Goal: Information Seeking & Learning: Find contact information

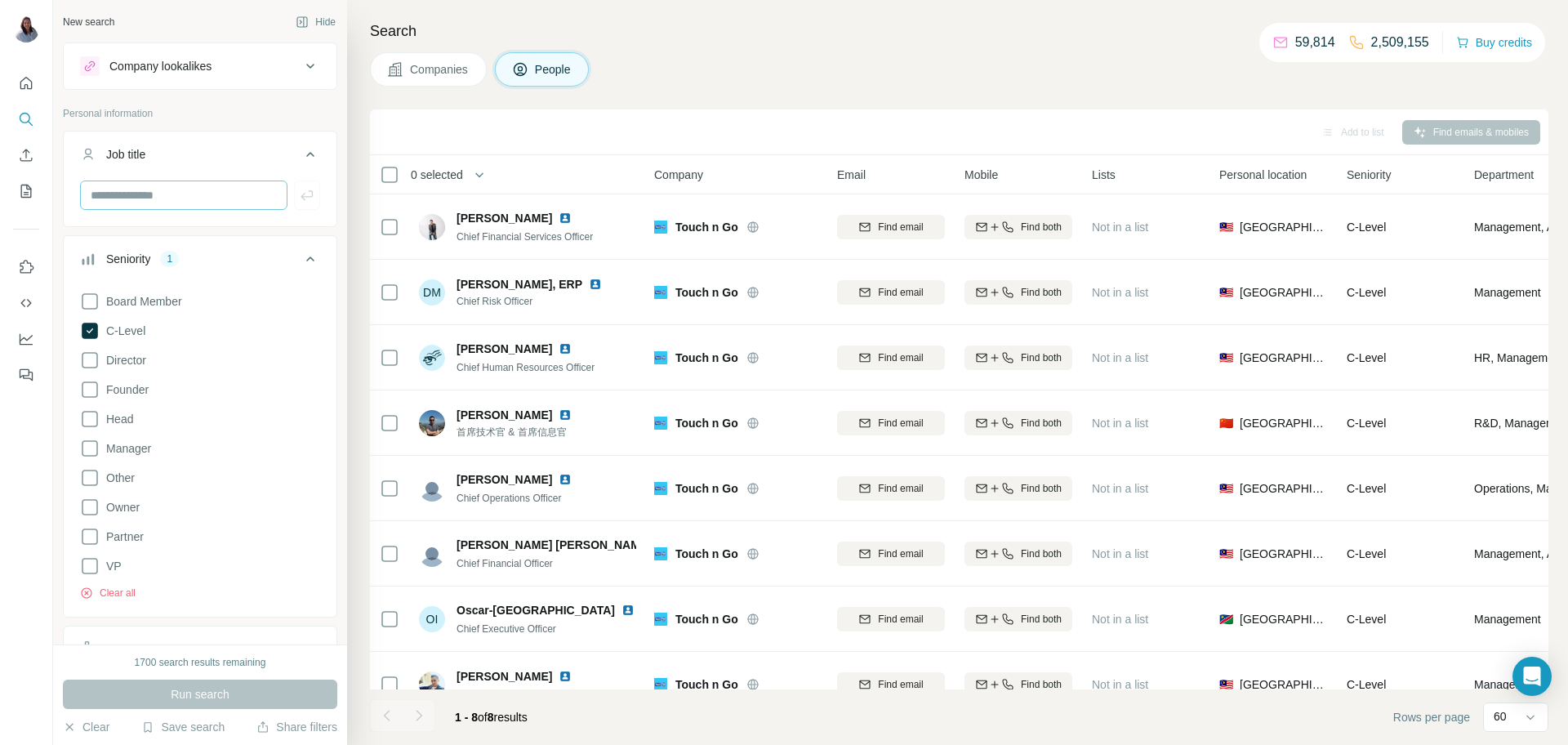
scroll to position [9, 0]
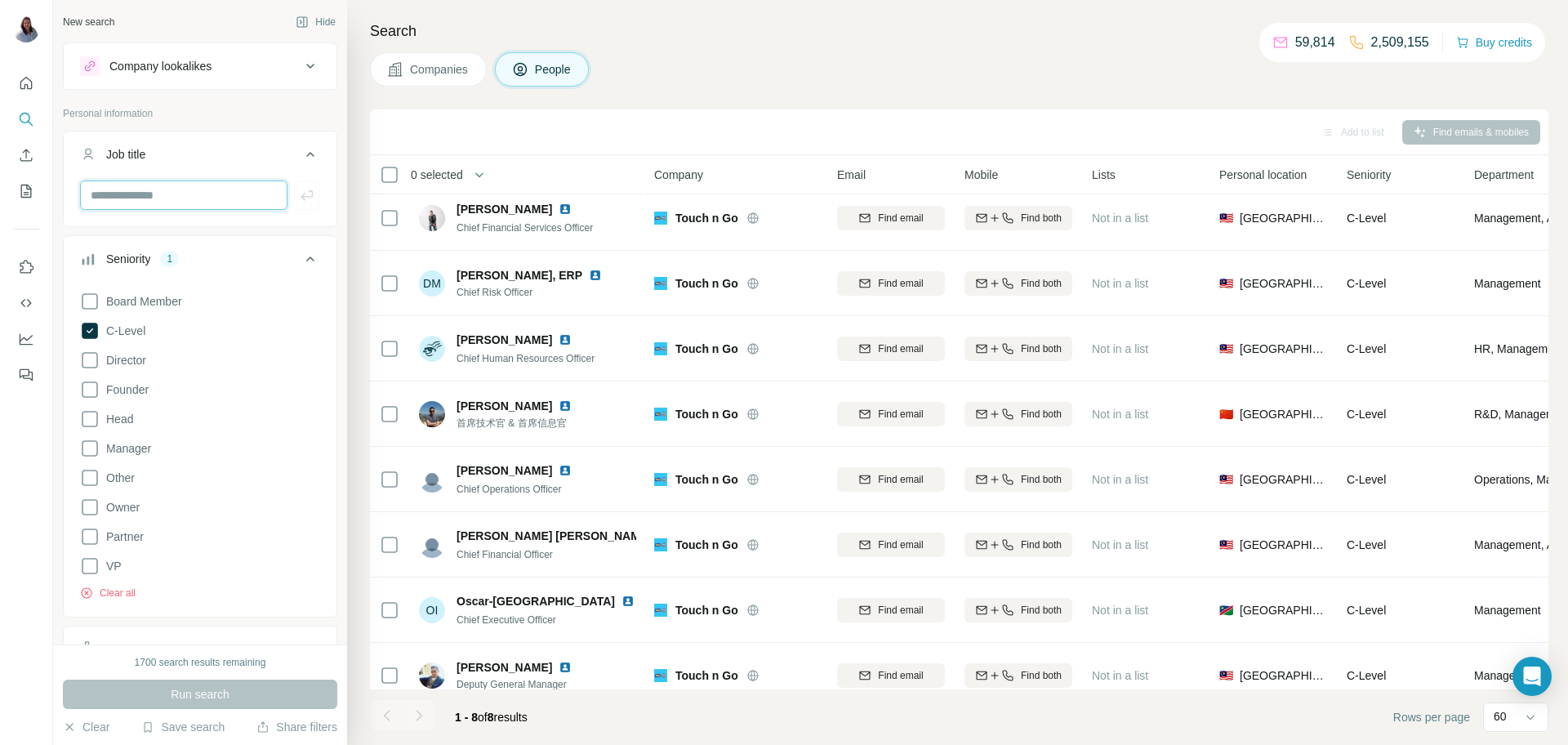
click at [184, 198] on input "text" at bounding box center [184, 195] width 208 height 30
type input "*****"
drag, startPoint x: 98, startPoint y: 737, endPoint x: 91, endPoint y: 728, distance: 11.4
click at [97, 737] on div "1700 search results remaining Run search Clear Save search Share filters" at bounding box center [200, 694] width 294 height 100
click at [91, 728] on button "Clear" at bounding box center [86, 726] width 46 height 16
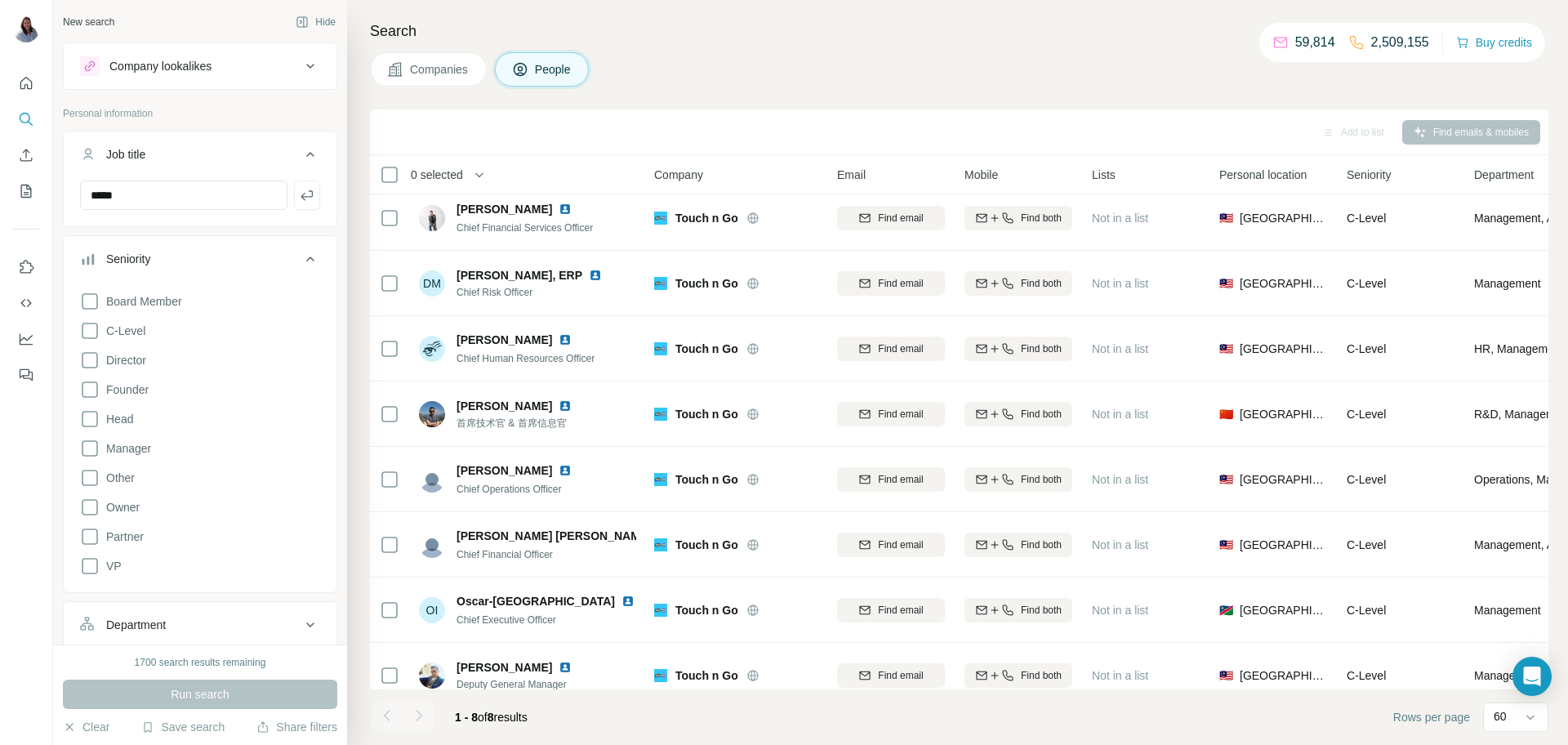
click at [446, 73] on span "Companies" at bounding box center [440, 69] width 60 height 16
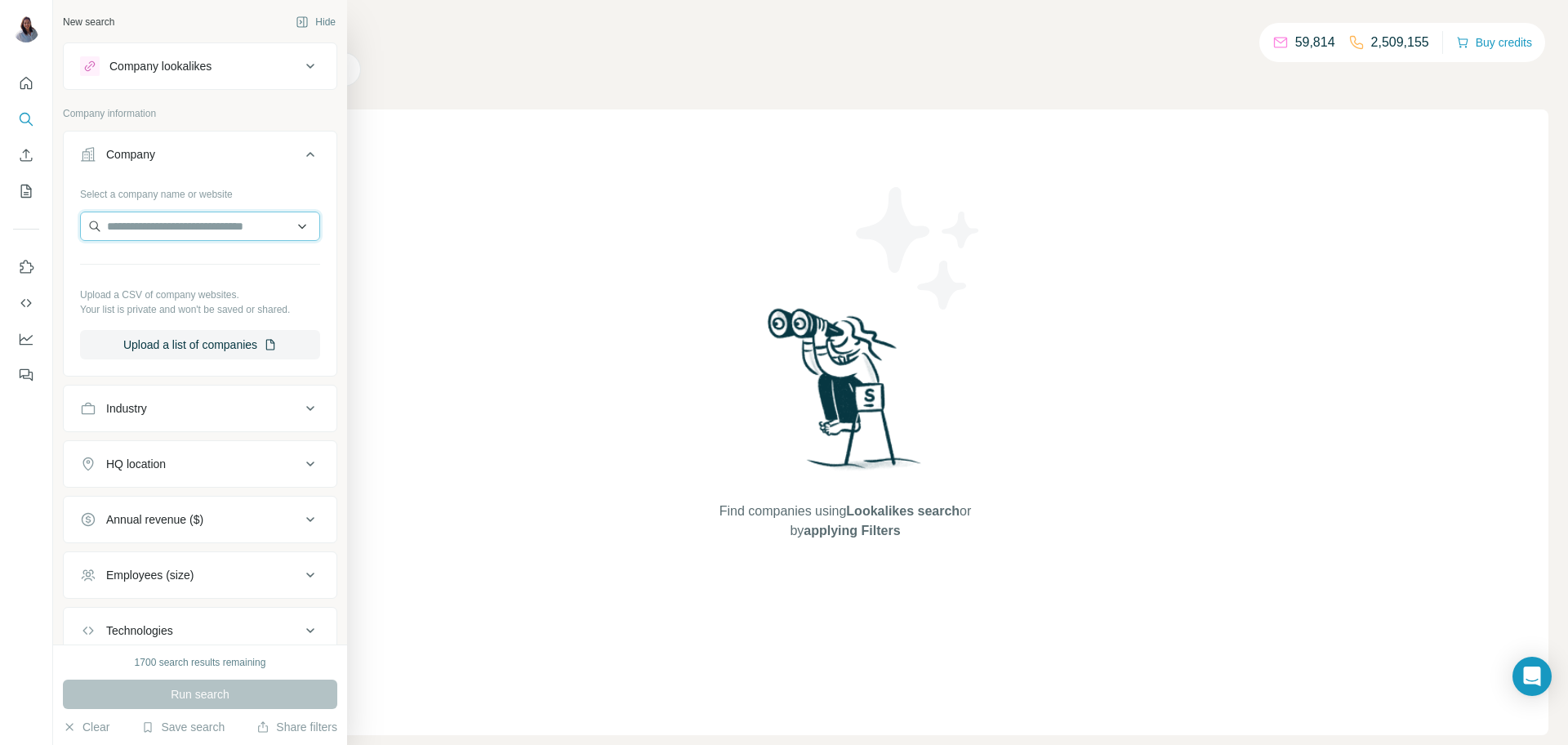
click at [170, 231] on input "text" at bounding box center [200, 226] width 241 height 30
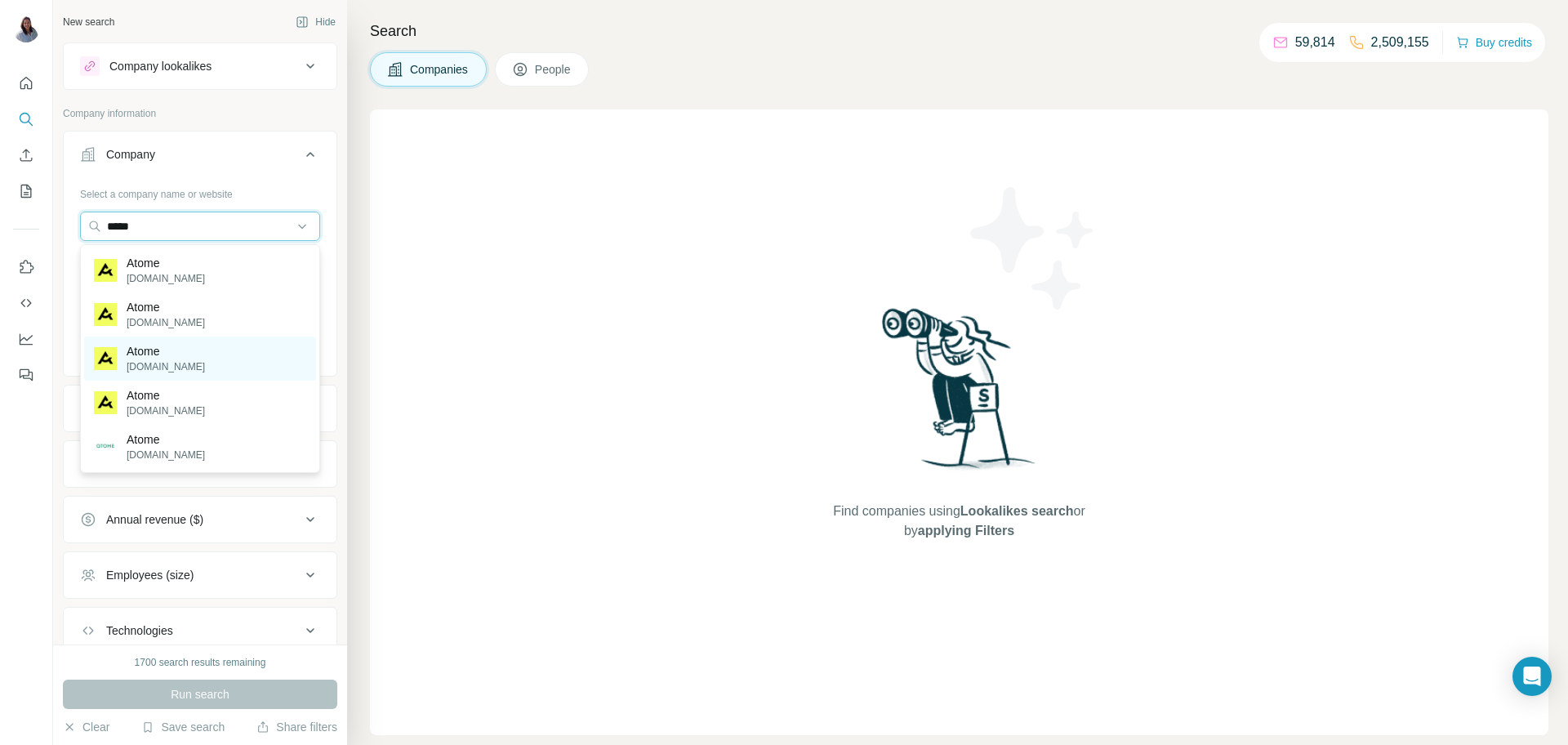
type input "*****"
click at [150, 348] on p "Atome" at bounding box center [165, 350] width 78 height 16
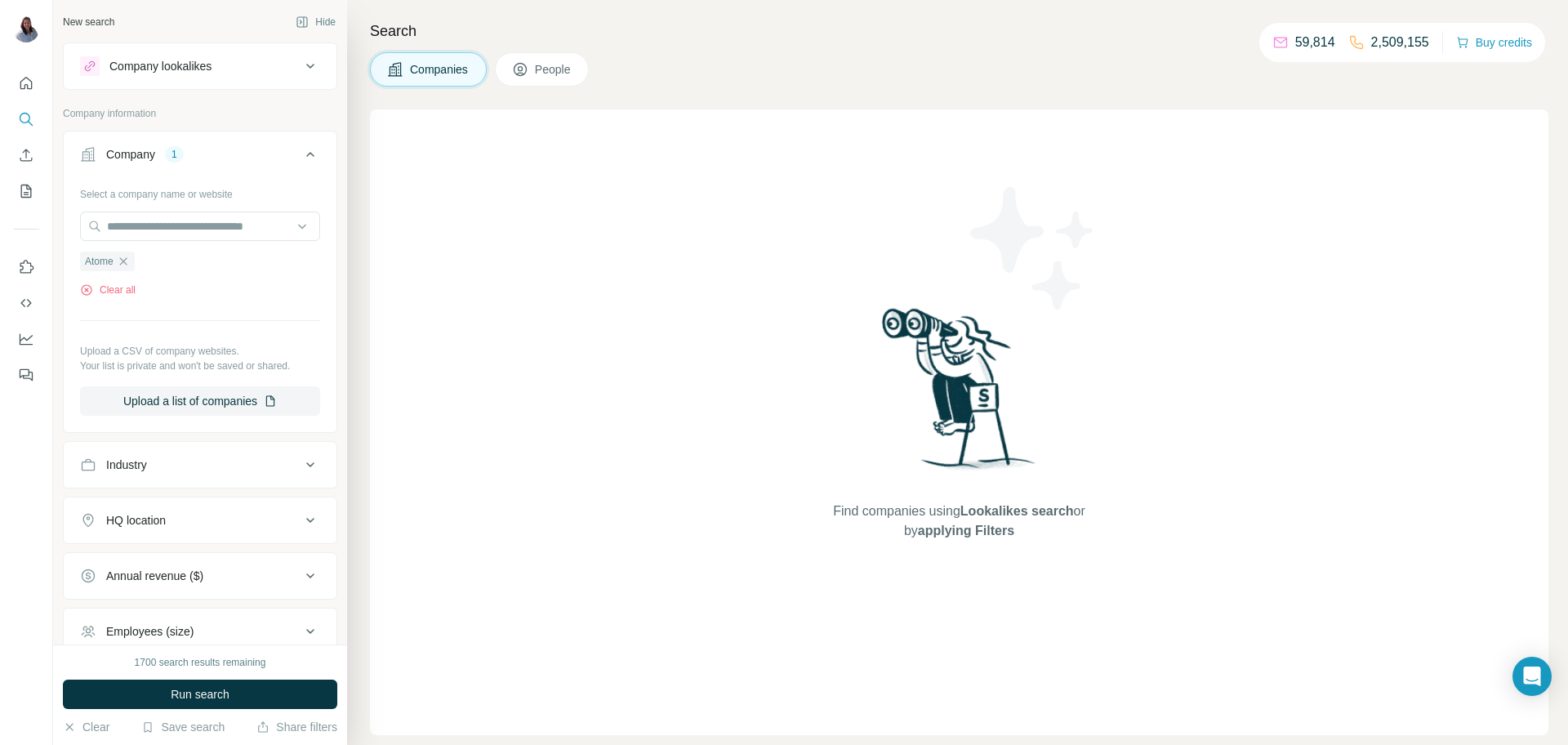
click at [569, 78] on button "People" at bounding box center [542, 69] width 95 height 35
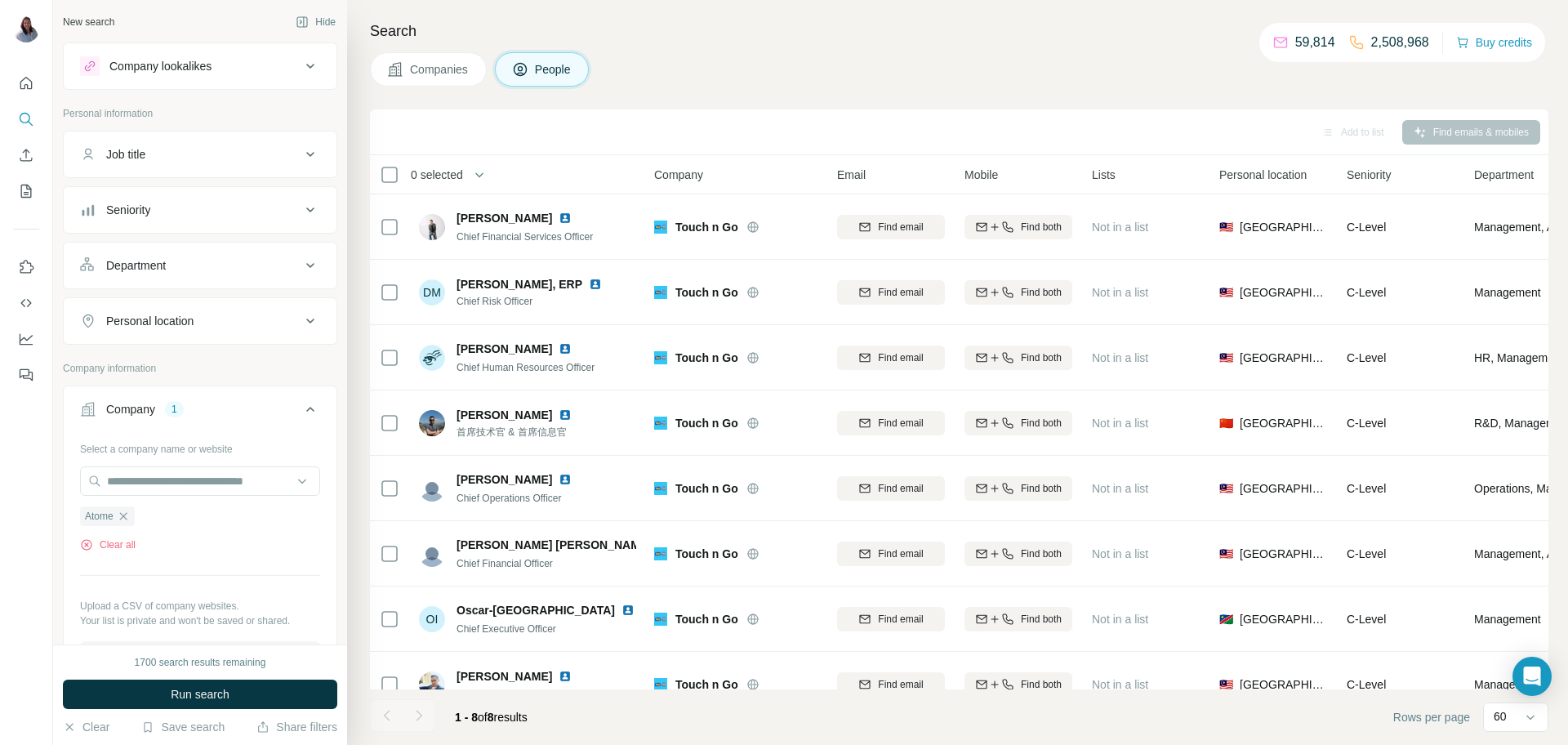
click at [313, 213] on icon at bounding box center [310, 209] width 19 height 19
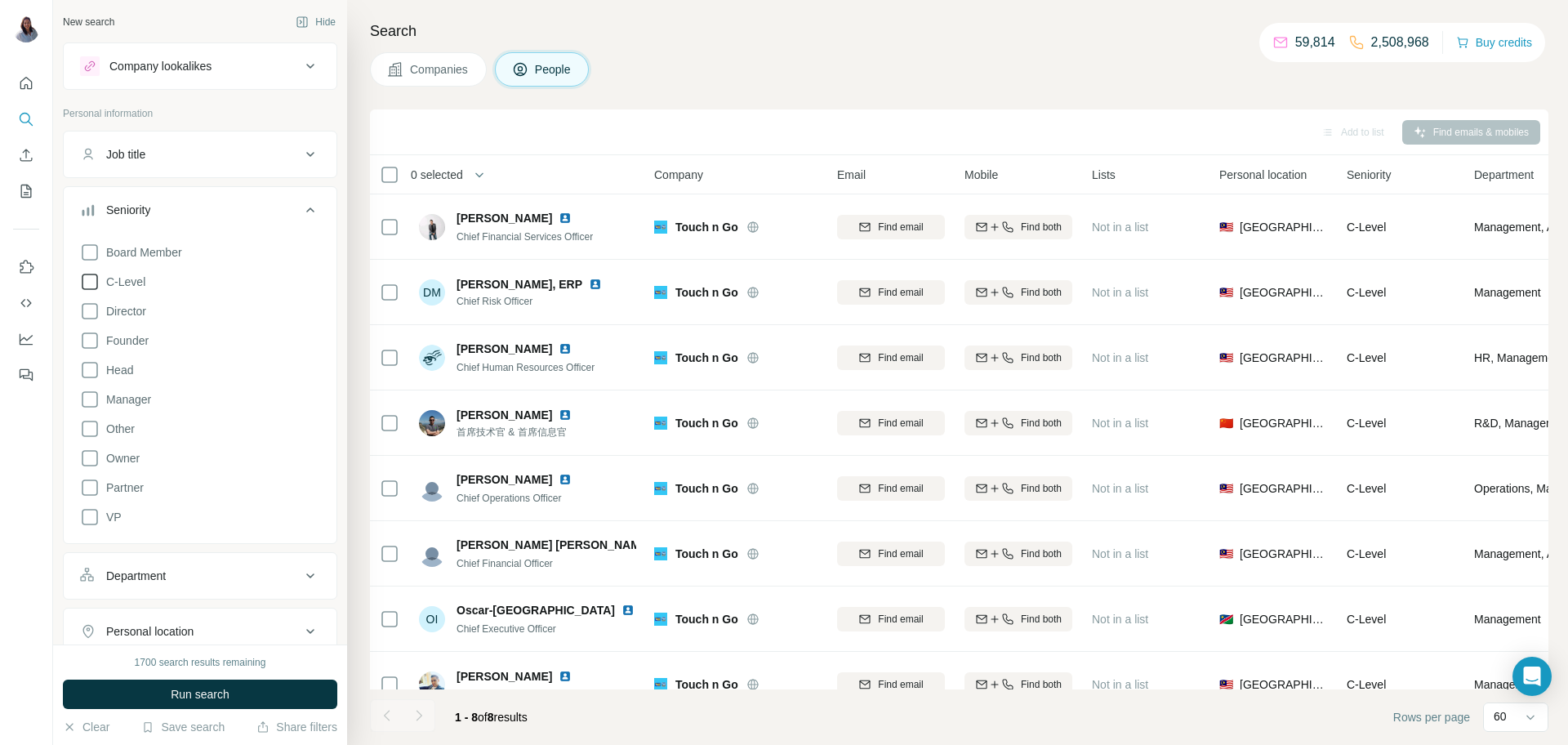
click at [95, 283] on icon at bounding box center [89, 281] width 19 height 19
click at [97, 316] on icon at bounding box center [89, 310] width 16 height 16
click at [114, 520] on span "VP" at bounding box center [111, 516] width 22 height 16
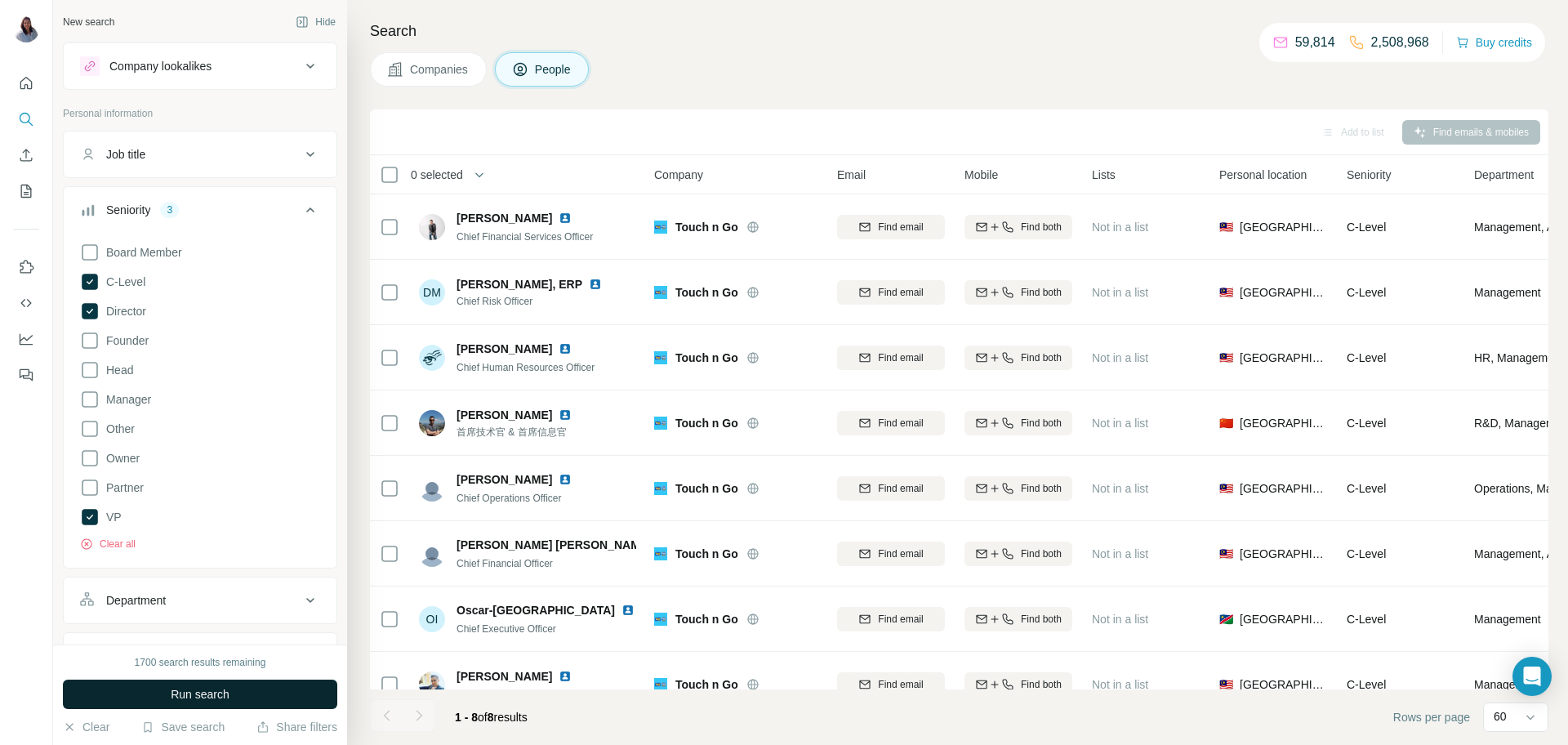
click at [213, 699] on span "Run search" at bounding box center [200, 694] width 59 height 16
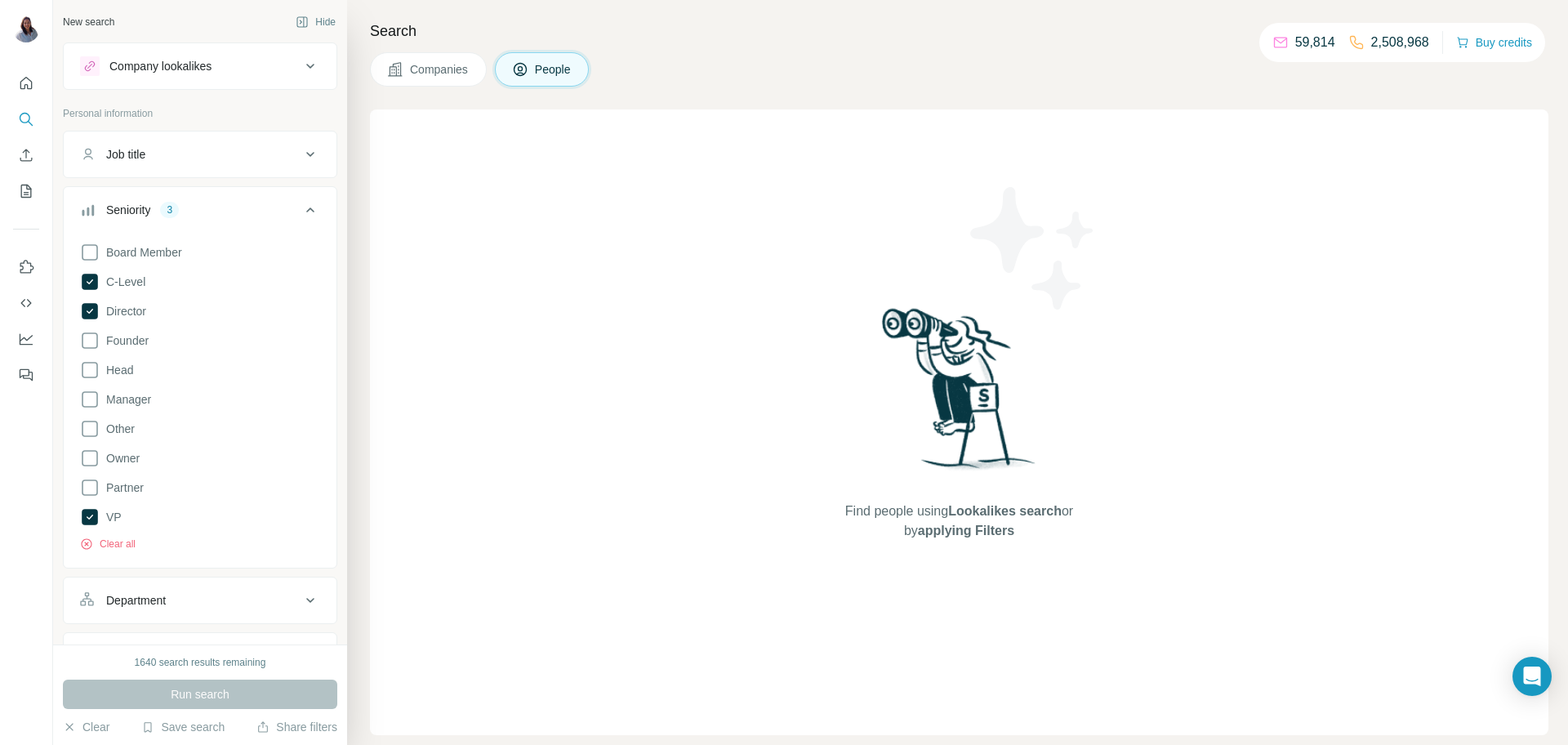
click at [307, 217] on icon at bounding box center [310, 209] width 19 height 19
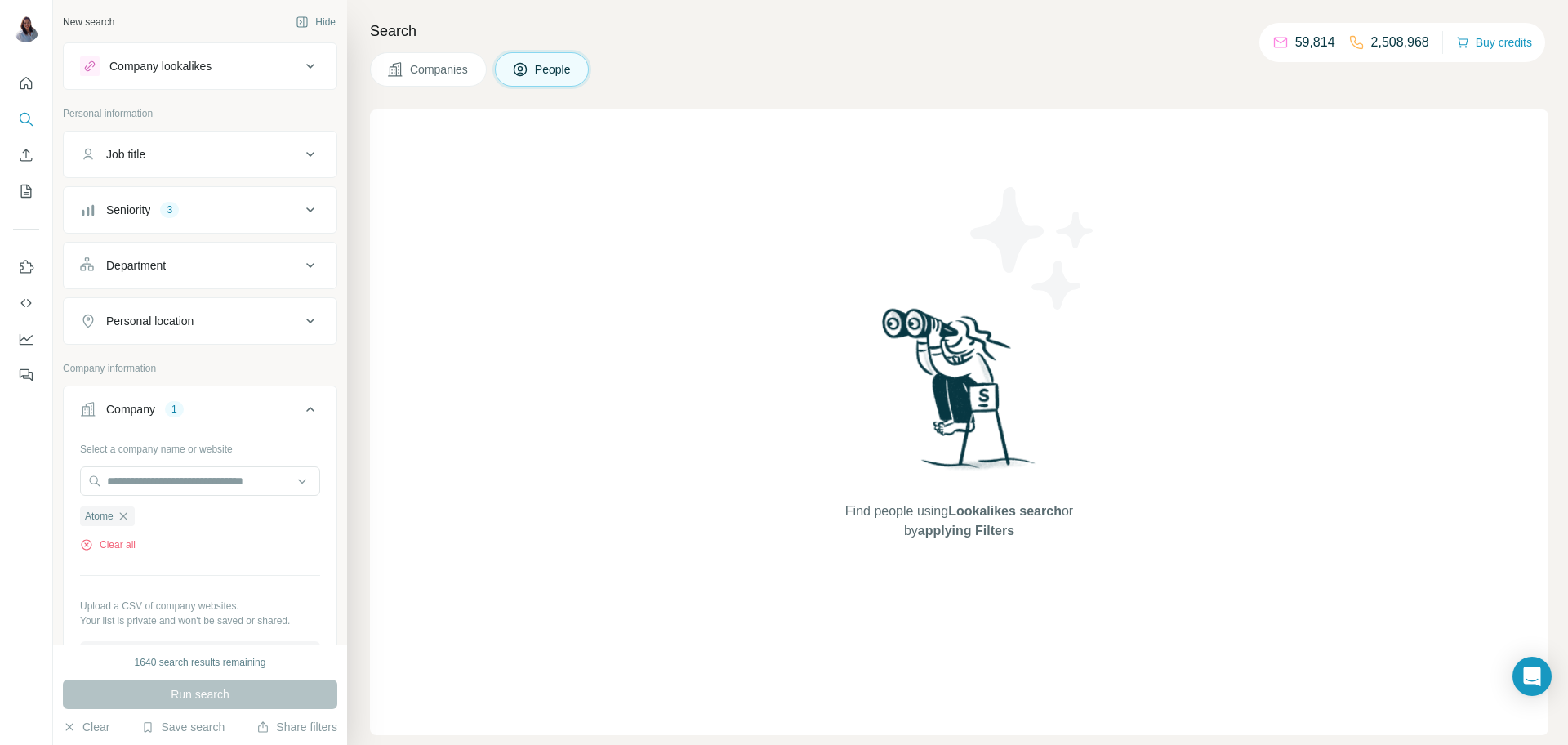
click at [311, 212] on icon at bounding box center [310, 209] width 19 height 19
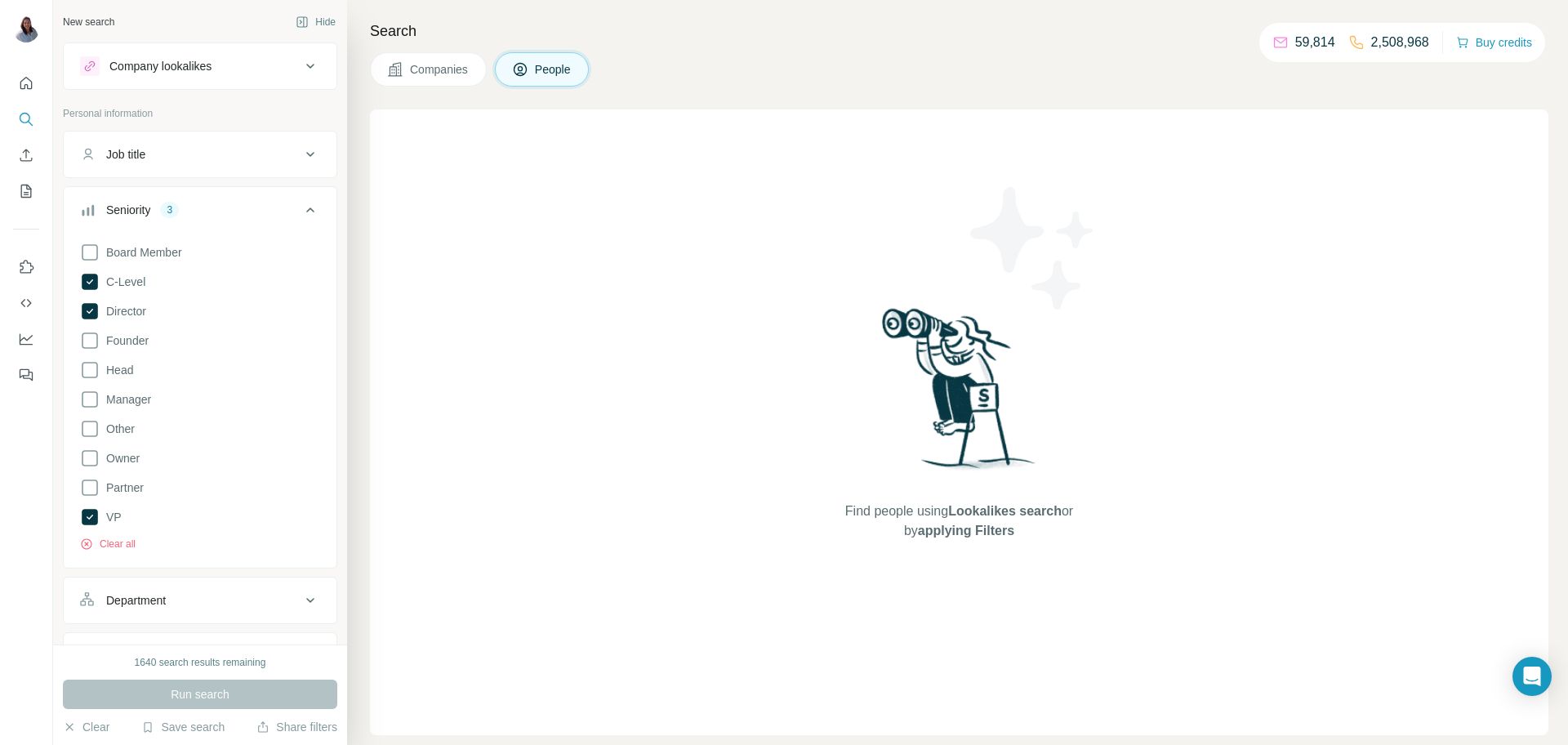
click at [191, 693] on div "Run search" at bounding box center [200, 694] width 274 height 30
click at [180, 699] on div "Run search" at bounding box center [200, 694] width 274 height 30
click at [82, 549] on icon "button" at bounding box center [86, 543] width 13 height 13
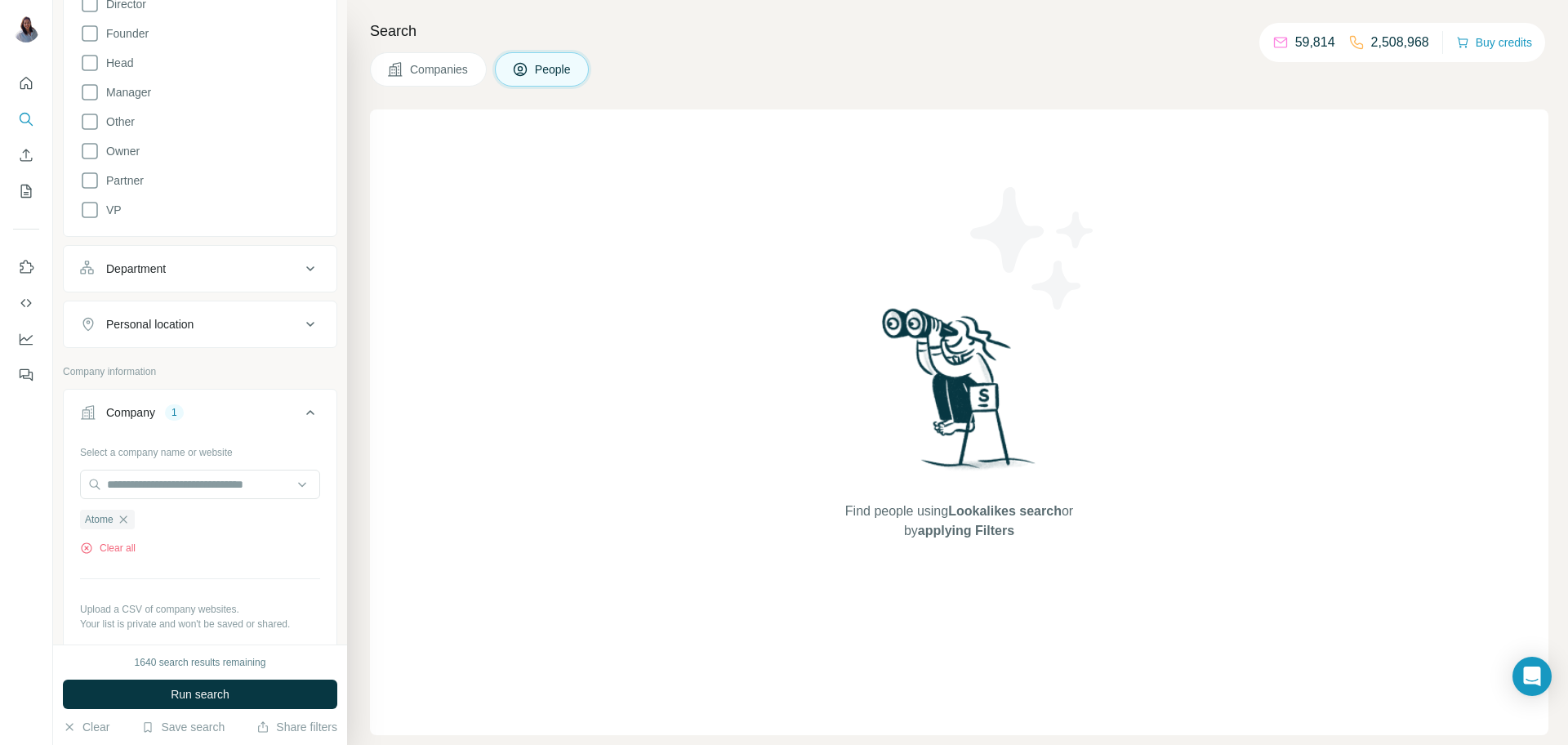
scroll to position [314, 0]
click at [102, 542] on button "Clear all" at bounding box center [108, 541] width 56 height 14
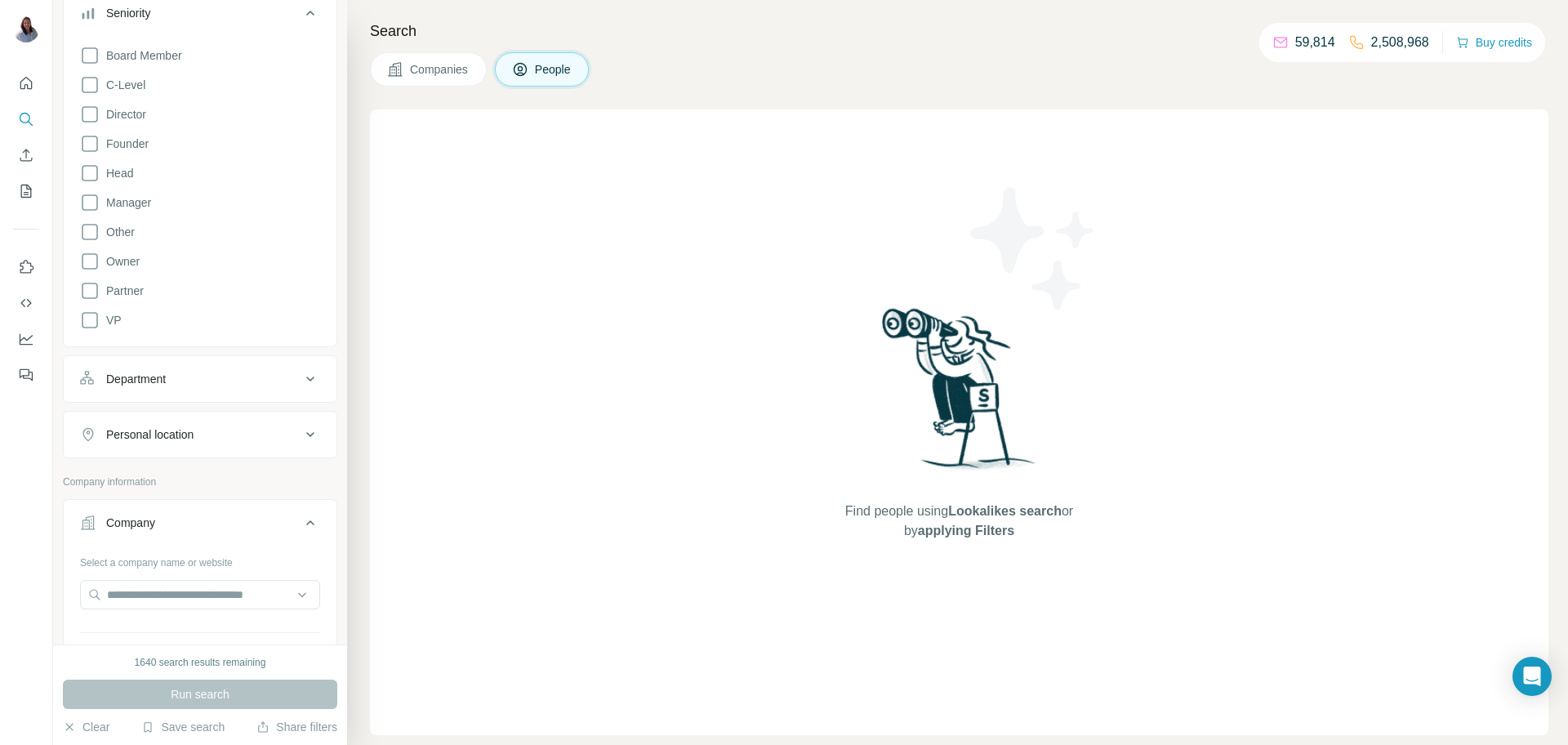
scroll to position [292, 0]
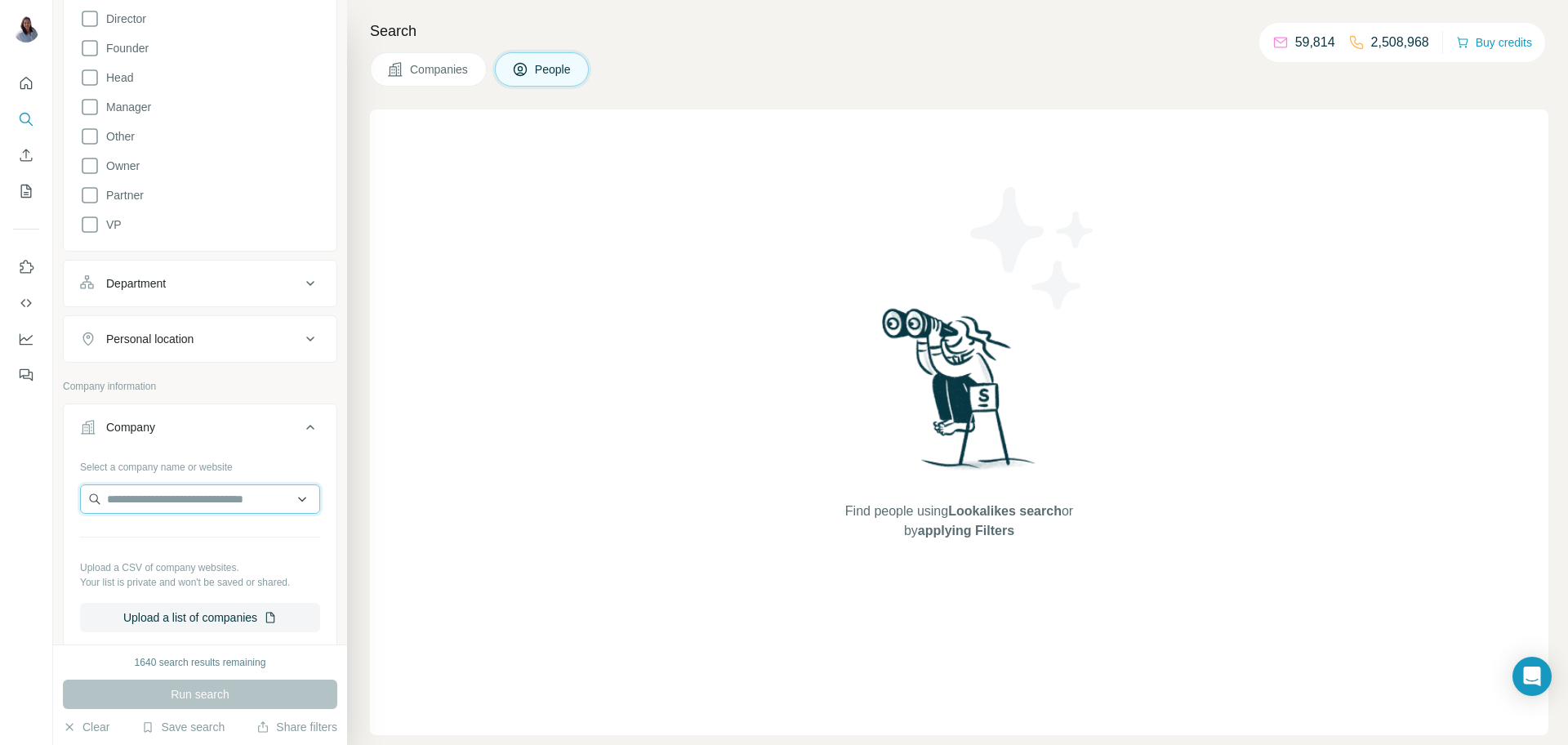
click at [215, 502] on input "text" at bounding box center [200, 499] width 241 height 30
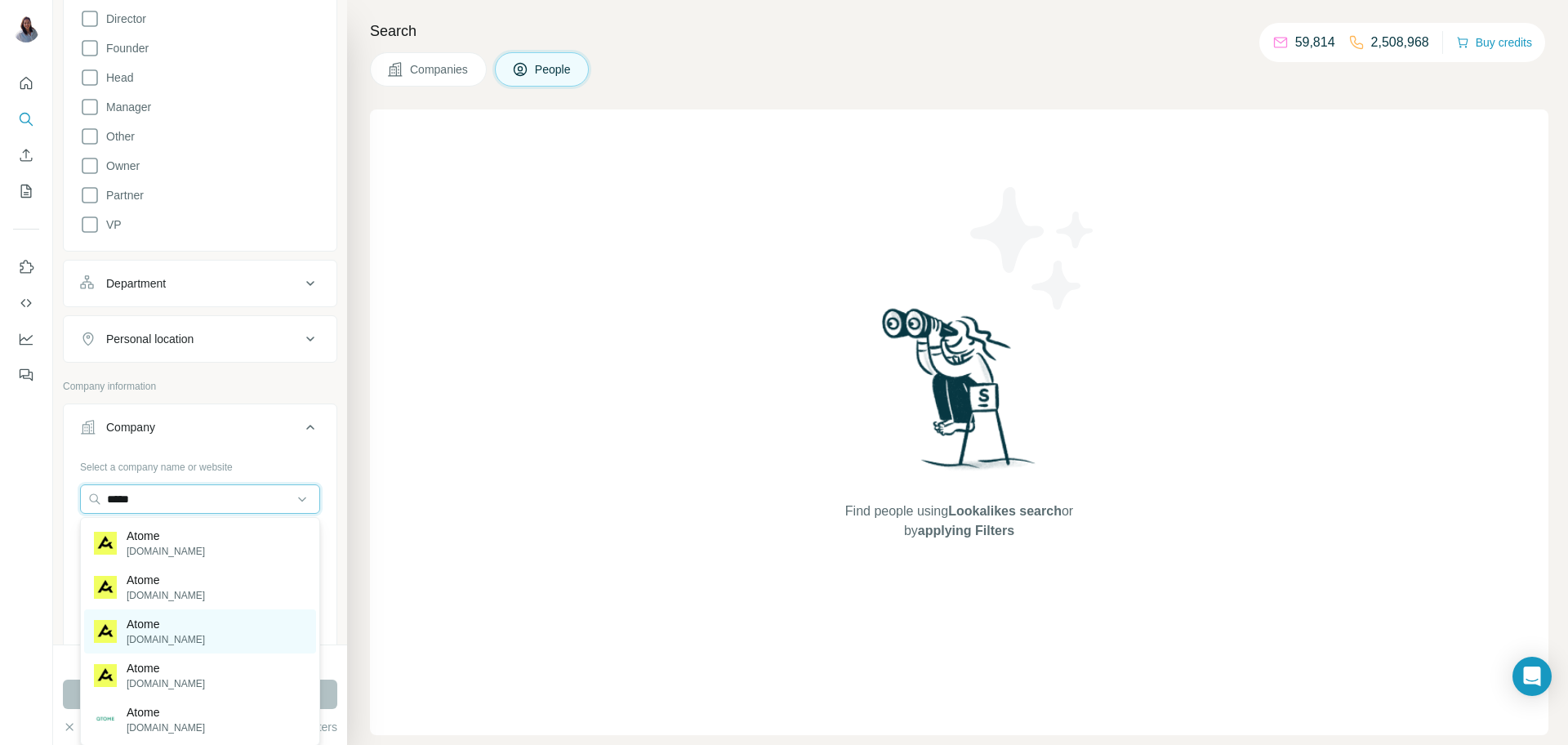
type input "*****"
click at [172, 651] on div "Atome [DOMAIN_NAME]" at bounding box center [200, 631] width 232 height 44
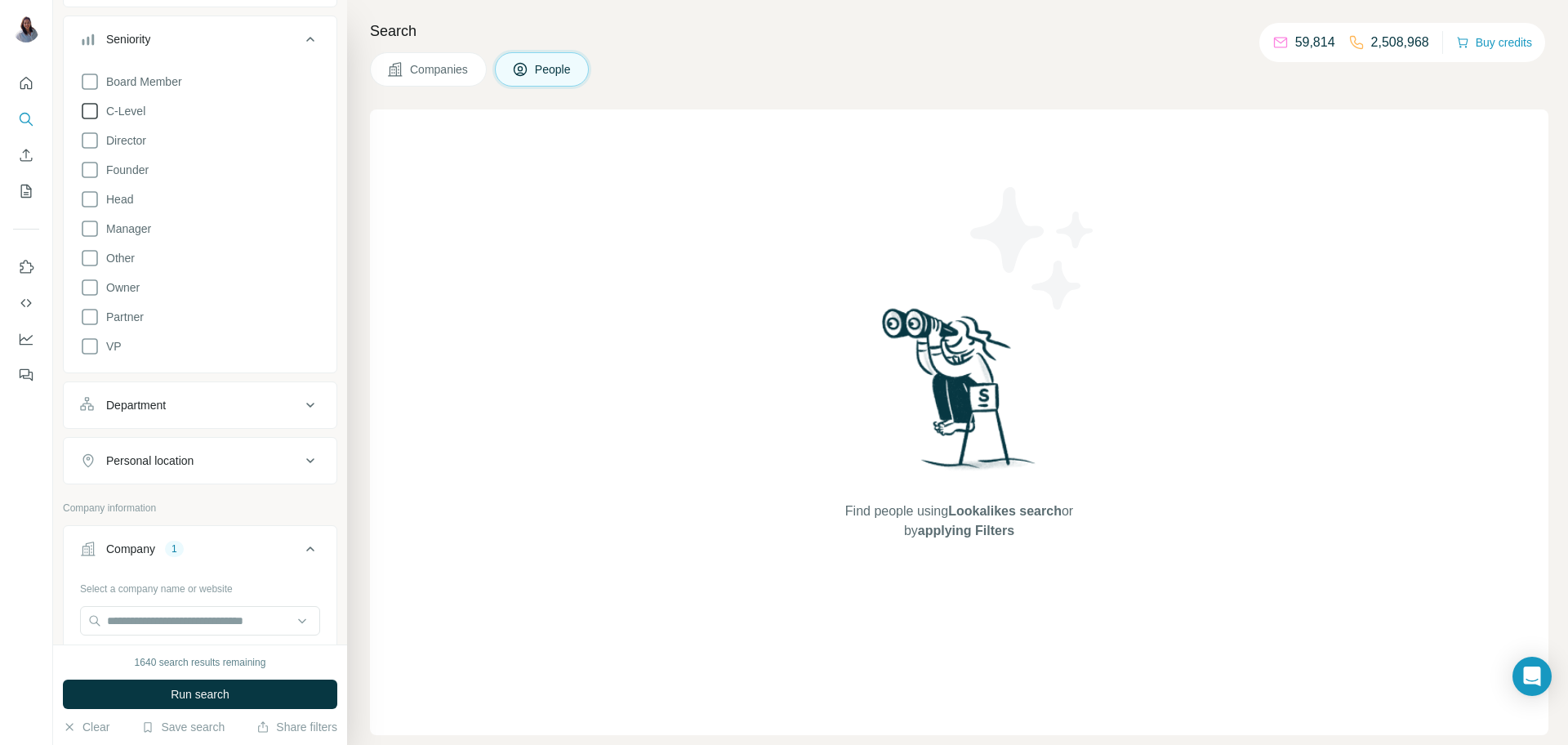
scroll to position [167, 0]
click at [89, 85] on icon at bounding box center [89, 84] width 19 height 19
click at [90, 114] on icon at bounding box center [89, 114] width 19 height 19
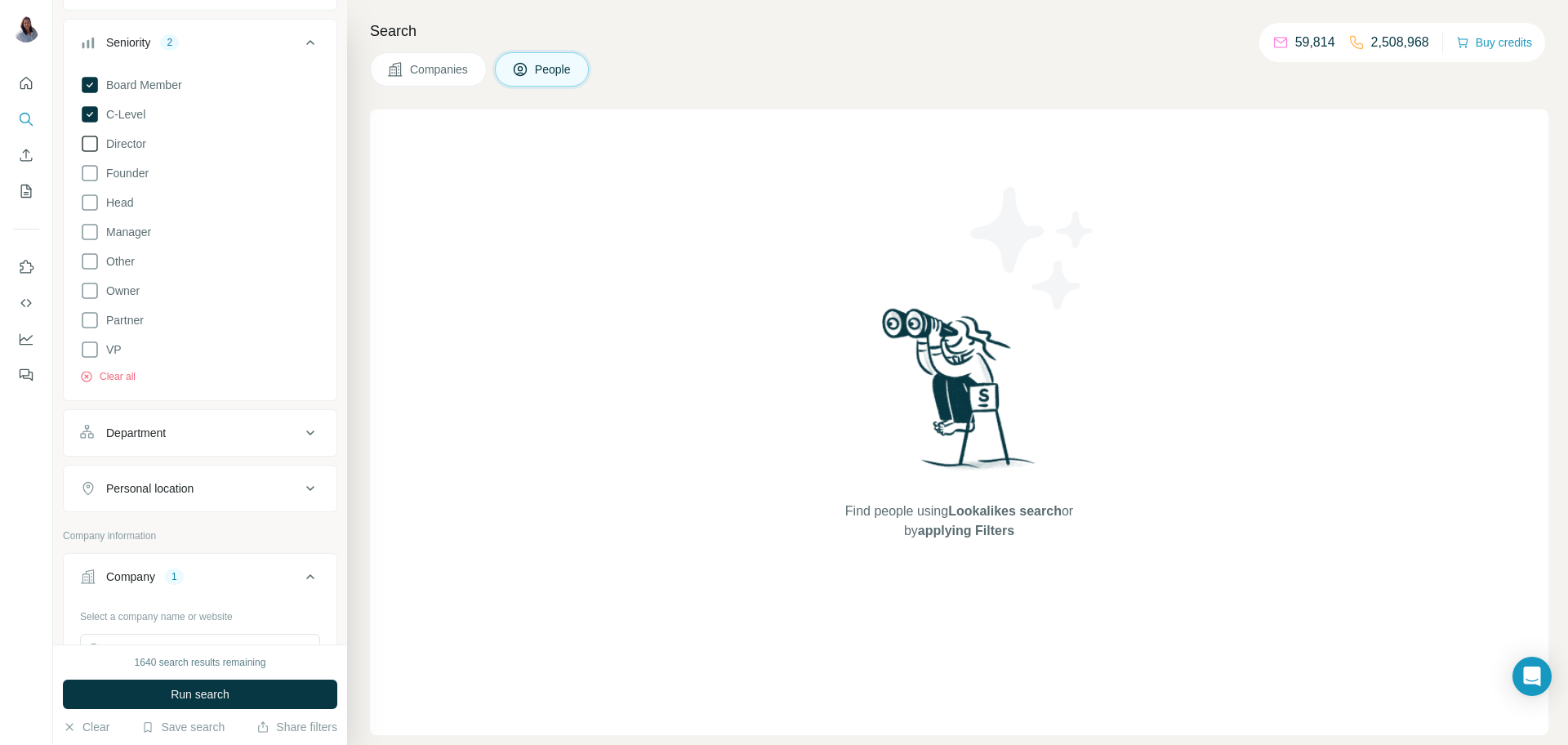
click at [89, 152] on icon at bounding box center [89, 143] width 19 height 19
click at [94, 180] on icon at bounding box center [89, 173] width 19 height 19
click at [89, 352] on icon at bounding box center [89, 349] width 19 height 19
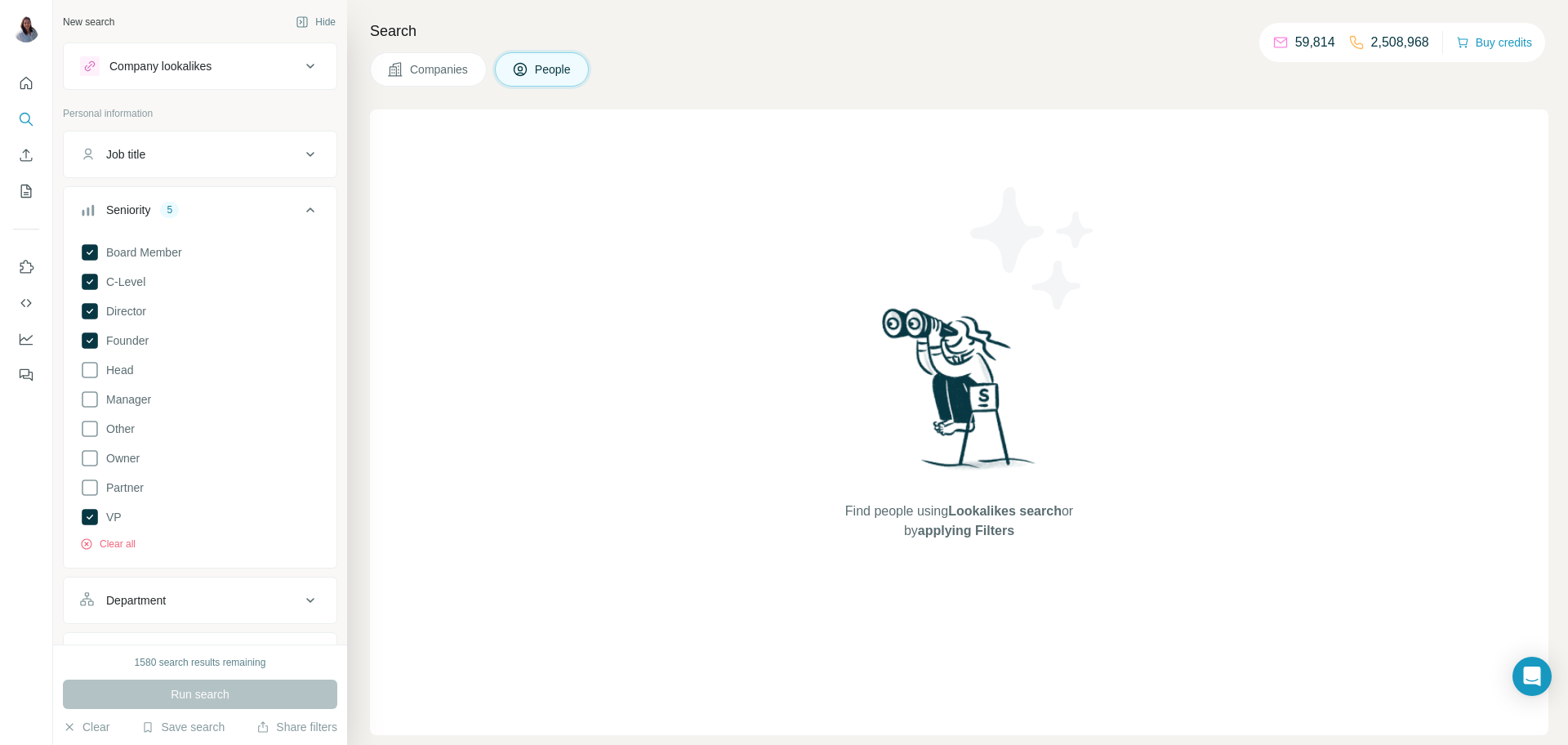
click at [309, 154] on icon at bounding box center [310, 154] width 19 height 19
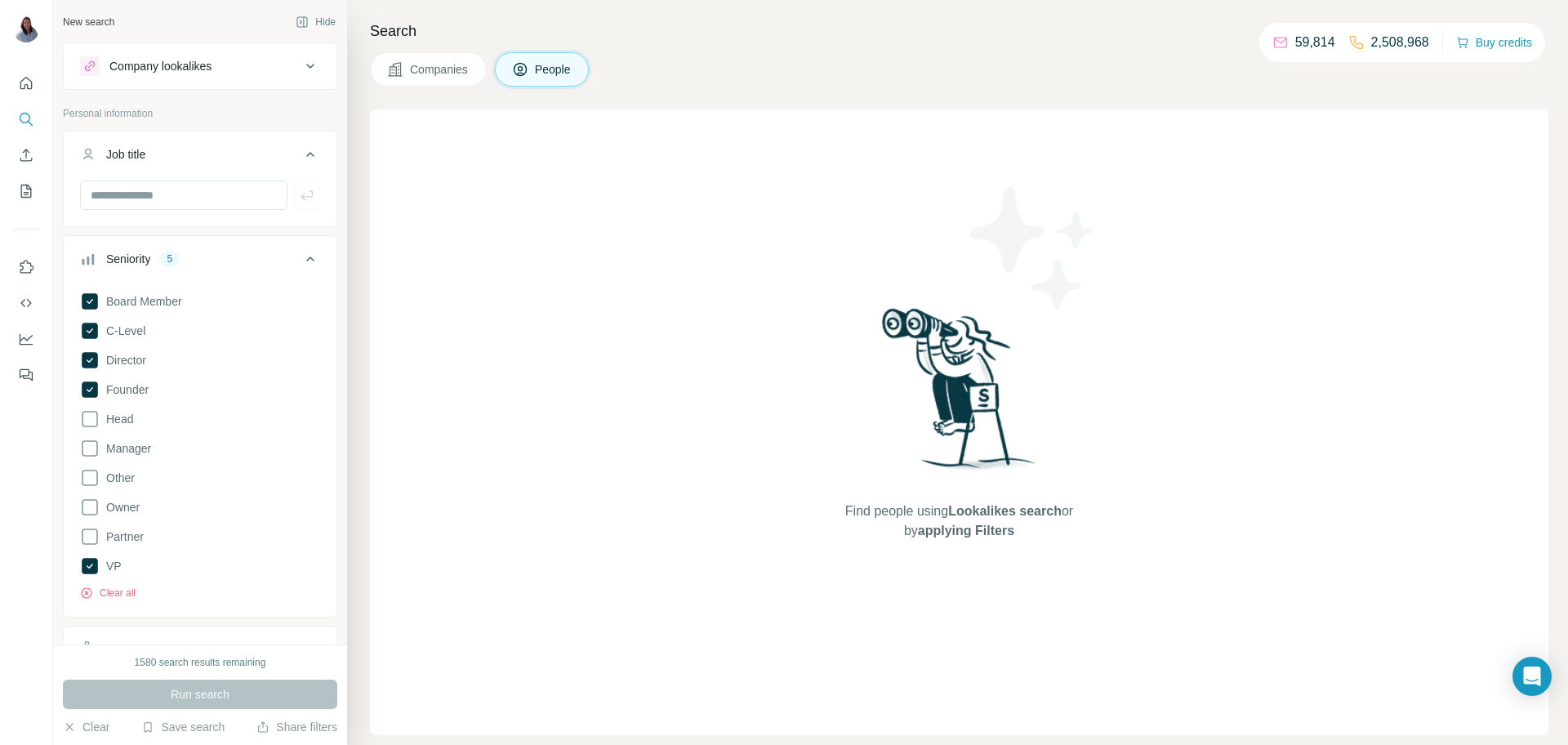
click at [309, 154] on icon at bounding box center [311, 154] width 8 height 5
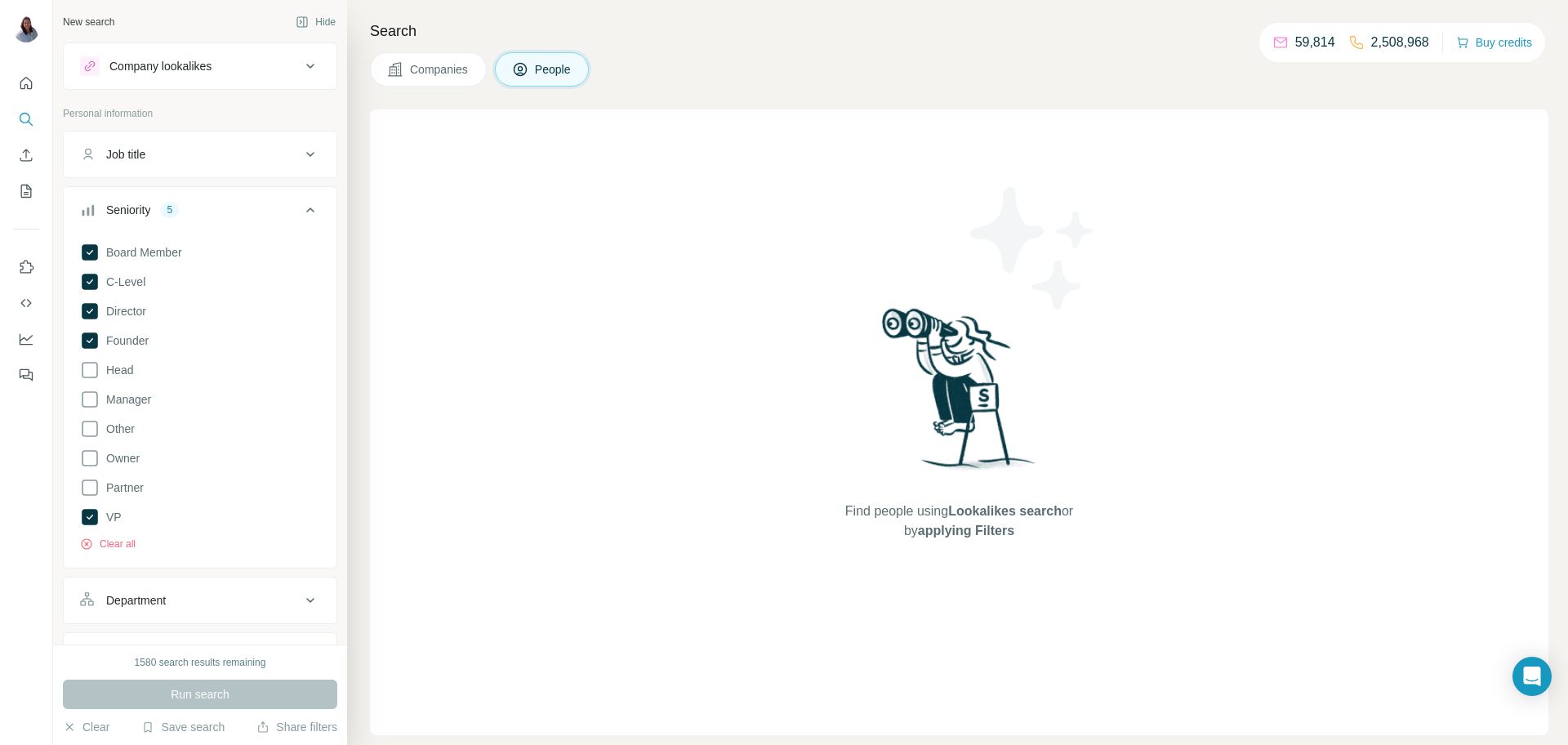
click at [316, 68] on icon at bounding box center [310, 66] width 19 height 19
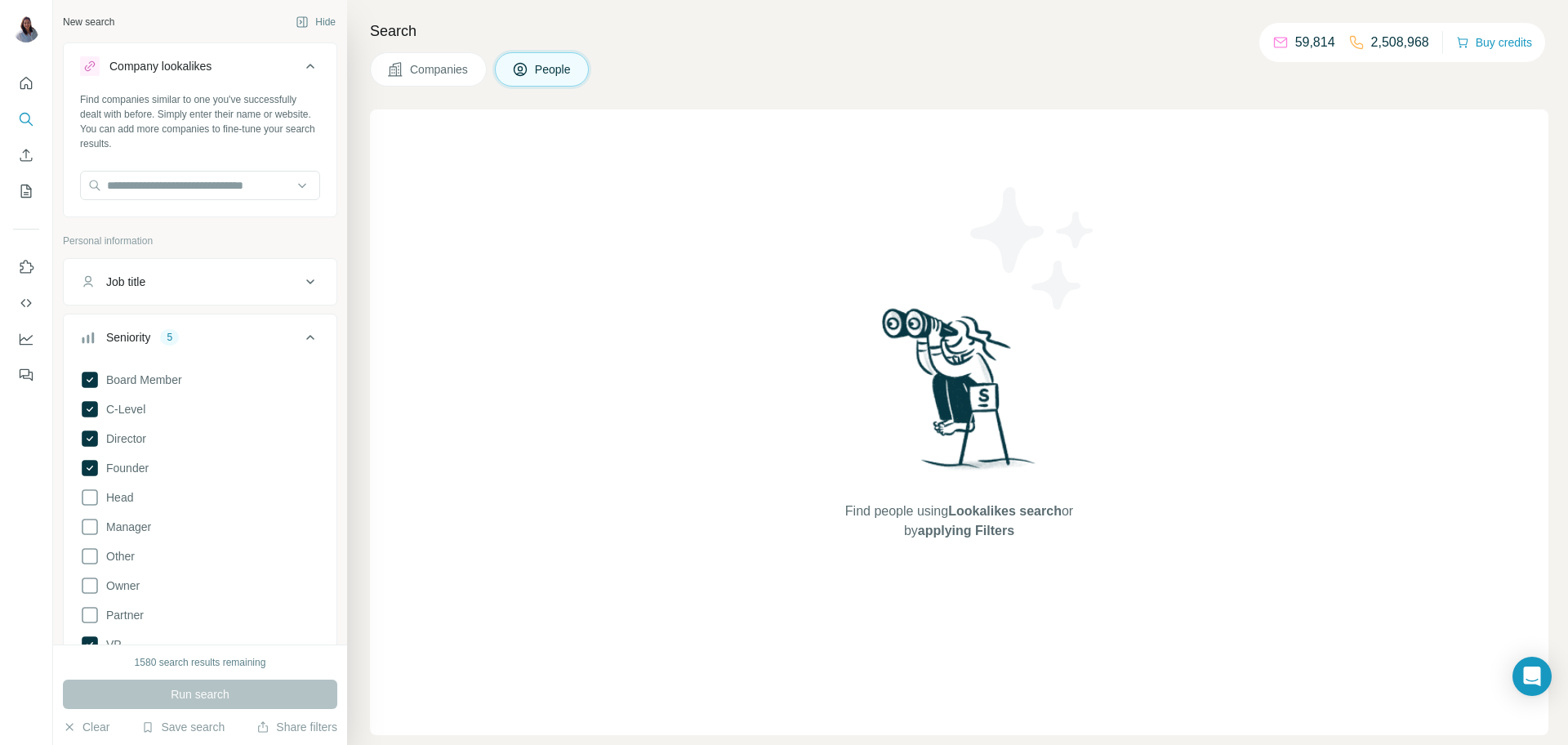
click at [316, 68] on icon at bounding box center [310, 66] width 19 height 19
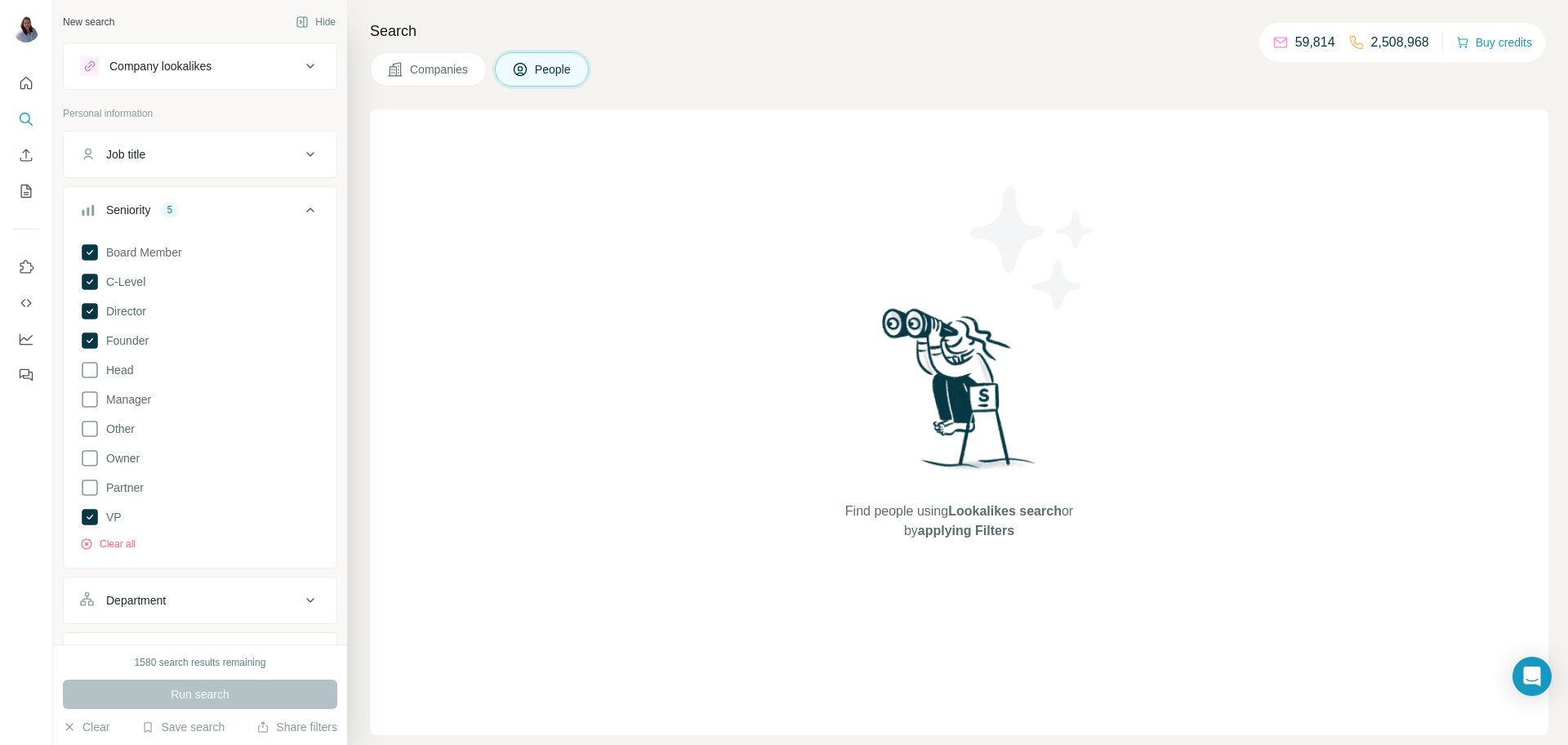
click at [317, 214] on icon at bounding box center [310, 209] width 19 height 19
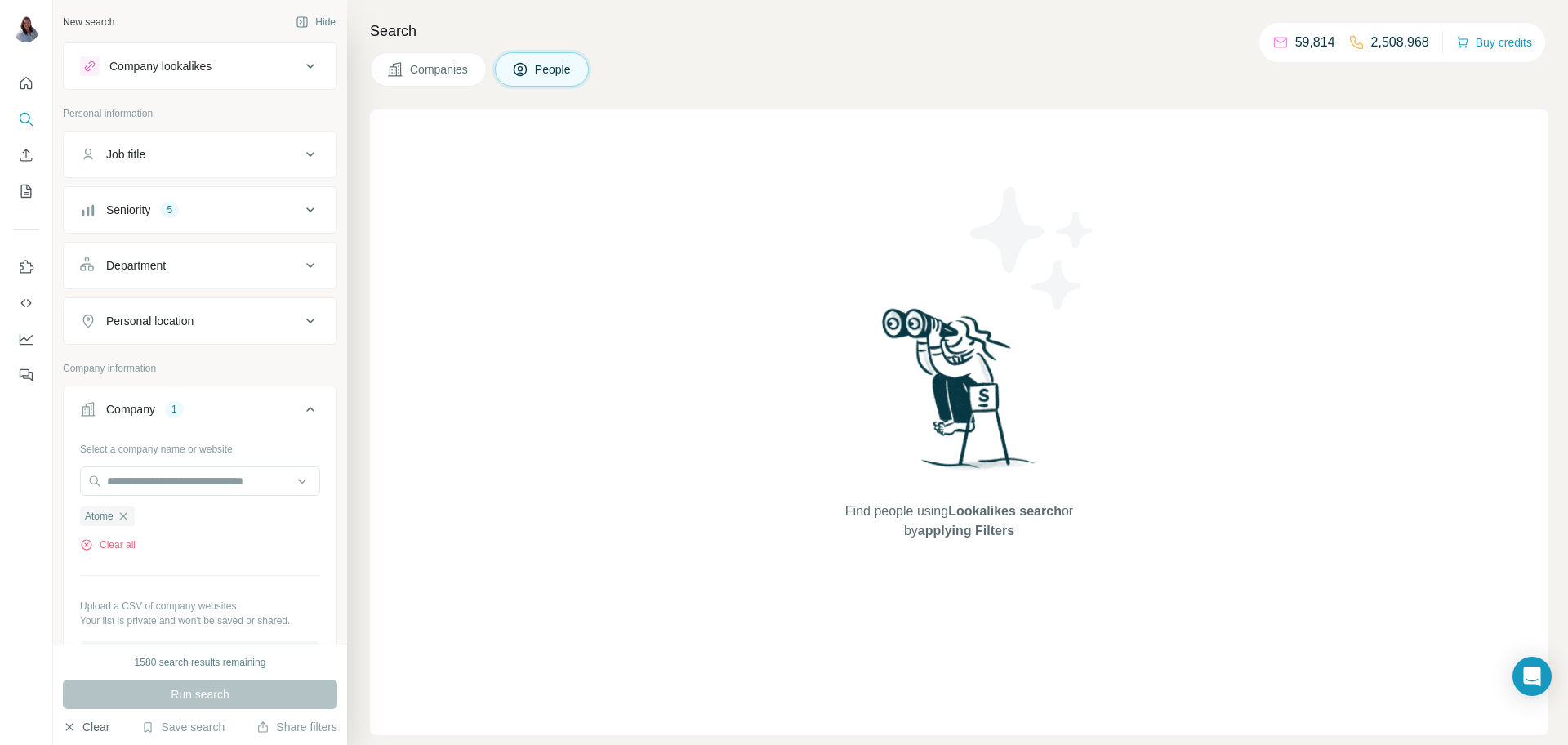
click at [88, 727] on button "Clear" at bounding box center [86, 726] width 46 height 16
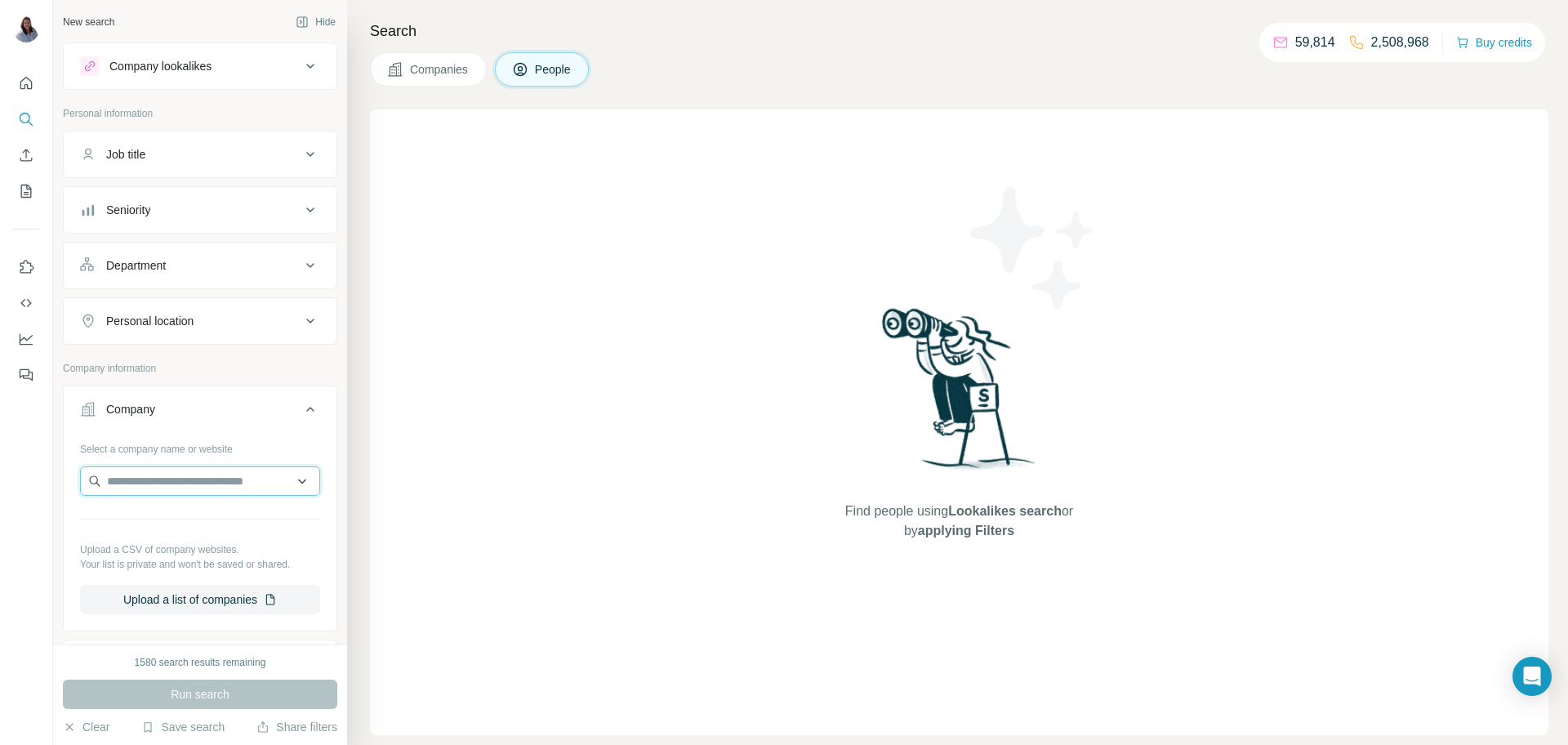
click at [206, 494] on input "text" at bounding box center [200, 481] width 241 height 30
paste input "**********"
drag, startPoint x: 274, startPoint y: 480, endPoint x: 196, endPoint y: 479, distance: 78.0
click at [196, 479] on input "**********" at bounding box center [200, 481] width 241 height 30
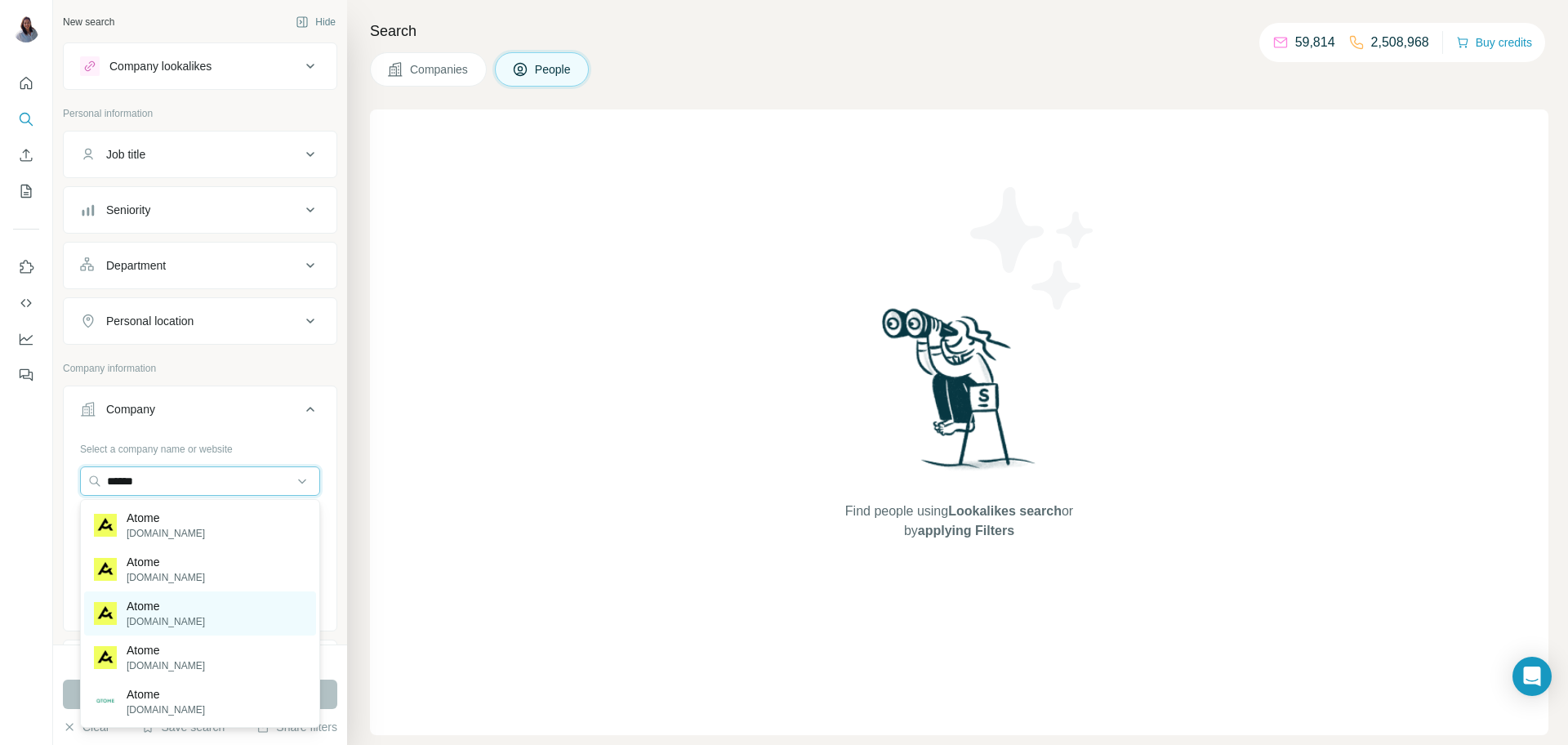
type input "*****"
click at [183, 622] on div "Atome [DOMAIN_NAME]" at bounding box center [200, 613] width 232 height 44
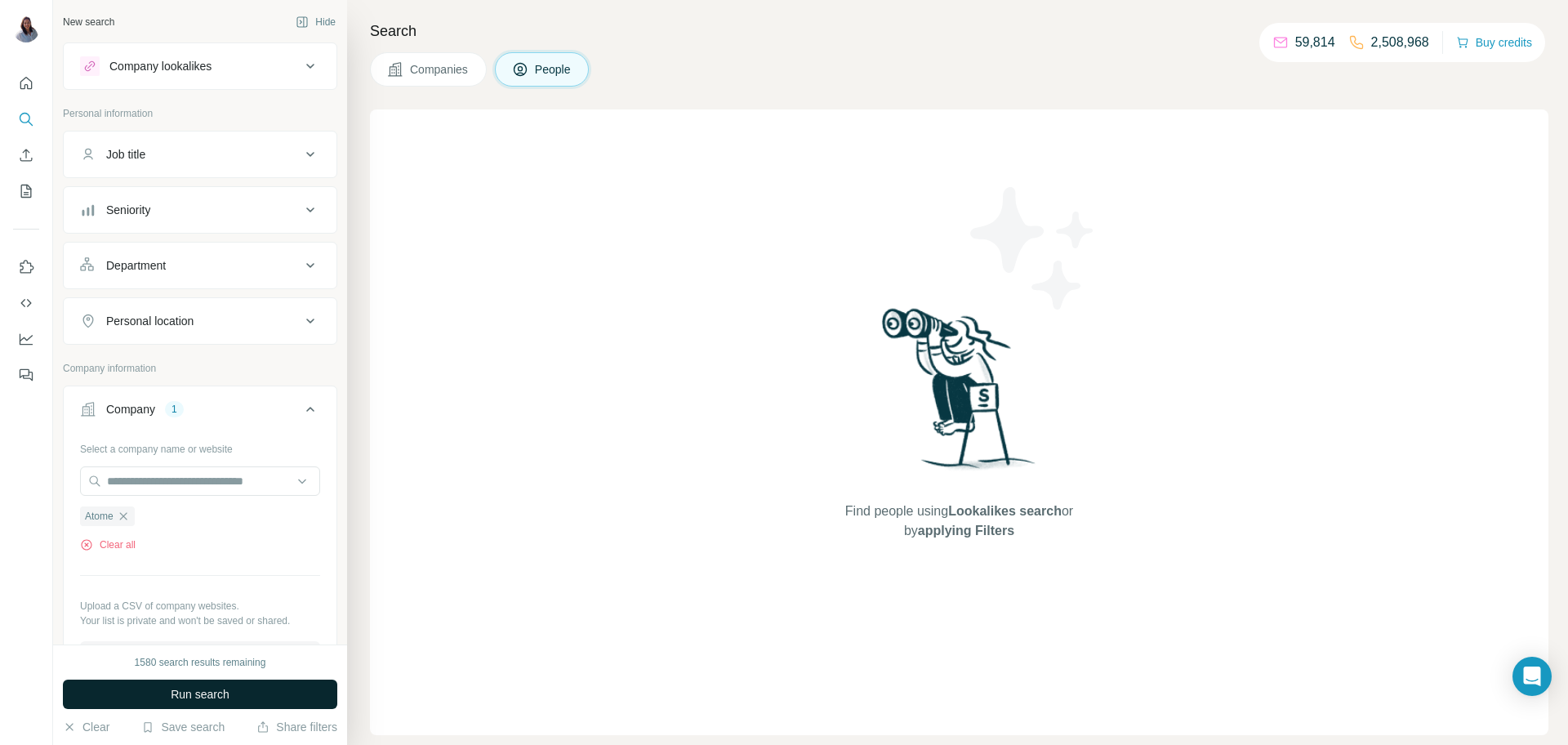
click at [203, 697] on span "Run search" at bounding box center [200, 694] width 59 height 16
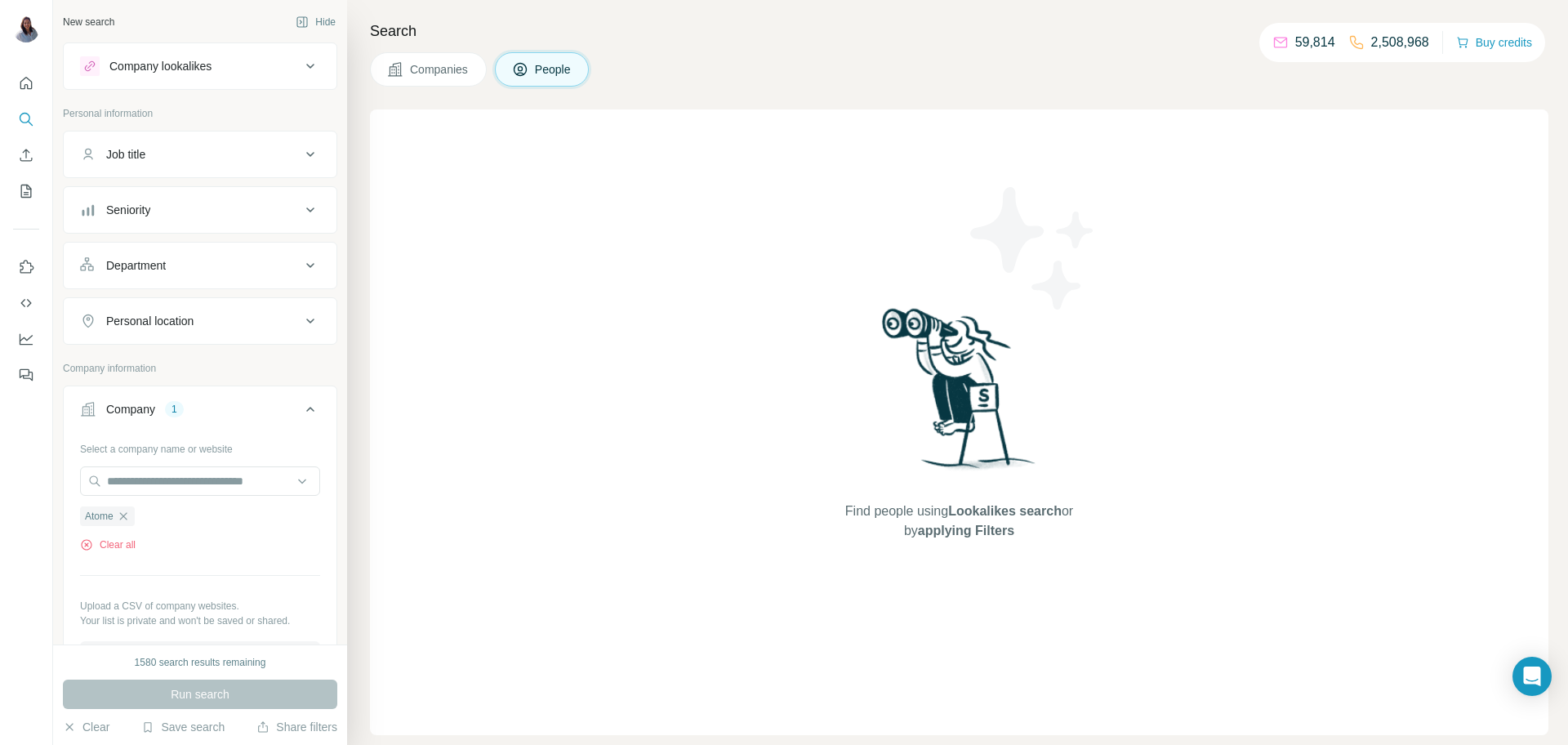
click at [435, 72] on span "Companies" at bounding box center [440, 69] width 60 height 16
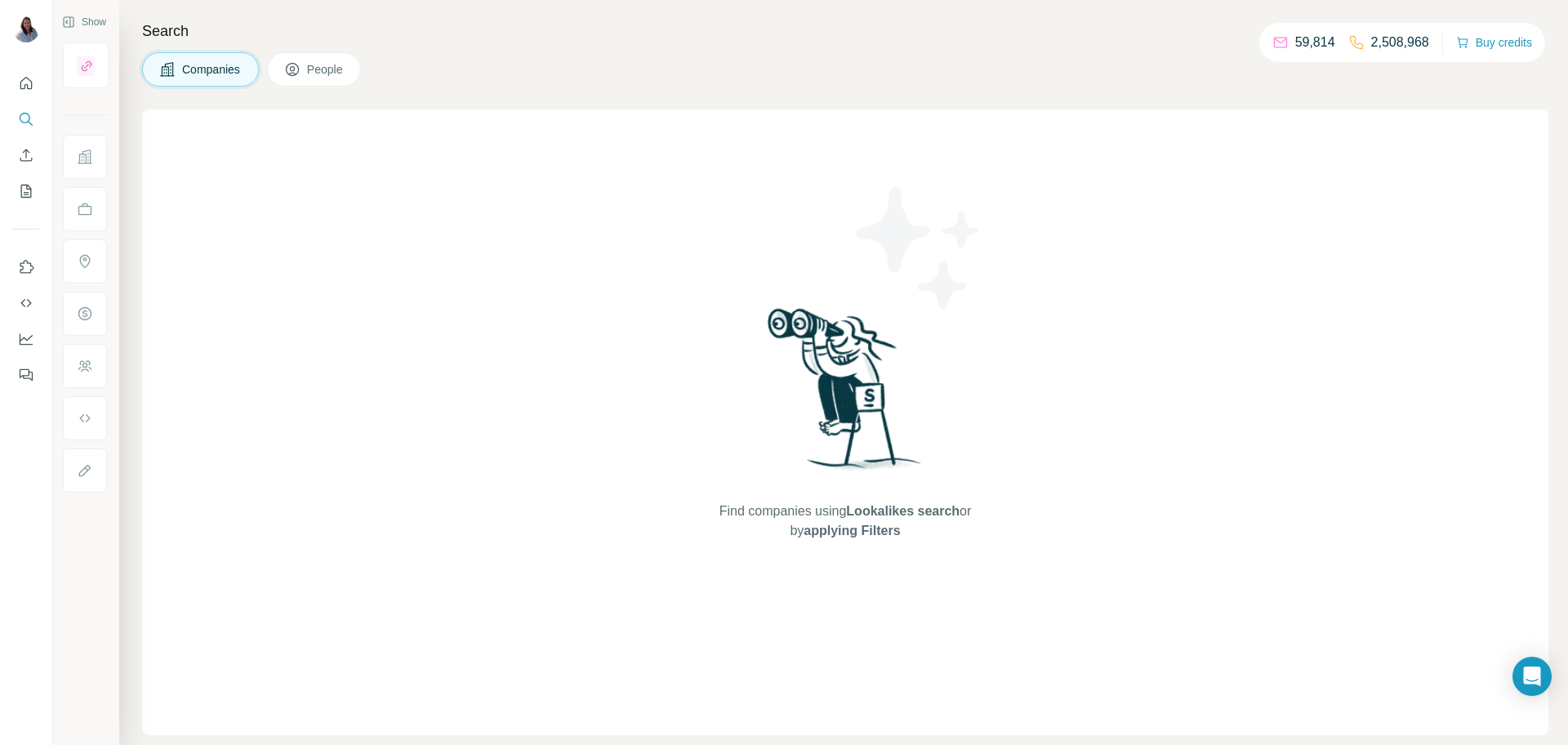
click at [337, 65] on span "People" at bounding box center [326, 69] width 38 height 16
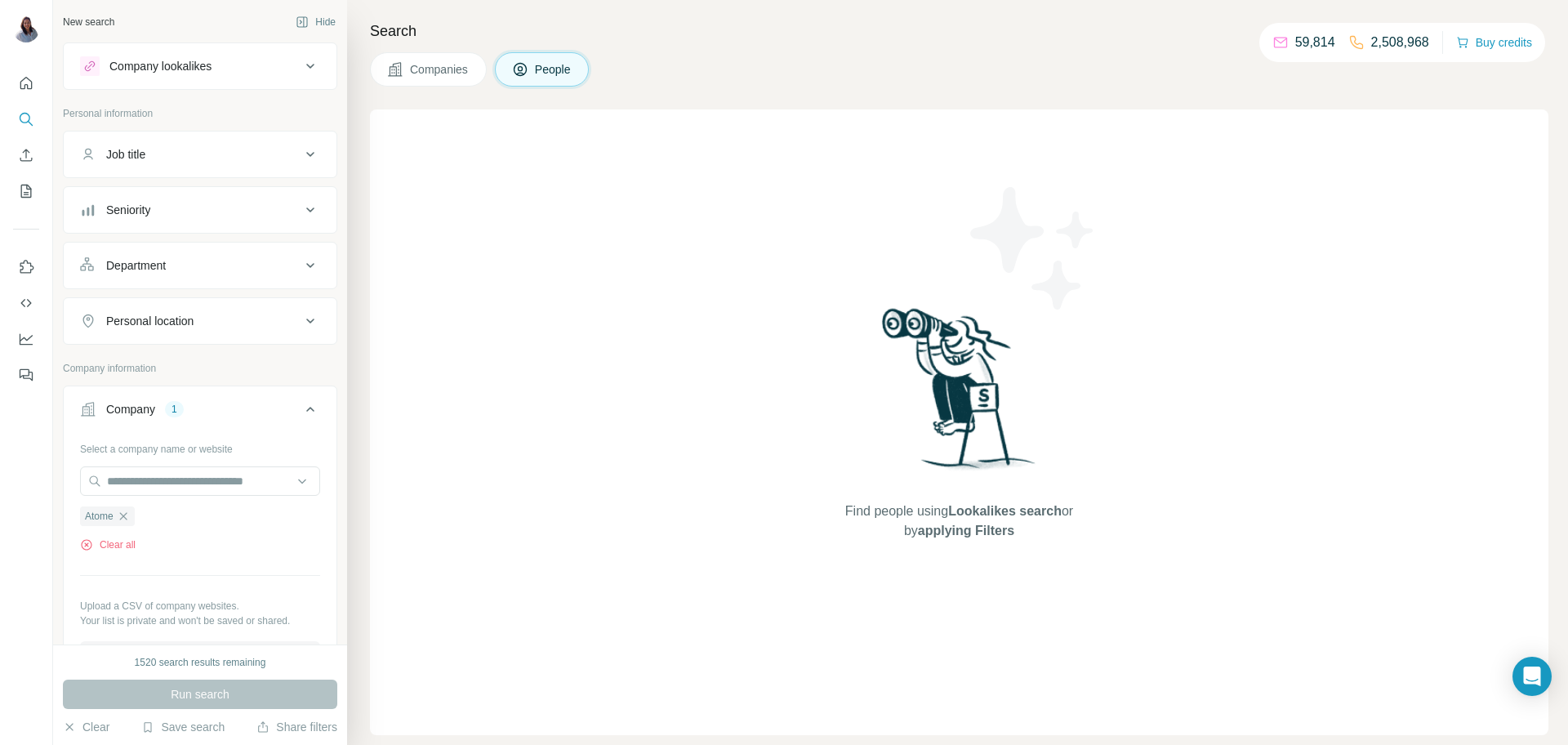
click at [295, 207] on div "Seniority" at bounding box center [190, 209] width 220 height 16
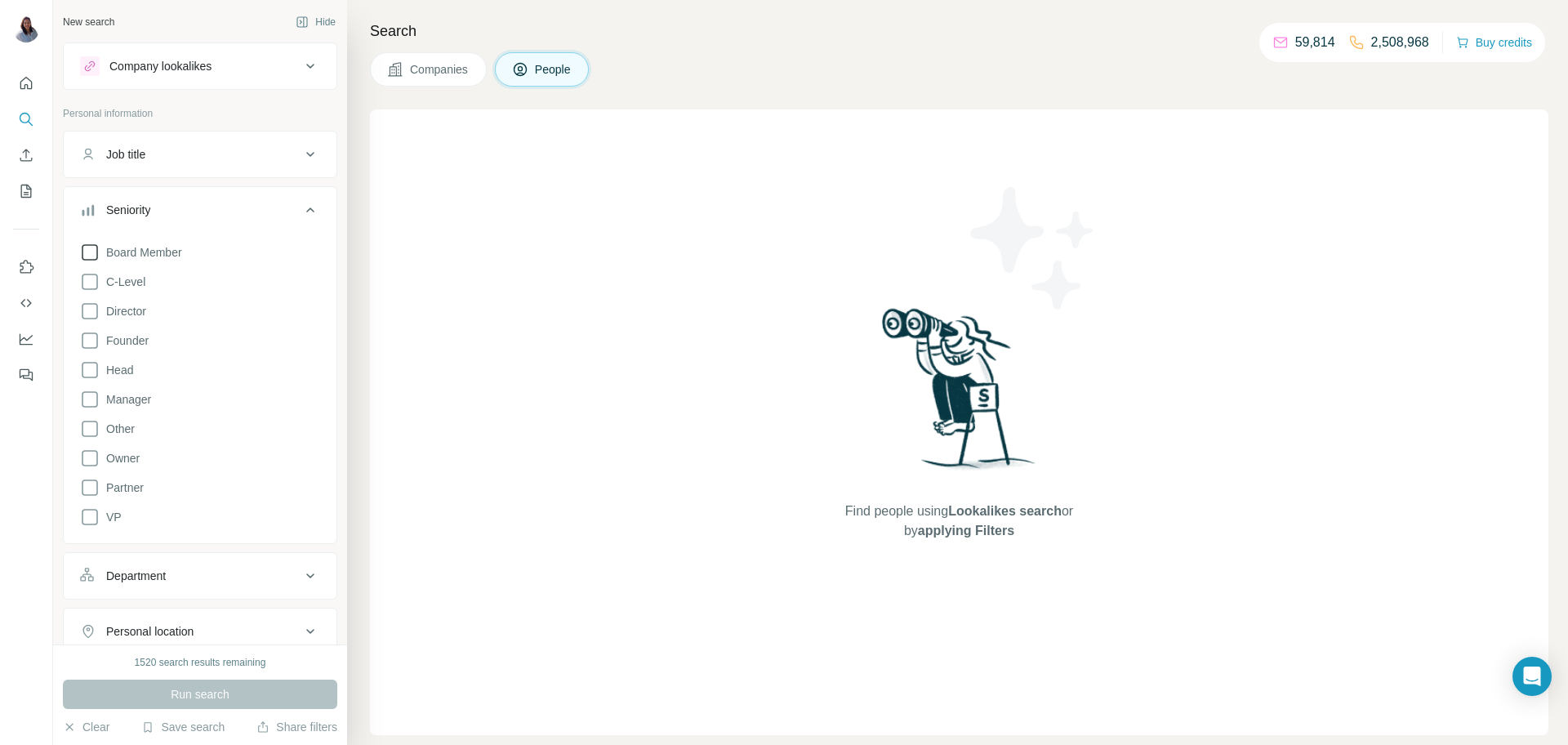
click at [96, 254] on icon at bounding box center [89, 251] width 16 height 16
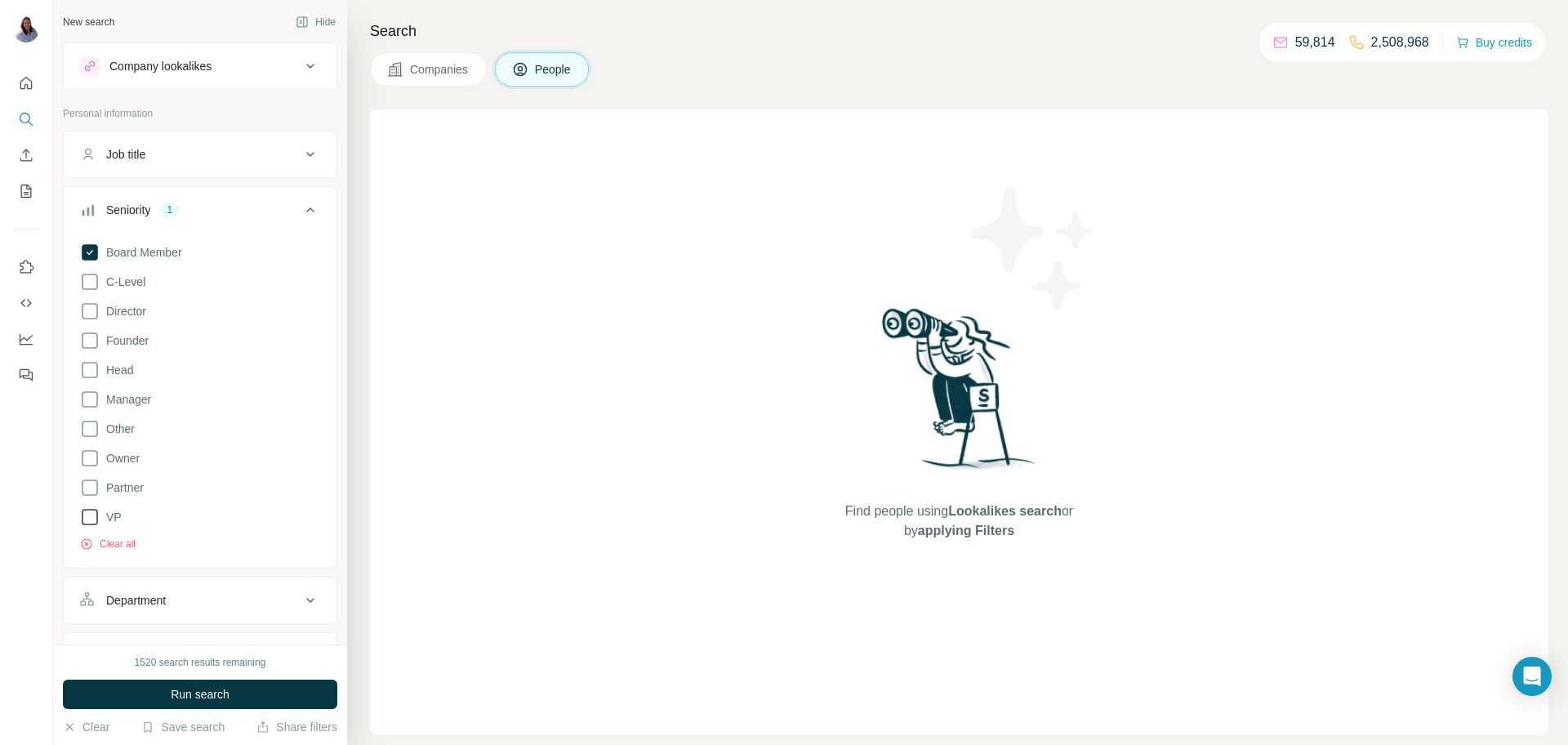
click at [89, 521] on icon at bounding box center [89, 516] width 19 height 19
click at [90, 489] on icon at bounding box center [89, 487] width 19 height 19
click at [85, 449] on icon at bounding box center [89, 457] width 19 height 19
click at [90, 428] on icon at bounding box center [89, 428] width 19 height 19
click at [86, 384] on div "Board Member C-Level Director Founder Head Manager Other Owner Partner VP Clear…" at bounding box center [200, 394] width 241 height 316
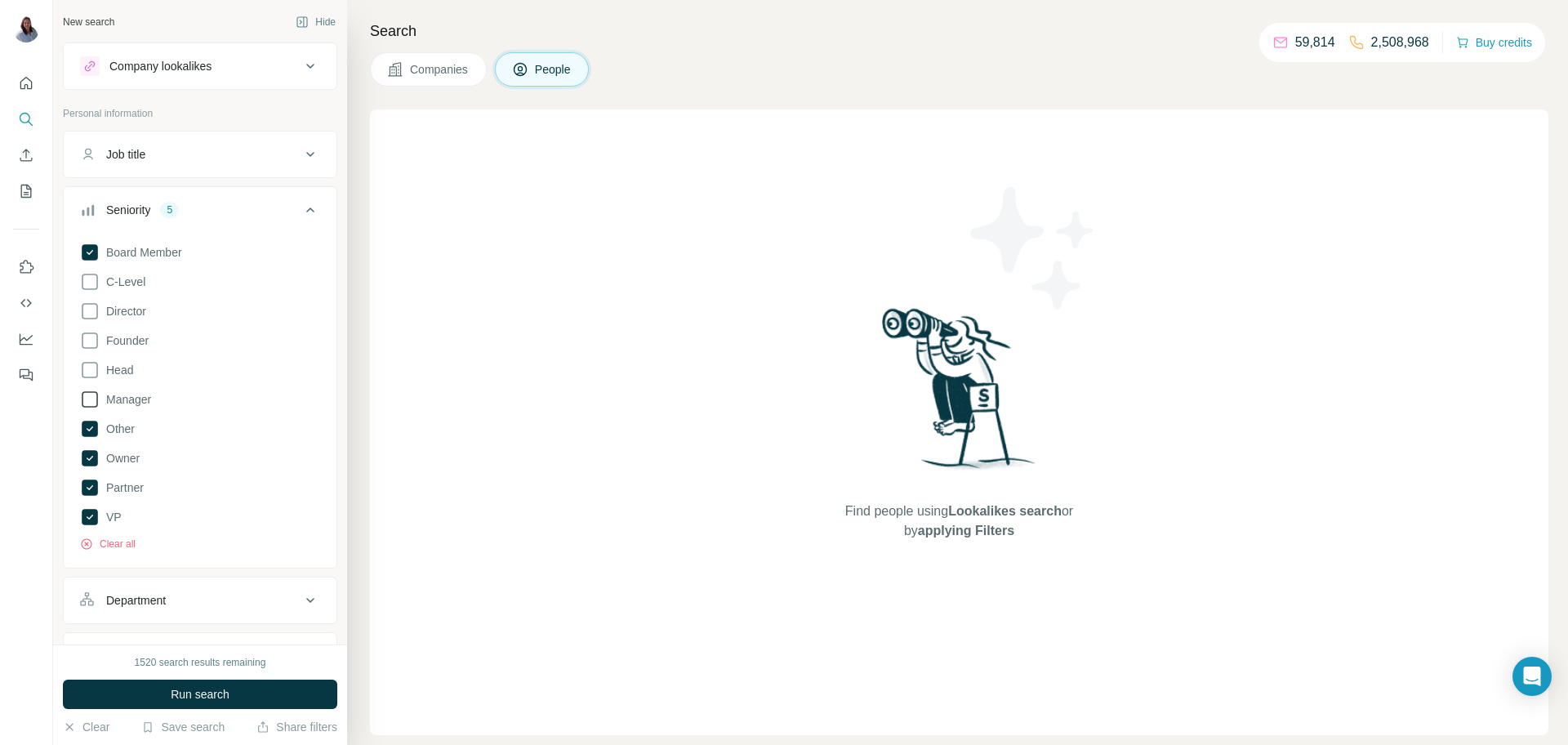
click at [92, 393] on icon at bounding box center [89, 399] width 19 height 19
click at [90, 378] on icon at bounding box center [89, 370] width 19 height 19
click at [85, 328] on div "Board Member C-Level Director Founder Head Manager Other Owner Partner VP Clear…" at bounding box center [200, 394] width 241 height 316
click at [89, 344] on icon at bounding box center [89, 340] width 19 height 19
click at [93, 315] on icon at bounding box center [89, 310] width 19 height 19
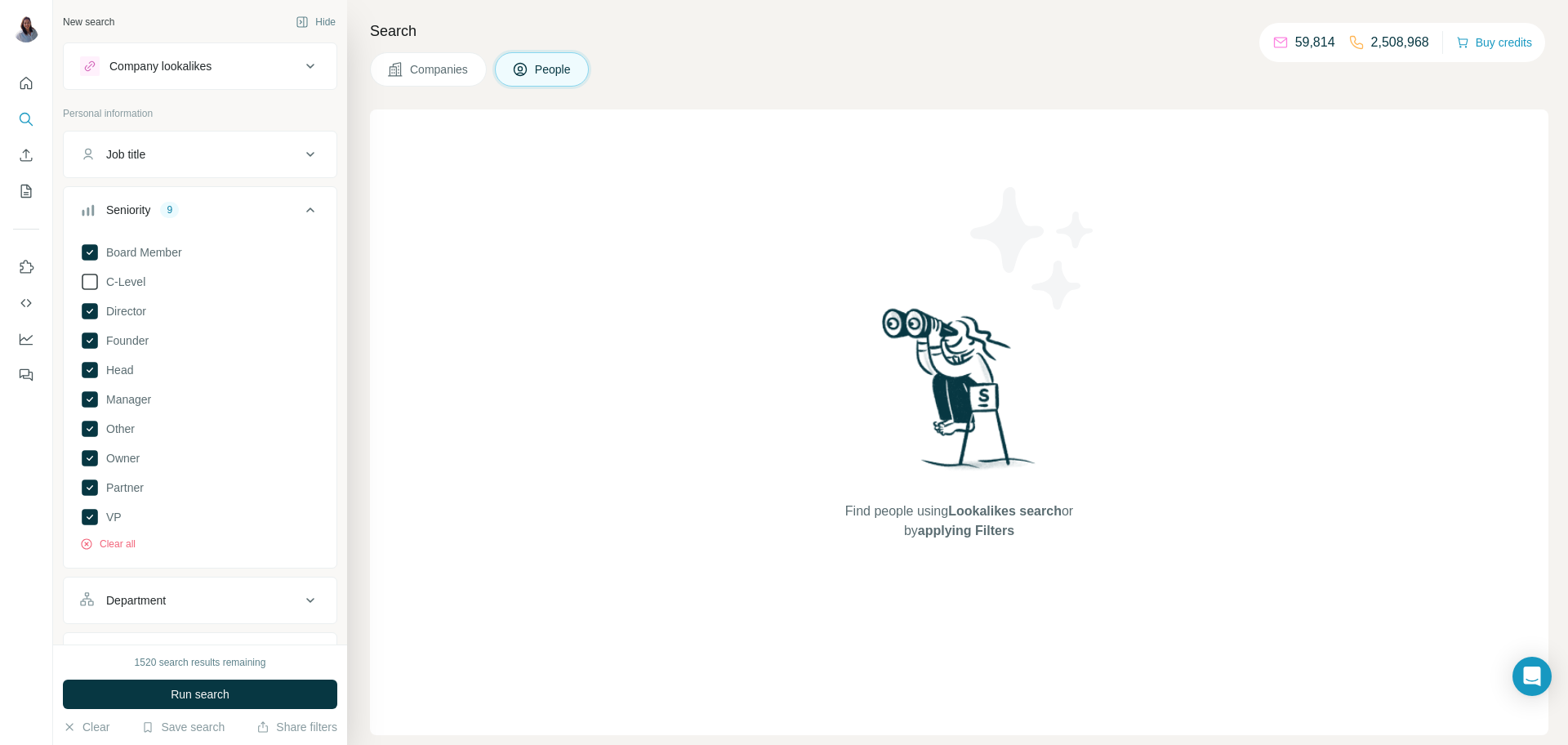
click at [91, 288] on icon at bounding box center [89, 281] width 19 height 19
click at [209, 681] on button "Run search" at bounding box center [200, 694] width 274 height 30
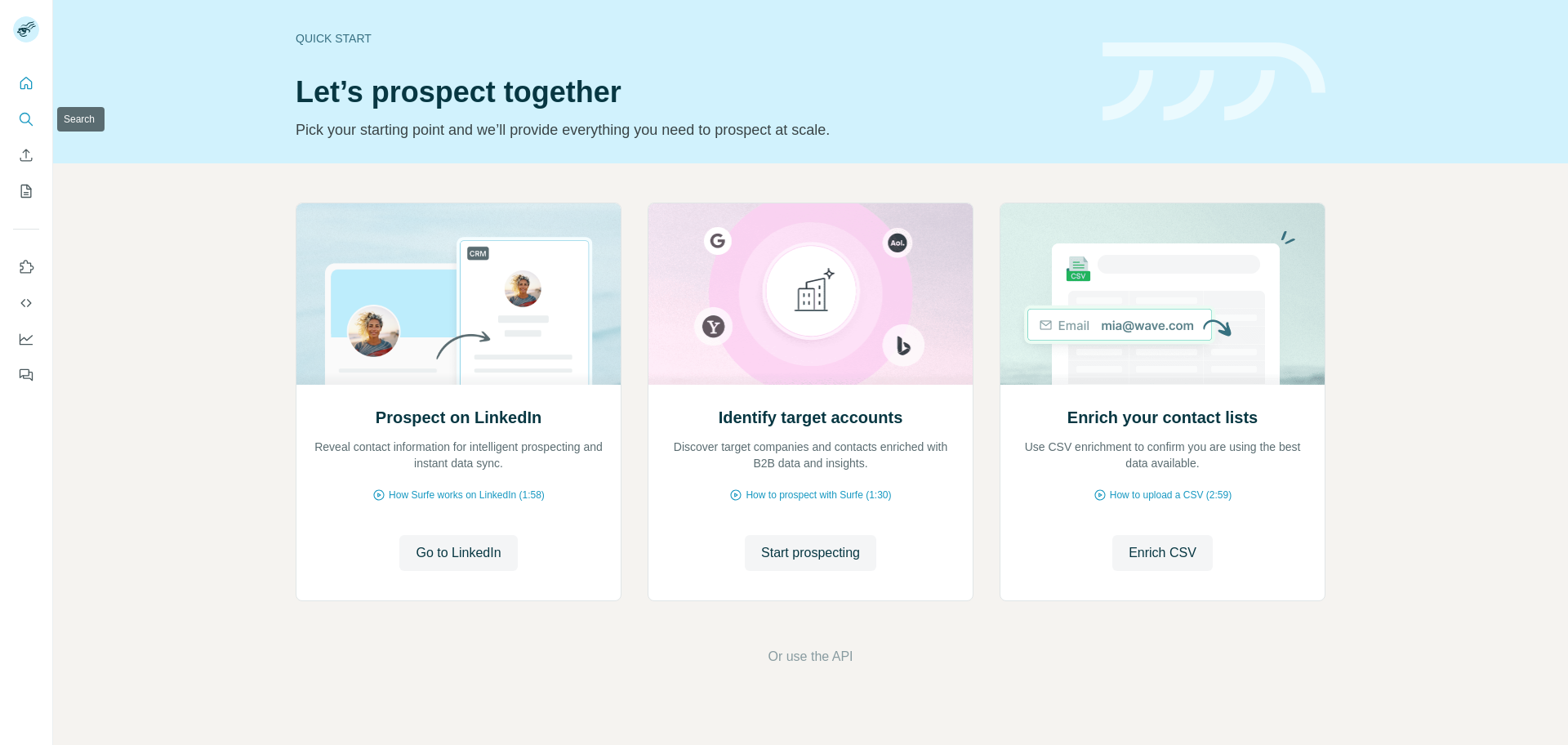
click at [22, 116] on icon "Search" at bounding box center [25, 119] width 16 height 16
click at [30, 88] on icon "Quick start" at bounding box center [25, 83] width 16 height 16
click at [28, 87] on icon "Quick start" at bounding box center [26, 83] width 13 height 13
click at [29, 126] on icon "Search" at bounding box center [25, 119] width 16 height 16
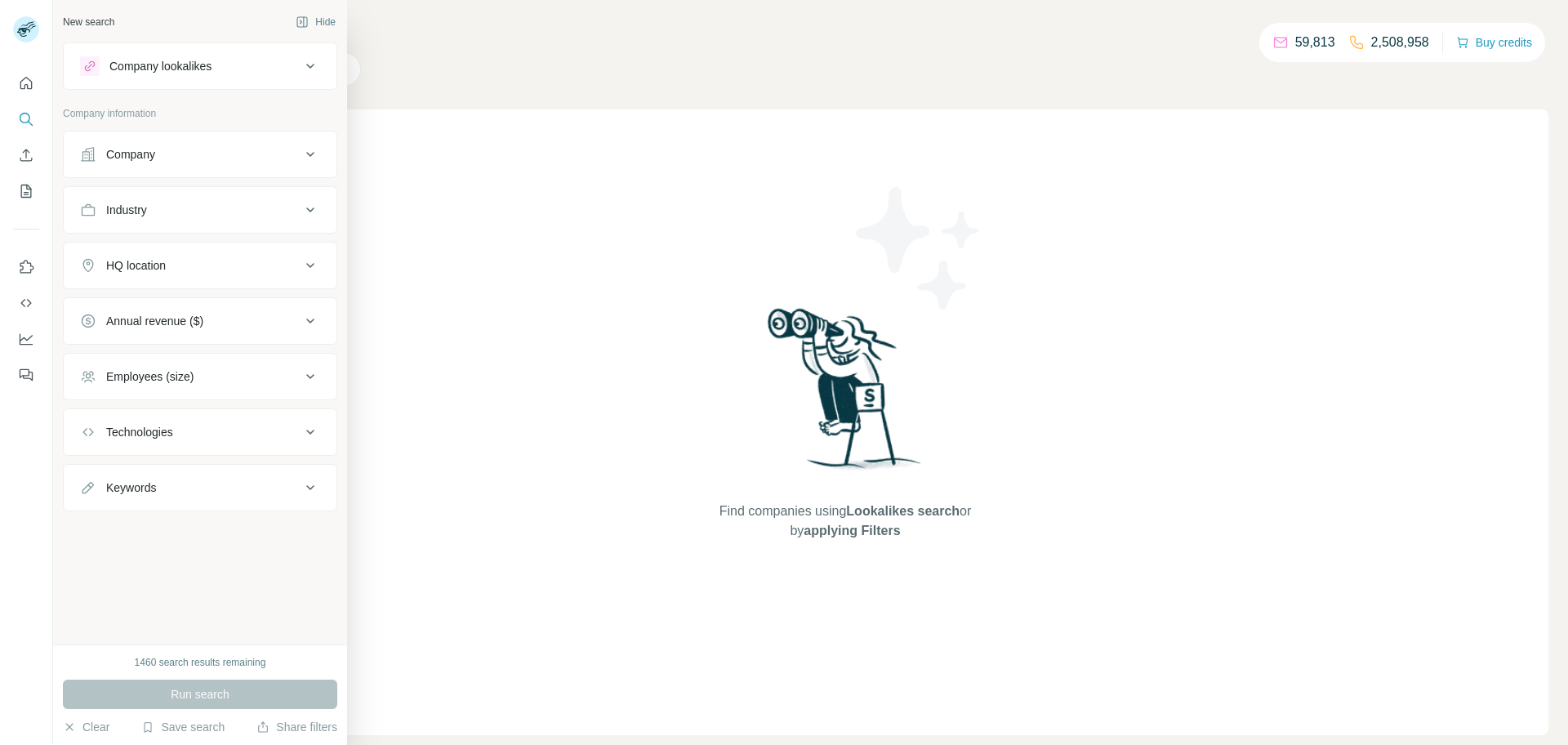
click at [231, 165] on button "Company" at bounding box center [199, 154] width 273 height 39
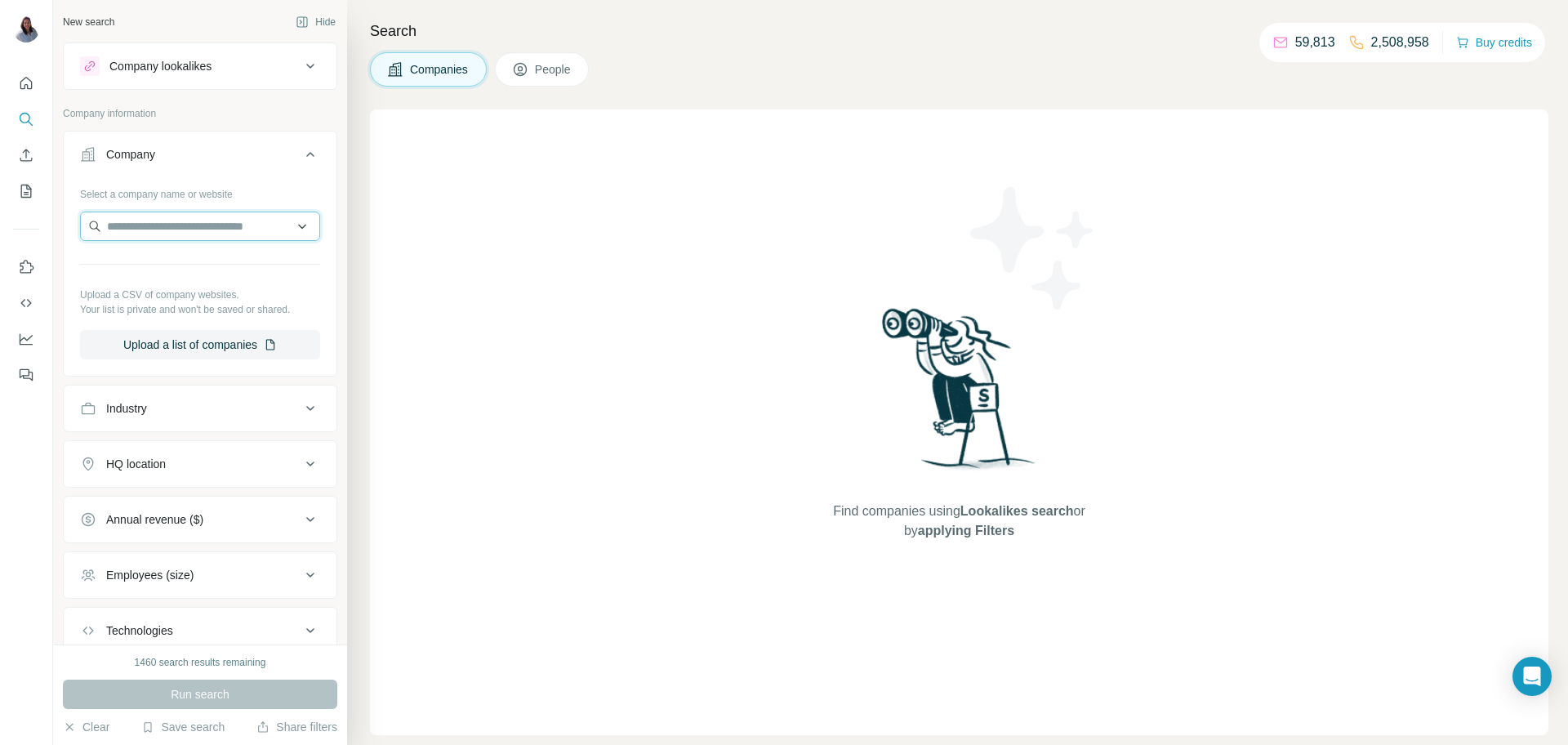
click at [171, 223] on input "text" at bounding box center [200, 226] width 241 height 30
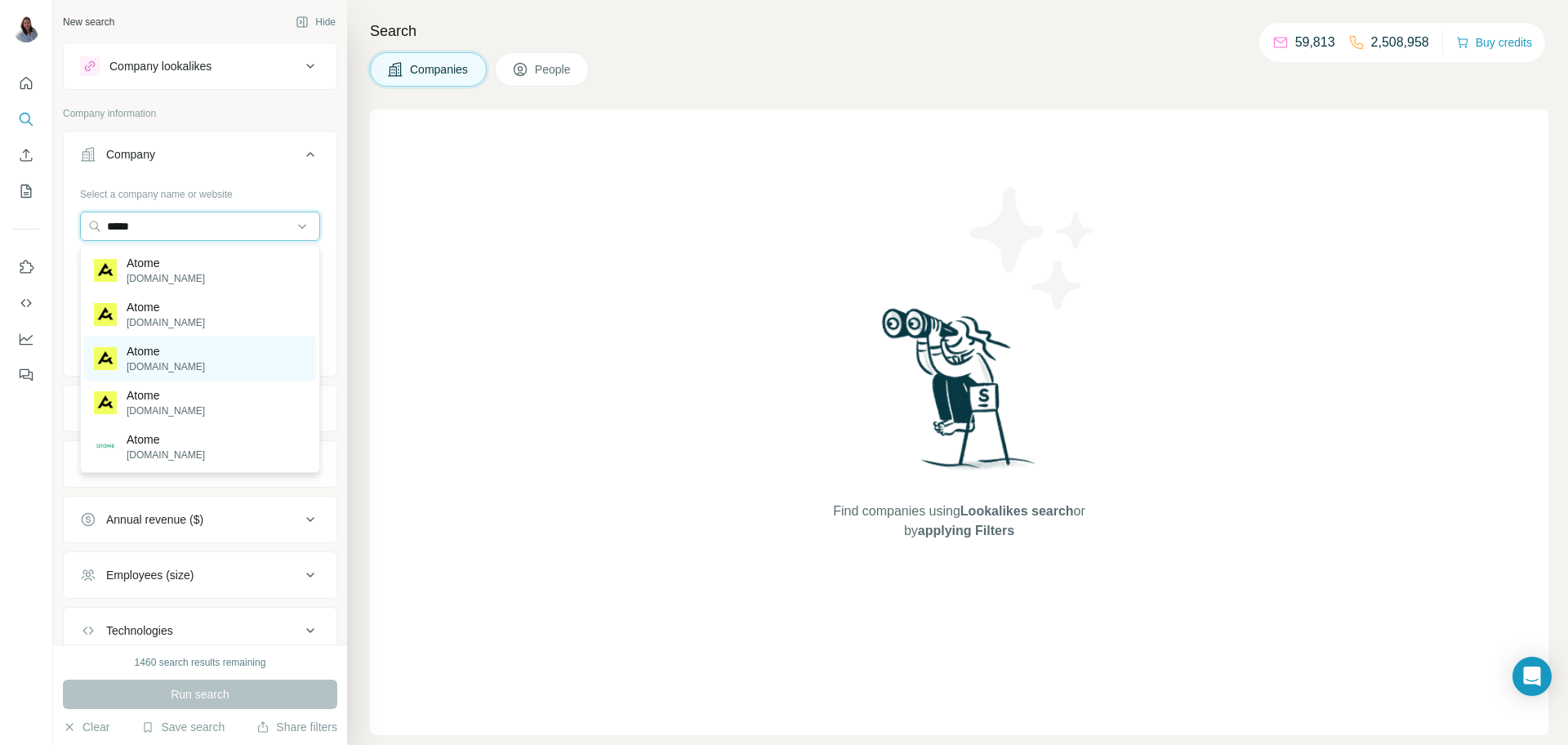
type input "*****"
click at [209, 359] on div "Atome [DOMAIN_NAME]" at bounding box center [200, 359] width 232 height 44
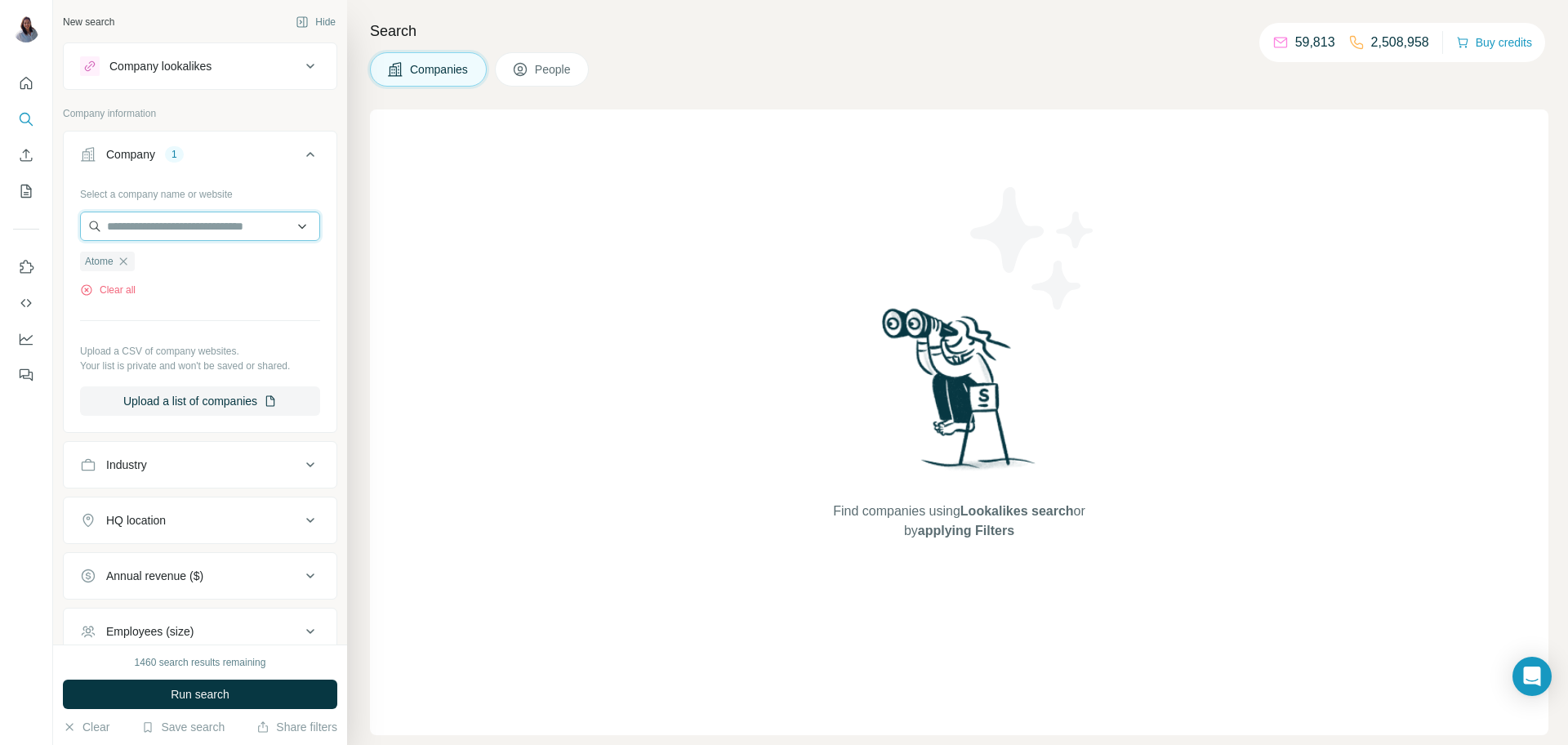
click at [191, 230] on input "text" at bounding box center [200, 226] width 241 height 30
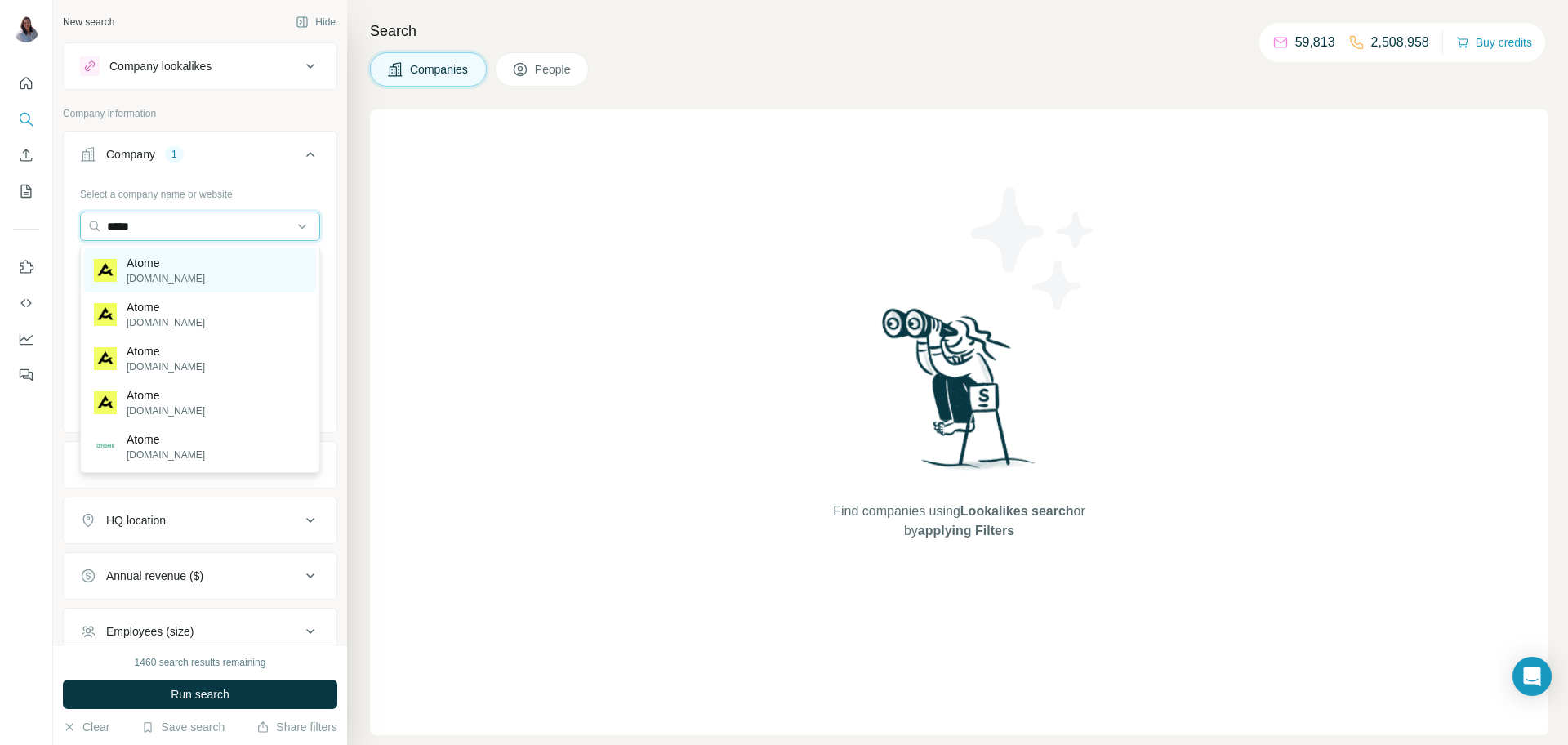
type input "*****"
click at [214, 283] on div "Atome [DOMAIN_NAME]" at bounding box center [200, 270] width 232 height 44
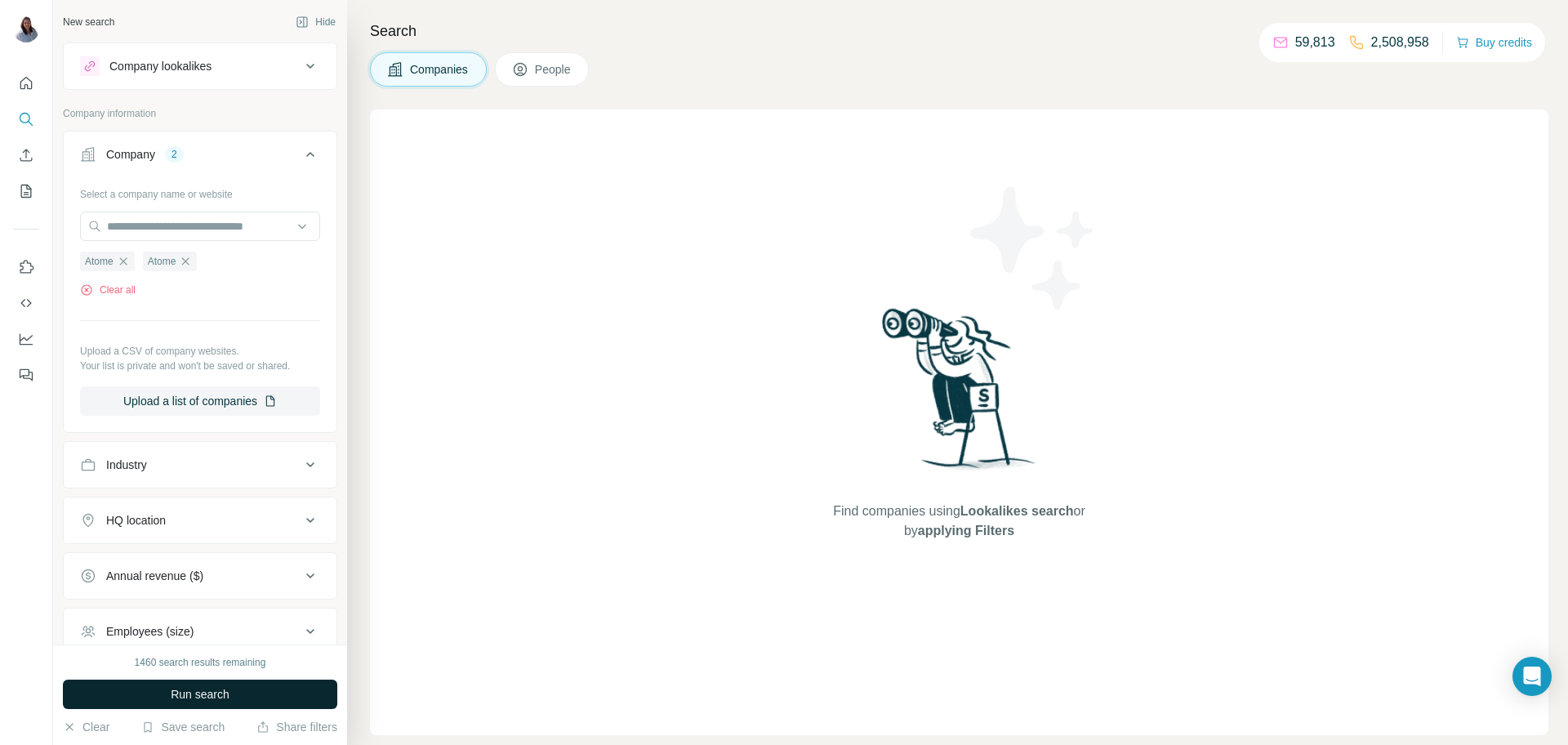
click at [243, 692] on button "Run search" at bounding box center [200, 694] width 274 height 30
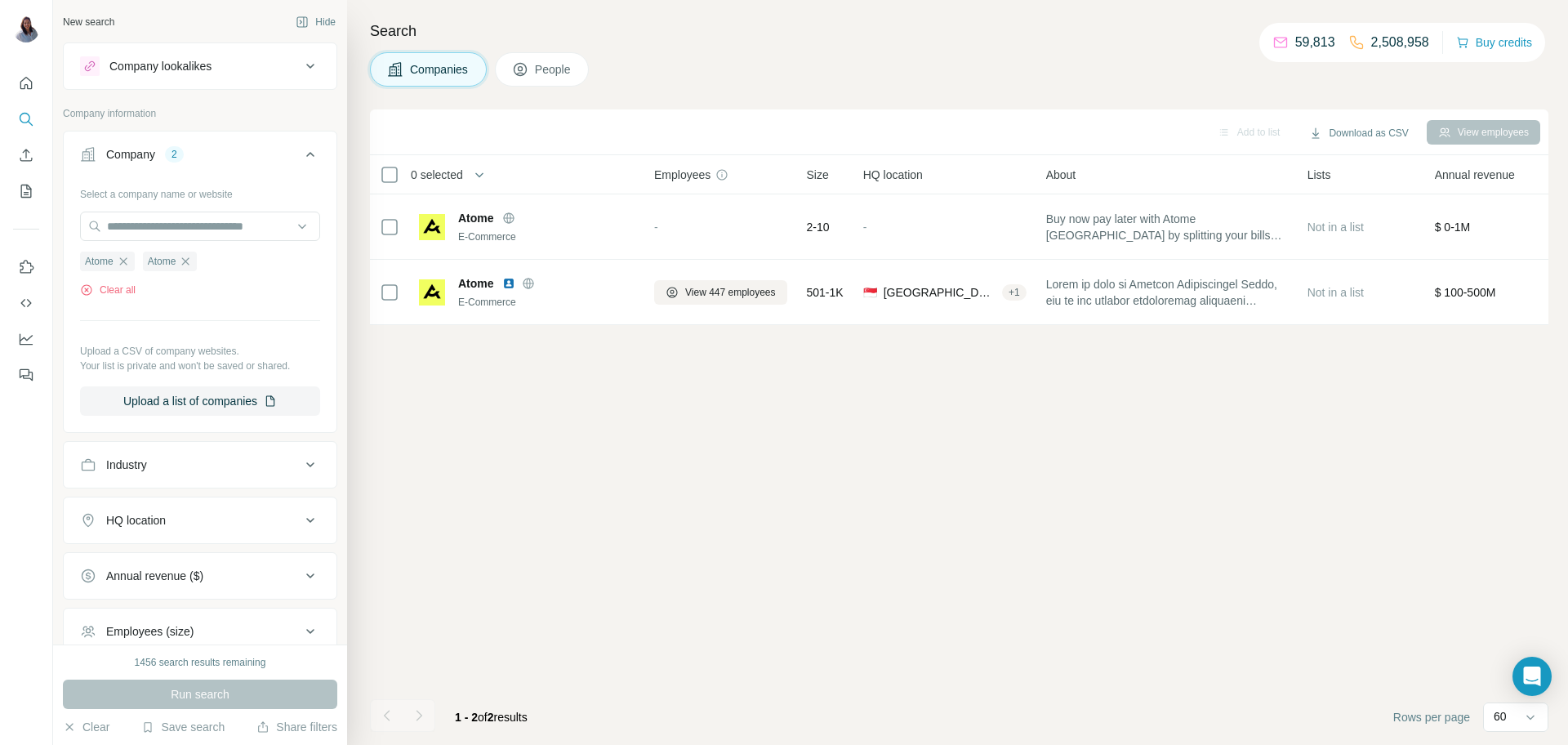
click at [522, 77] on icon at bounding box center [520, 69] width 16 height 16
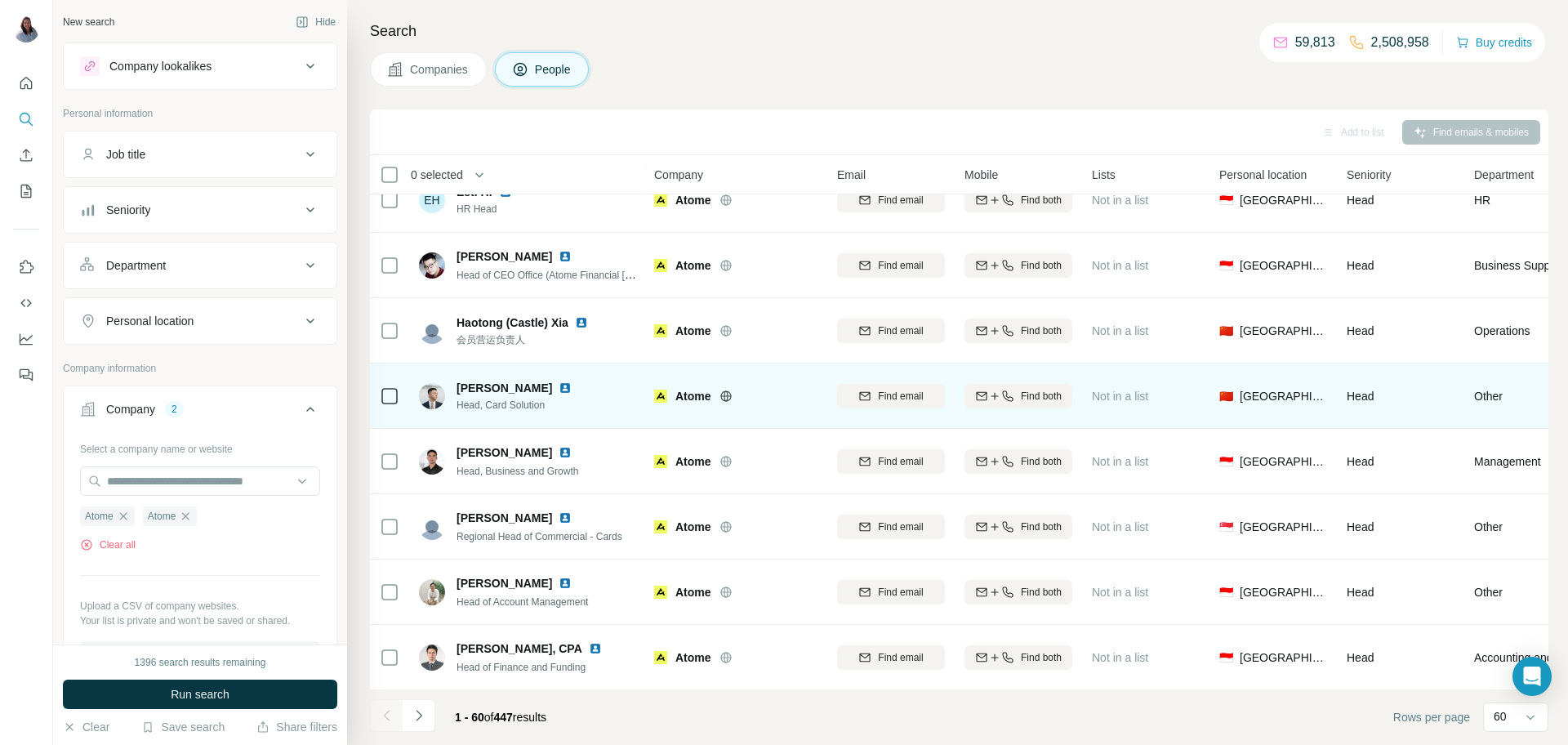
scroll to position [813, 0]
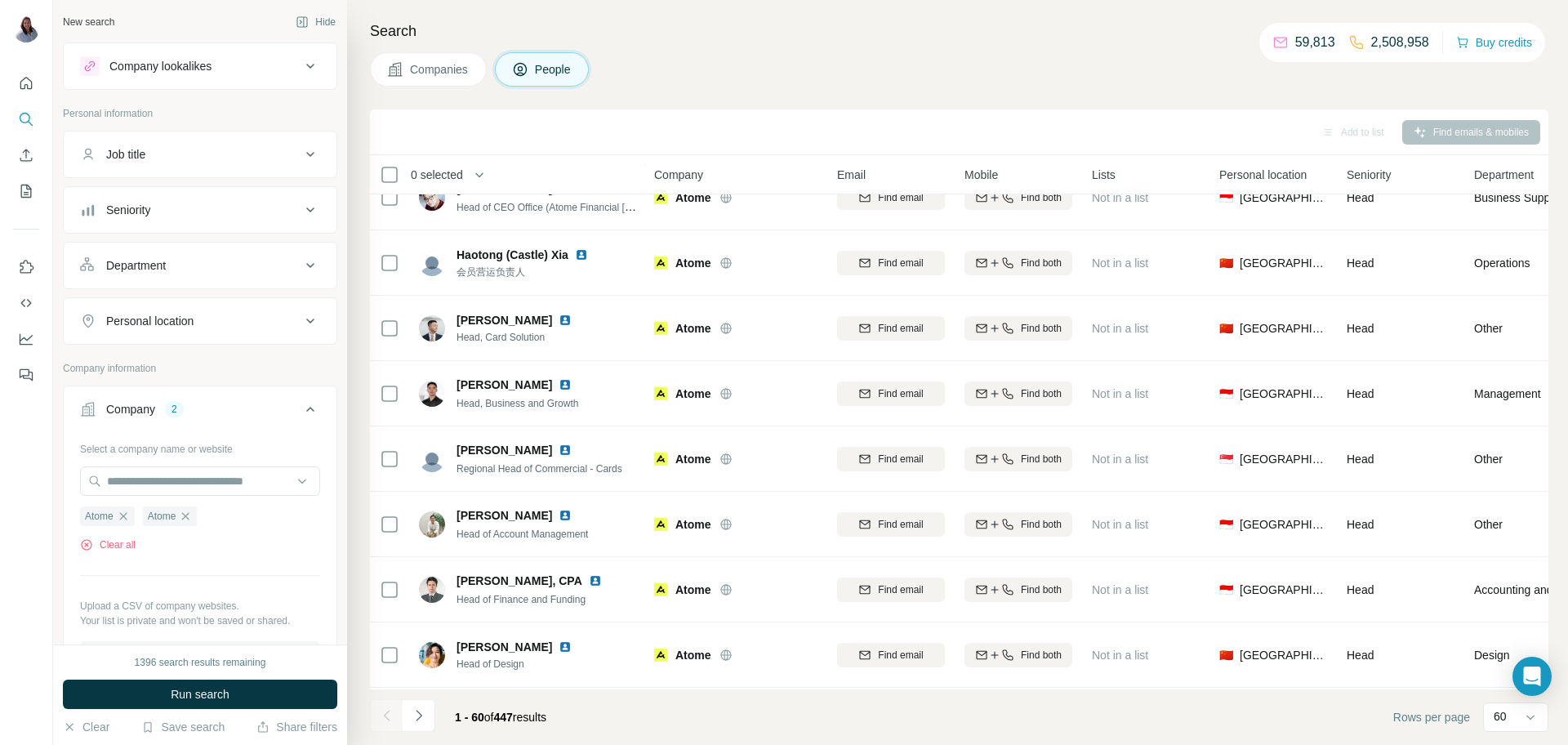
click at [261, 228] on button "Seniority" at bounding box center [199, 209] width 273 height 39
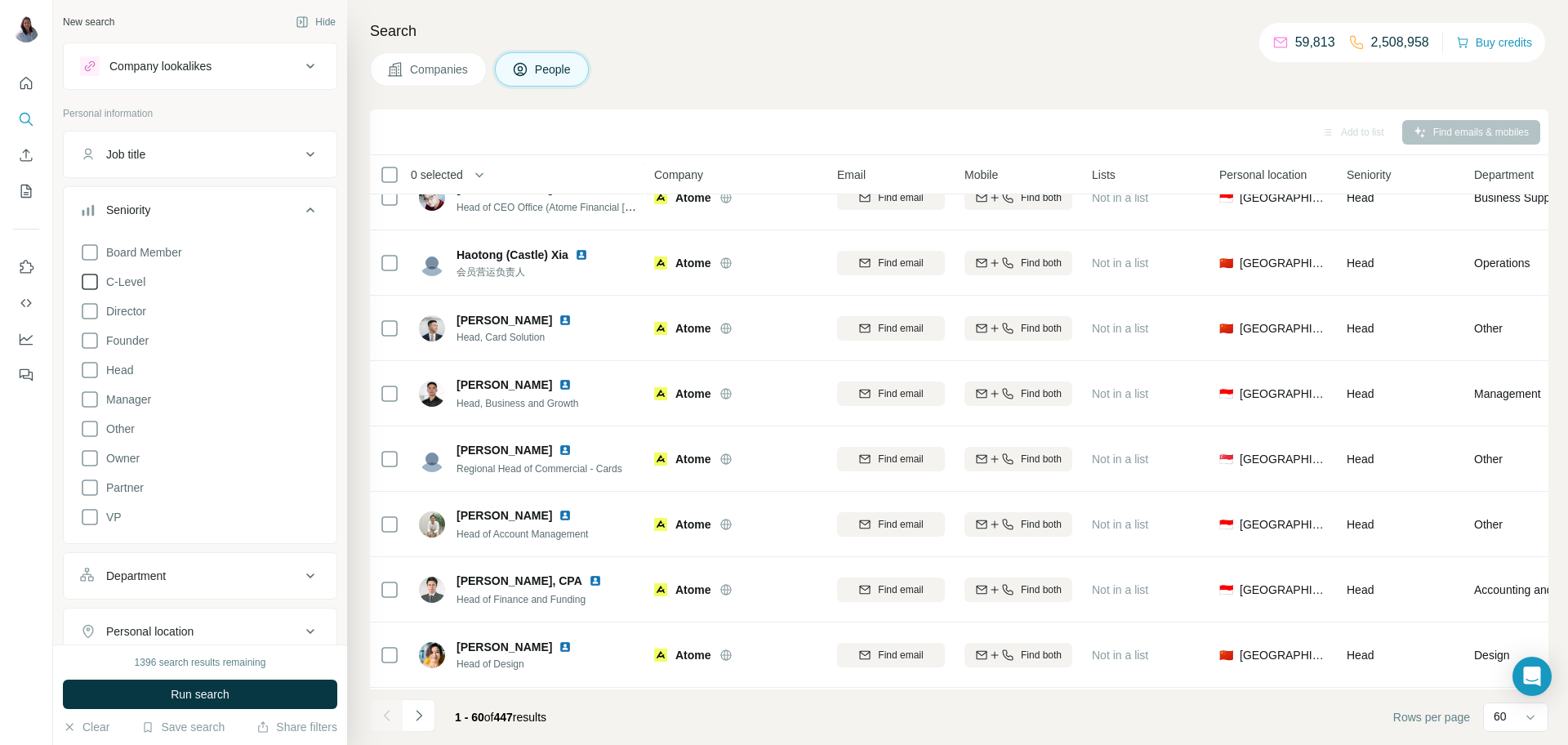
click at [94, 283] on icon at bounding box center [89, 281] width 19 height 19
click at [87, 323] on div "Board Member C-Level Director Founder Head Manager Other Owner Partner VP Clear…" at bounding box center [200, 394] width 241 height 316
click at [87, 317] on icon at bounding box center [89, 310] width 19 height 19
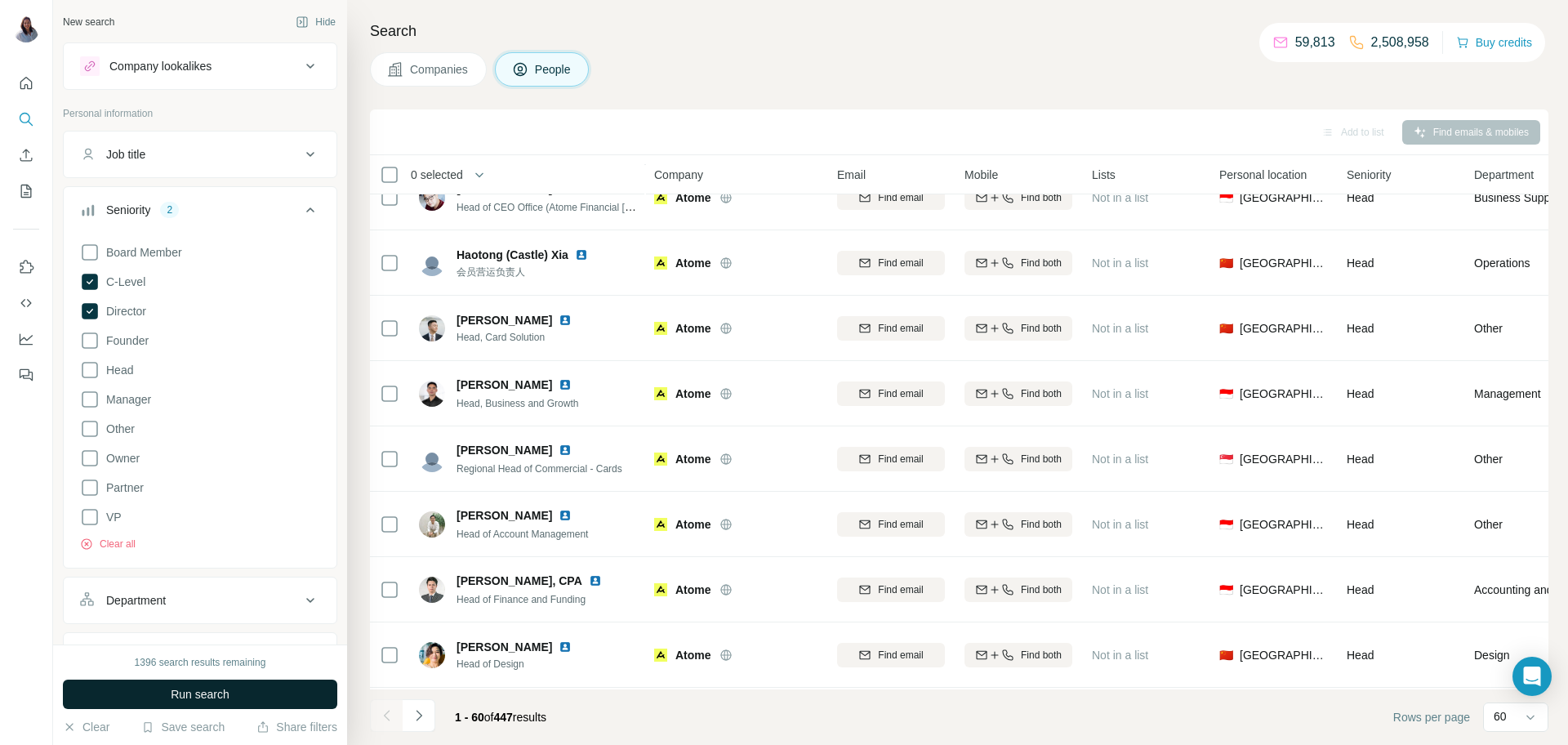
click at [210, 694] on span "Run search" at bounding box center [200, 694] width 59 height 16
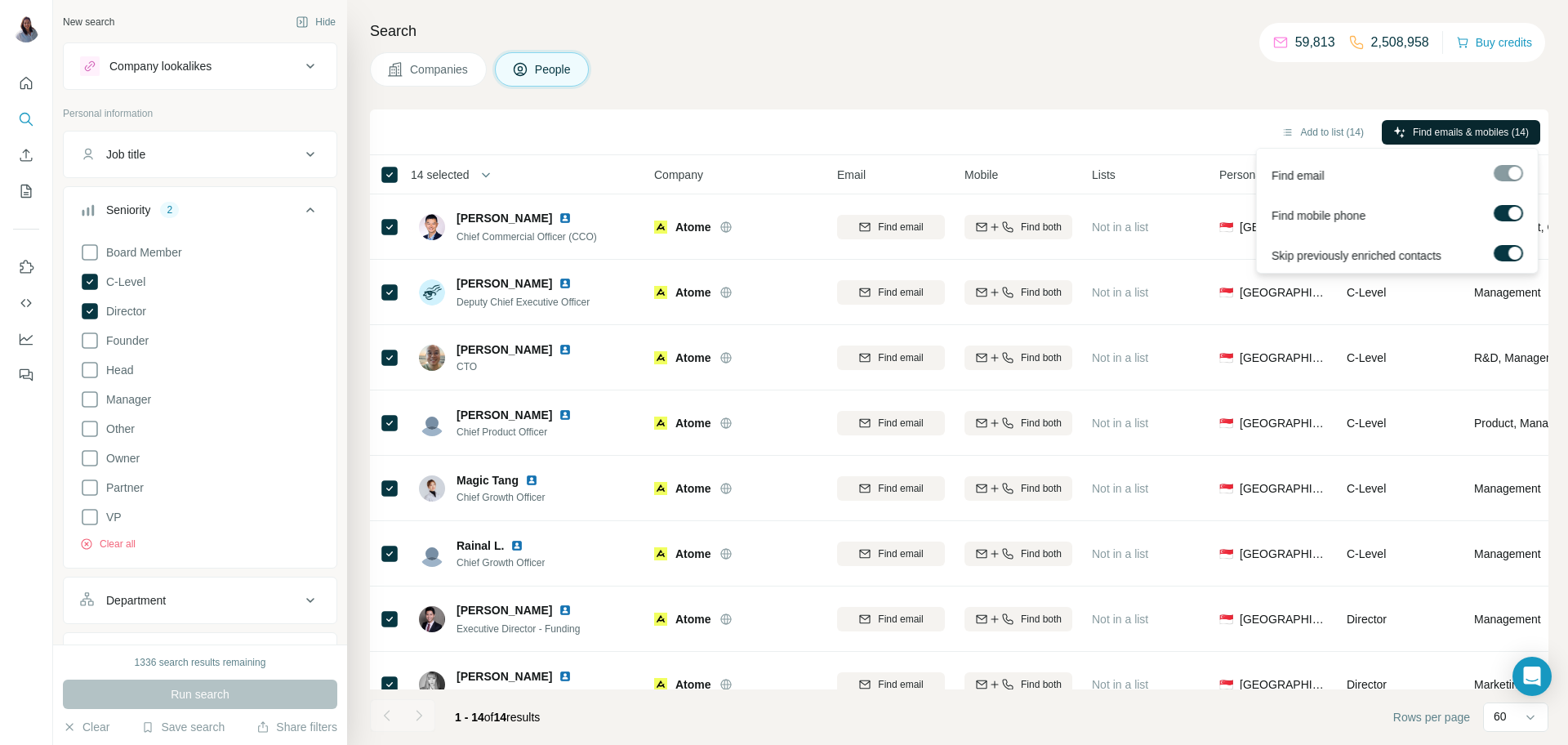
click at [1457, 132] on span "Find emails & mobiles (14)" at bounding box center [1470, 132] width 116 height 14
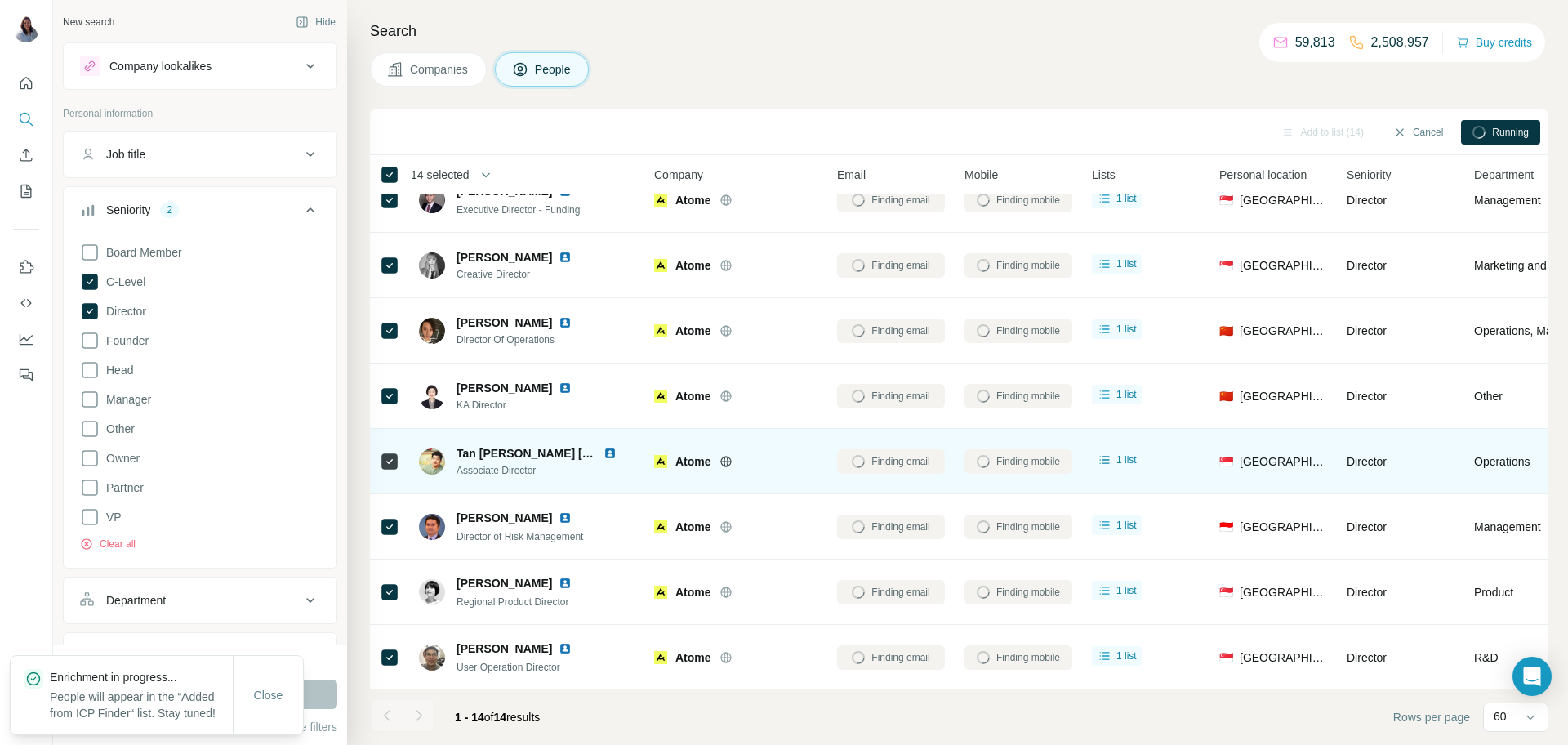
scroll to position [419, 0]
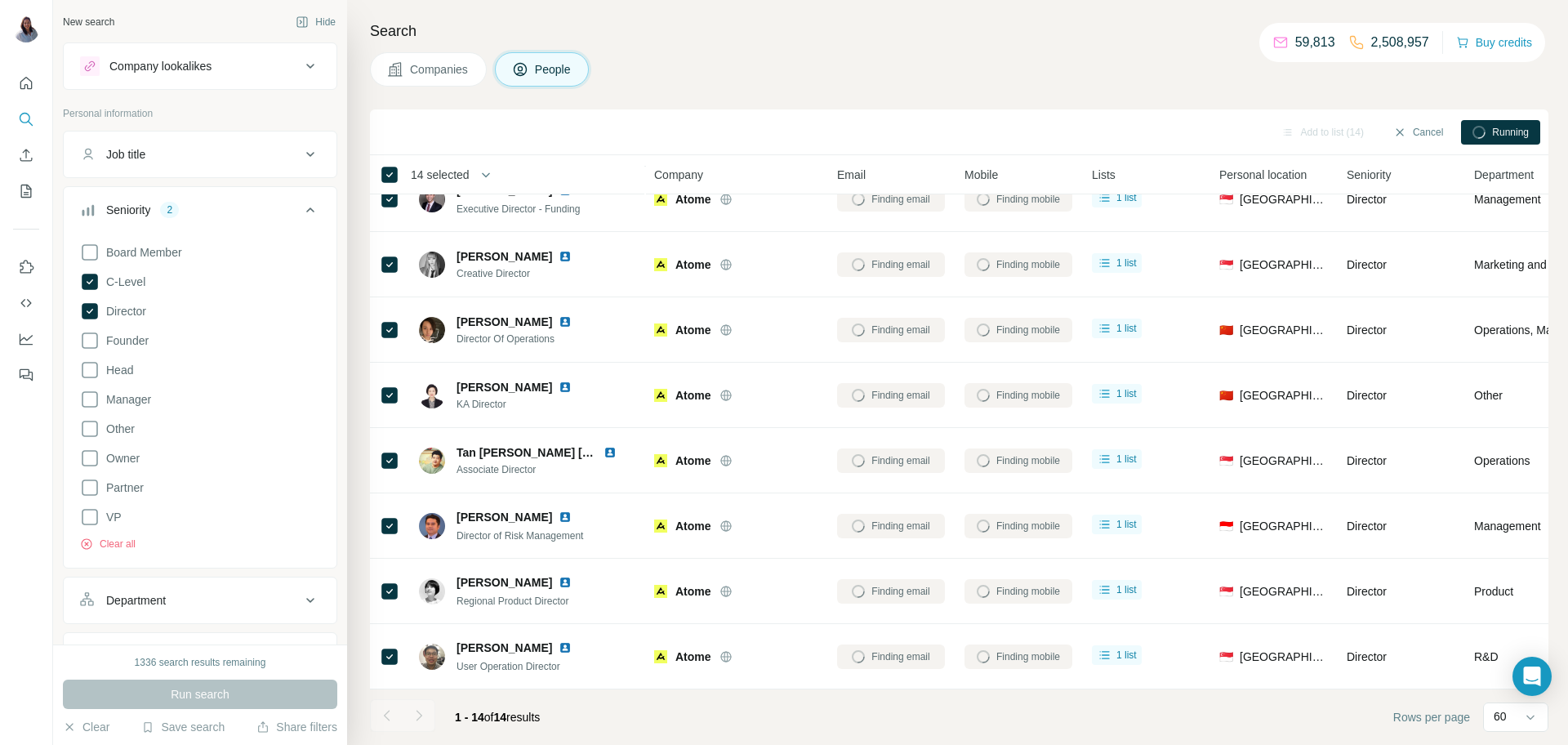
click at [997, 44] on div "Search Companies People Add to list (14) Cancel Running 14 selected People Comp…" at bounding box center [957, 372] width 1221 height 745
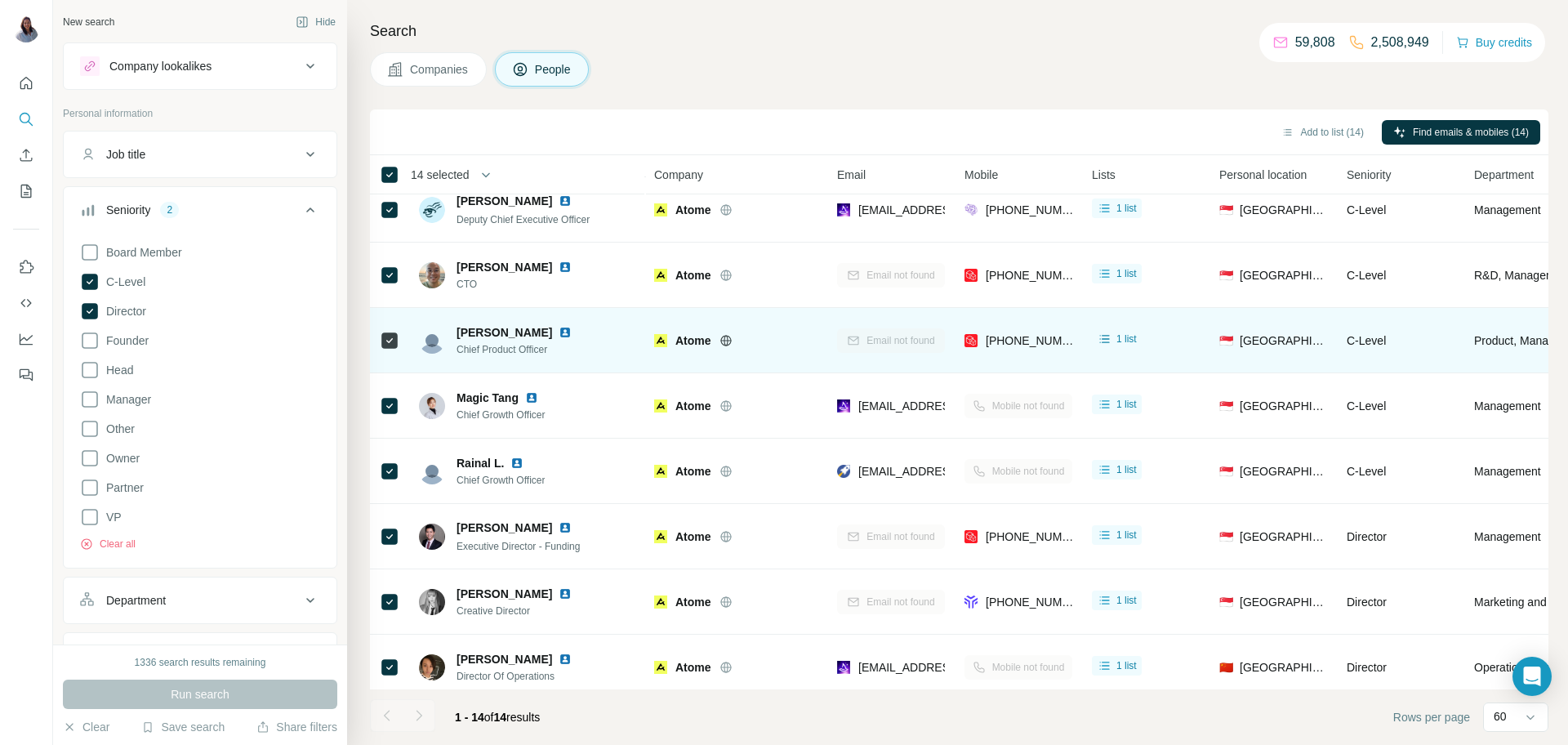
scroll to position [0, 0]
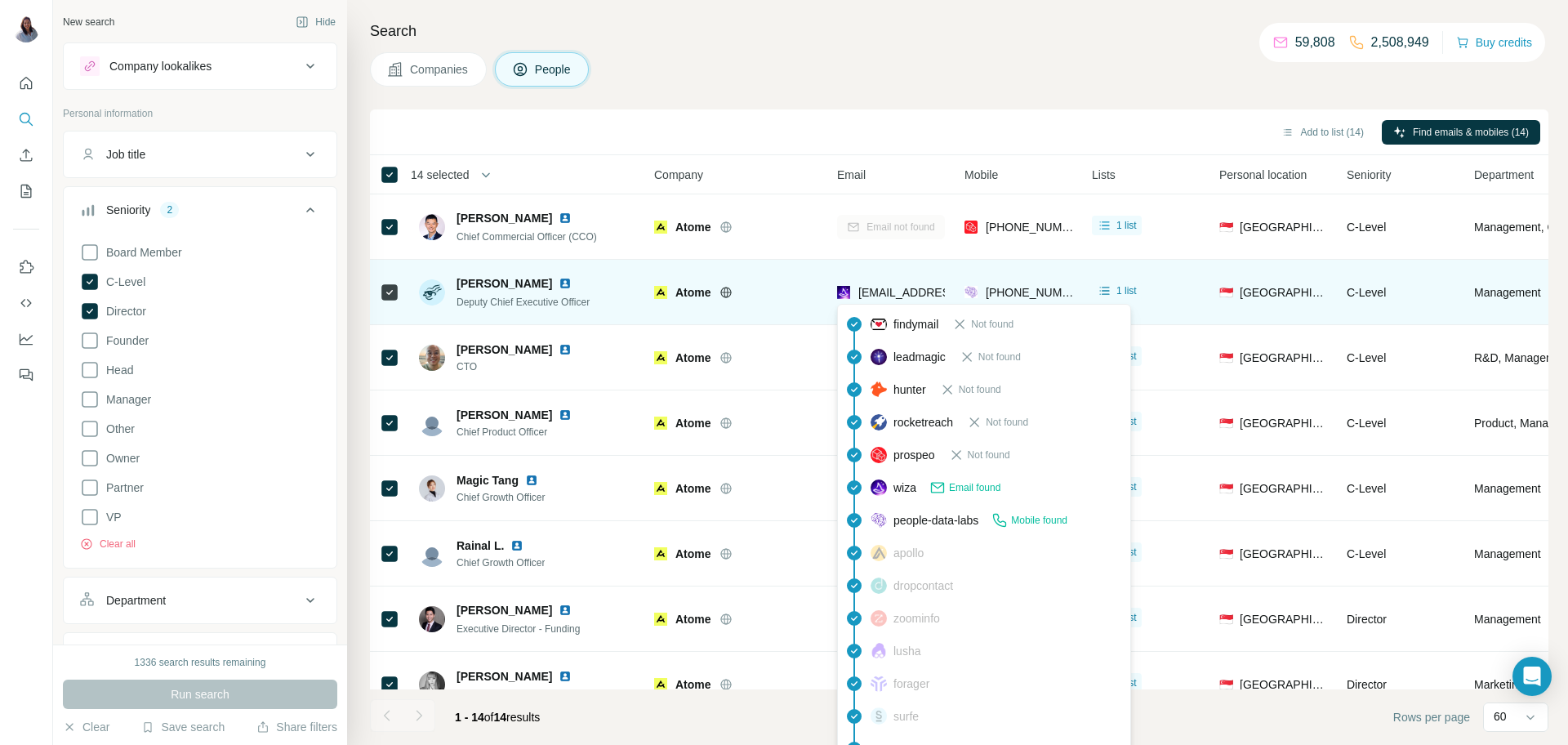
click at [900, 292] on span "[EMAIL_ADDRESS][DOMAIN_NAME]" at bounding box center [954, 292] width 193 height 13
click at [901, 287] on span "[EMAIL_ADDRESS][DOMAIN_NAME]" at bounding box center [954, 292] width 193 height 13
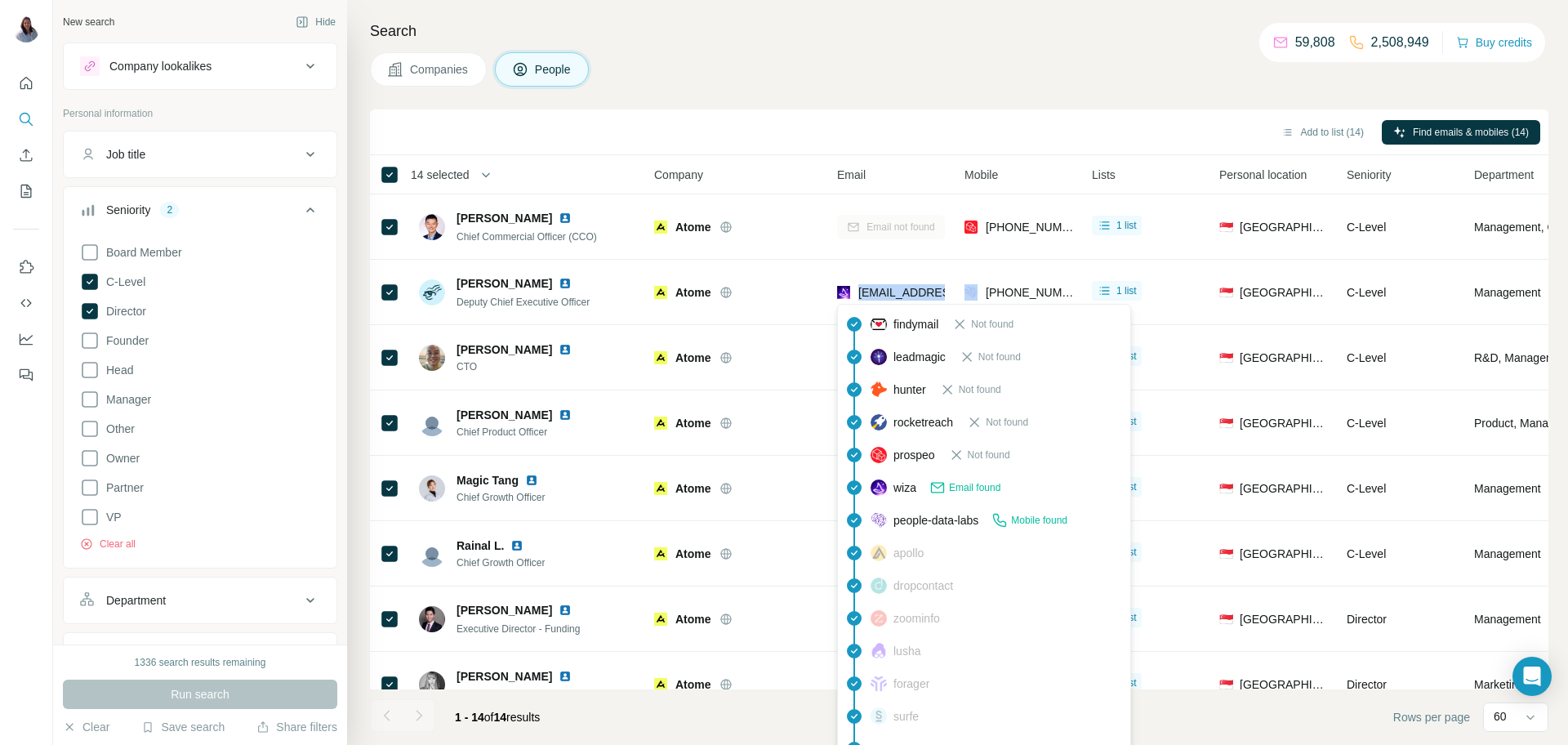
copy span "[EMAIL_ADDRESS][DOMAIN_NAME]"
click at [927, 60] on div "Companies People" at bounding box center [959, 69] width 1179 height 35
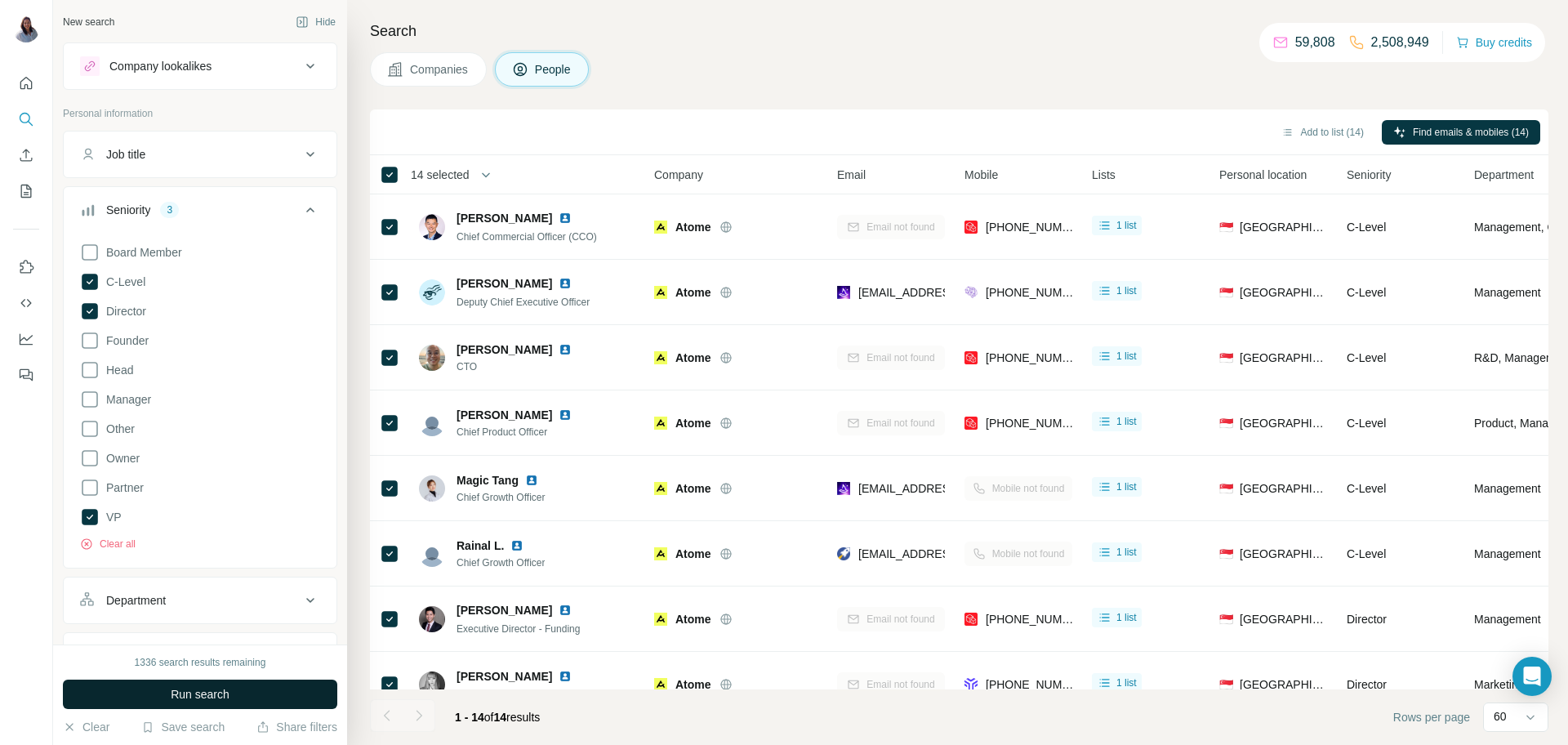
click at [215, 698] on span "Run search" at bounding box center [200, 694] width 59 height 16
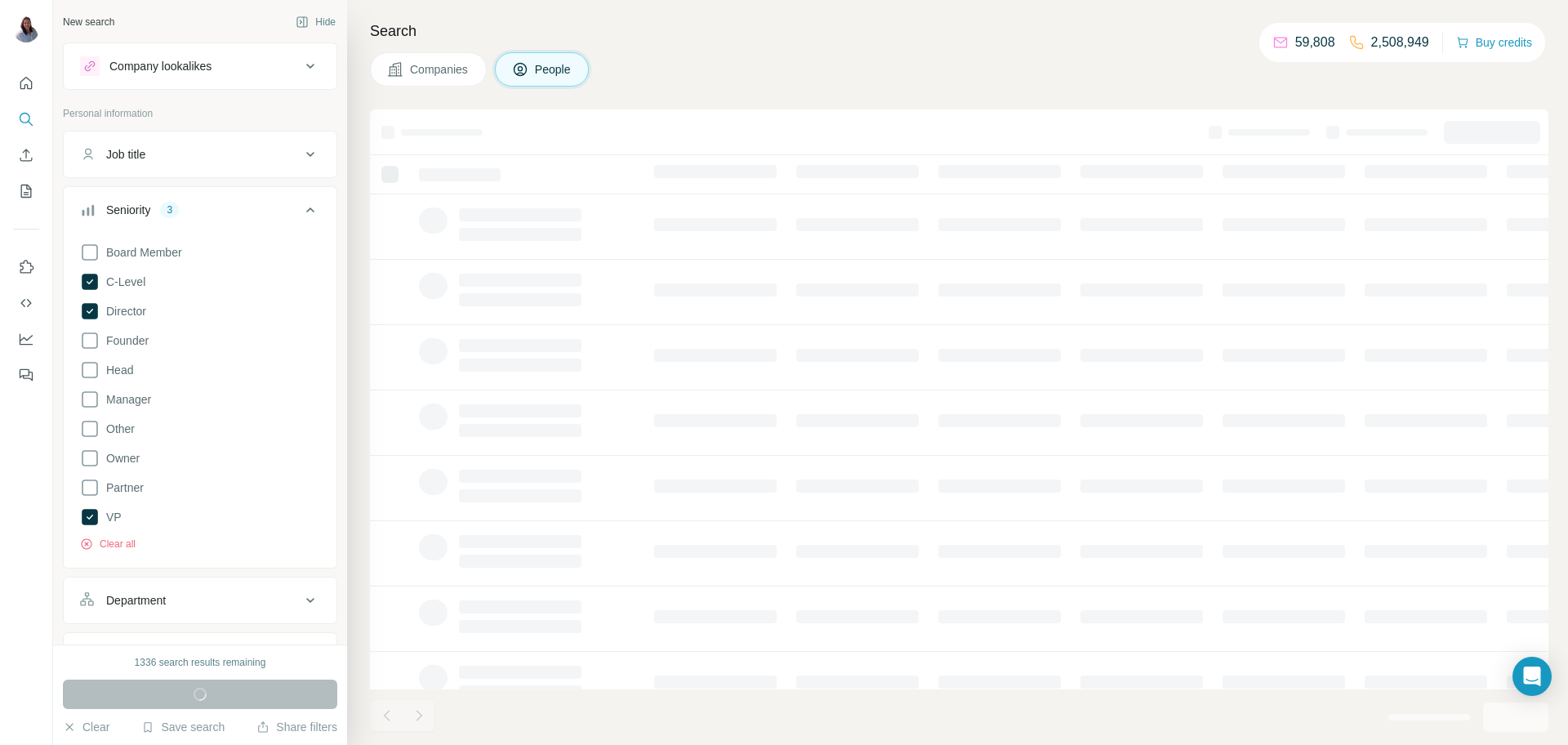
click at [972, 43] on div "Search Companies People" at bounding box center [957, 372] width 1221 height 745
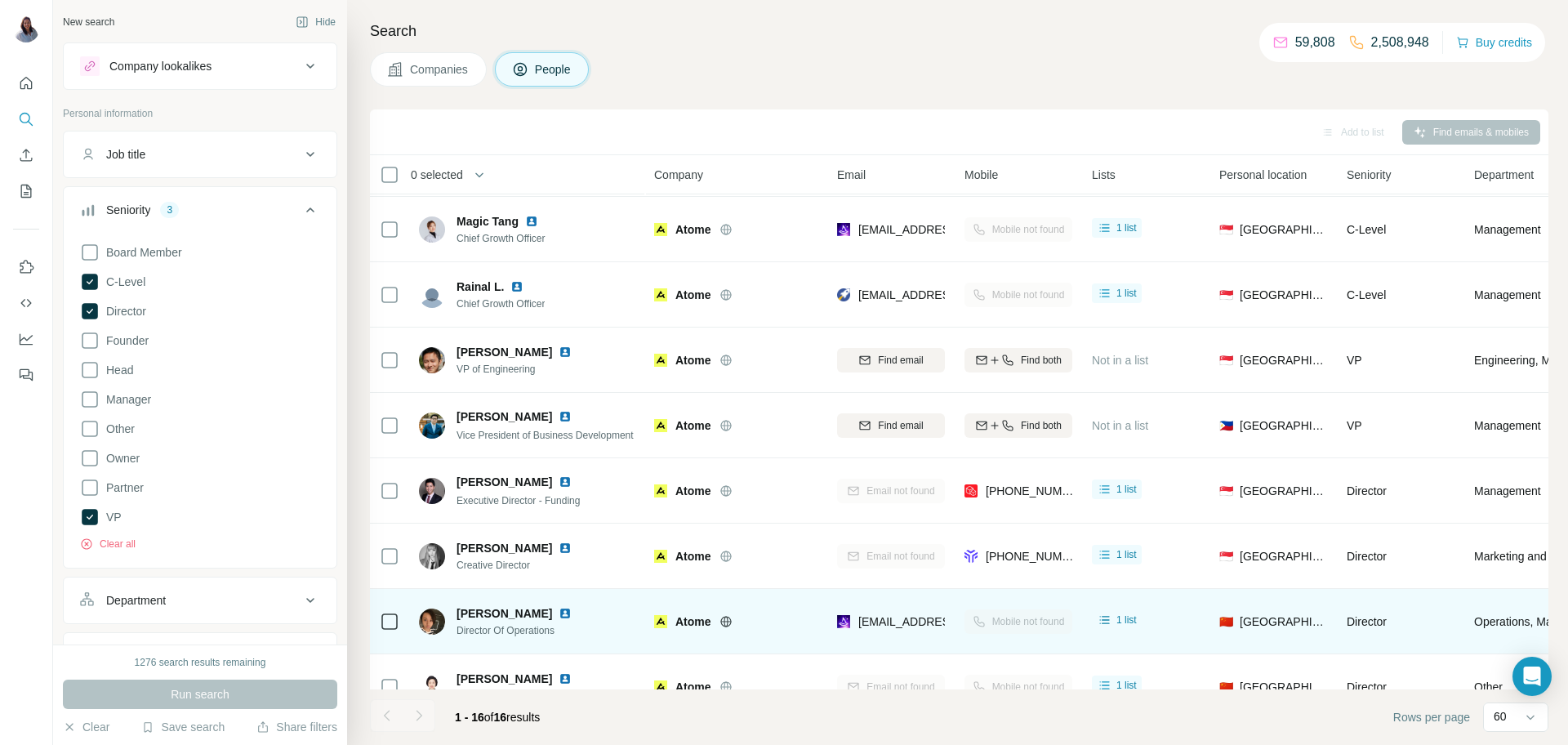
scroll to position [550, 0]
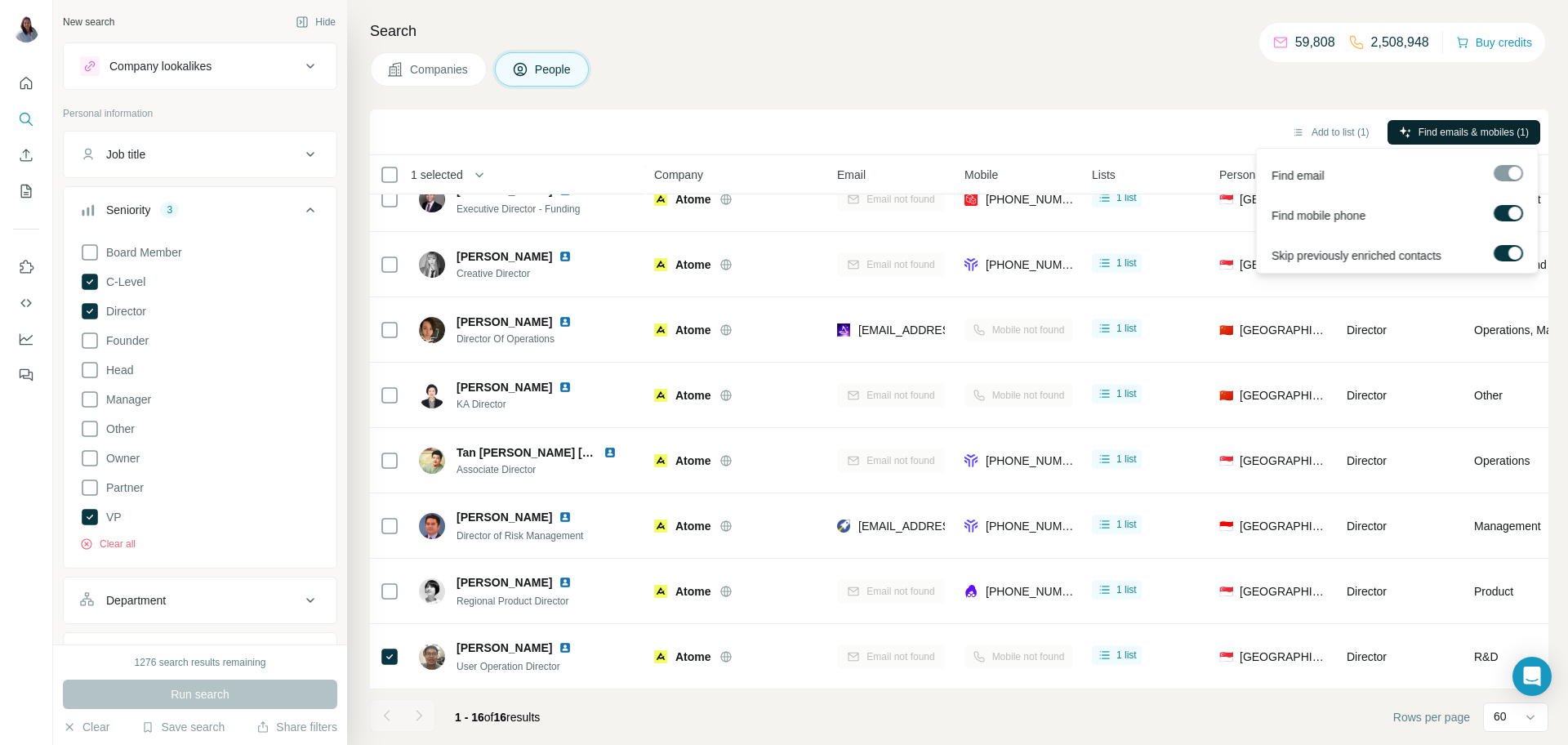
click at [1447, 126] on span "Find emails & mobiles (1)" at bounding box center [1473, 132] width 111 height 14
click at [89, 248] on icon at bounding box center [89, 251] width 19 height 19
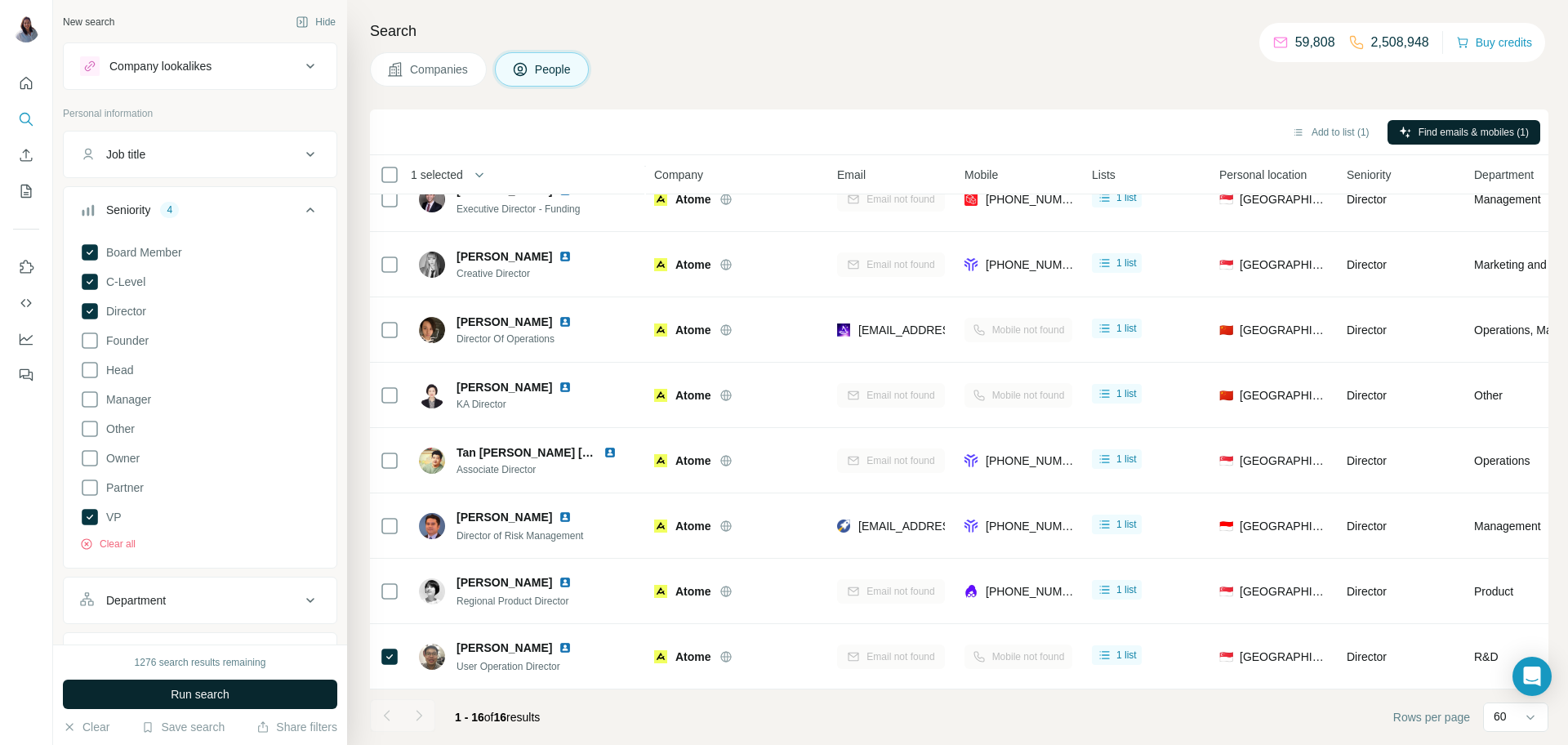
click at [215, 697] on span "Run search" at bounding box center [200, 694] width 59 height 16
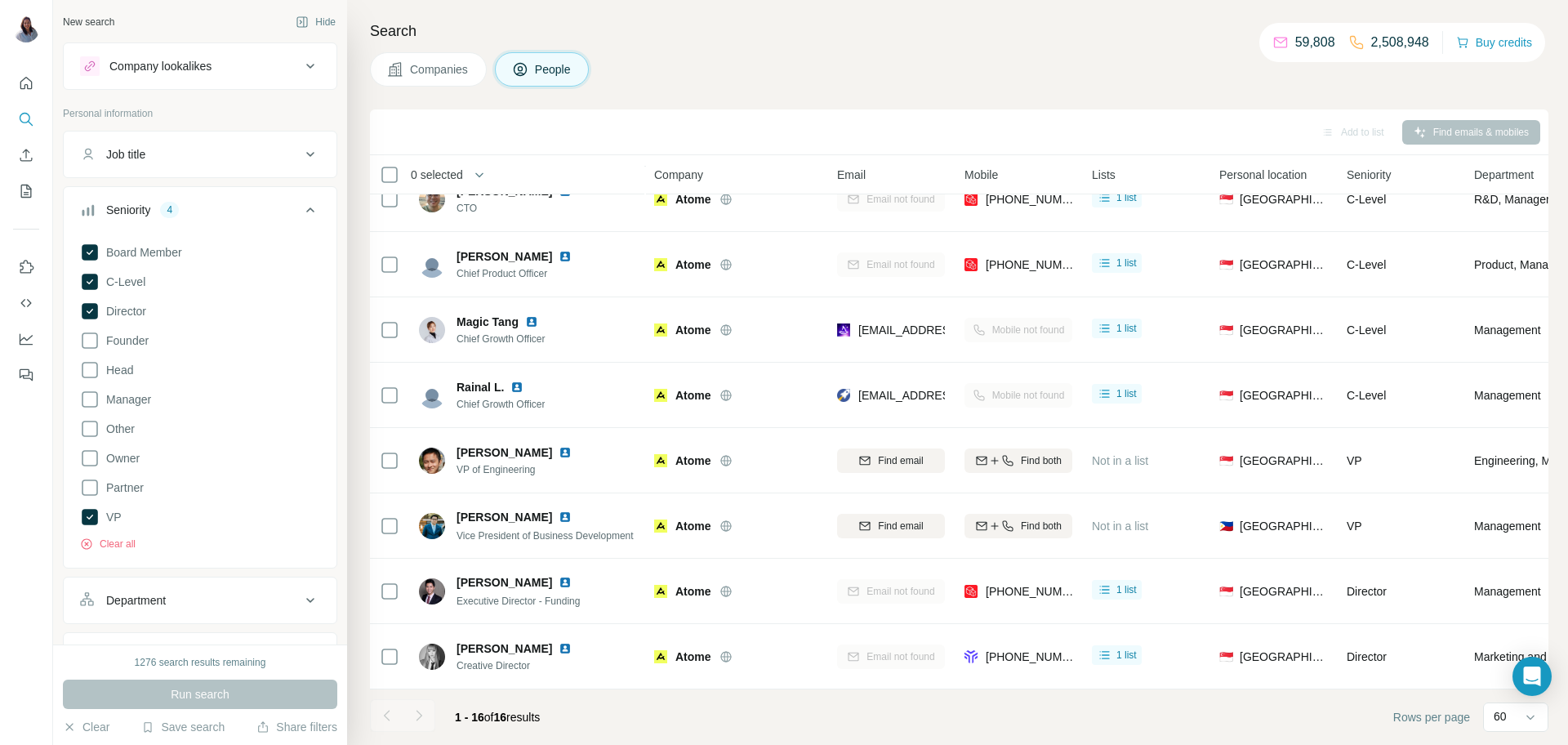
scroll to position [550, 0]
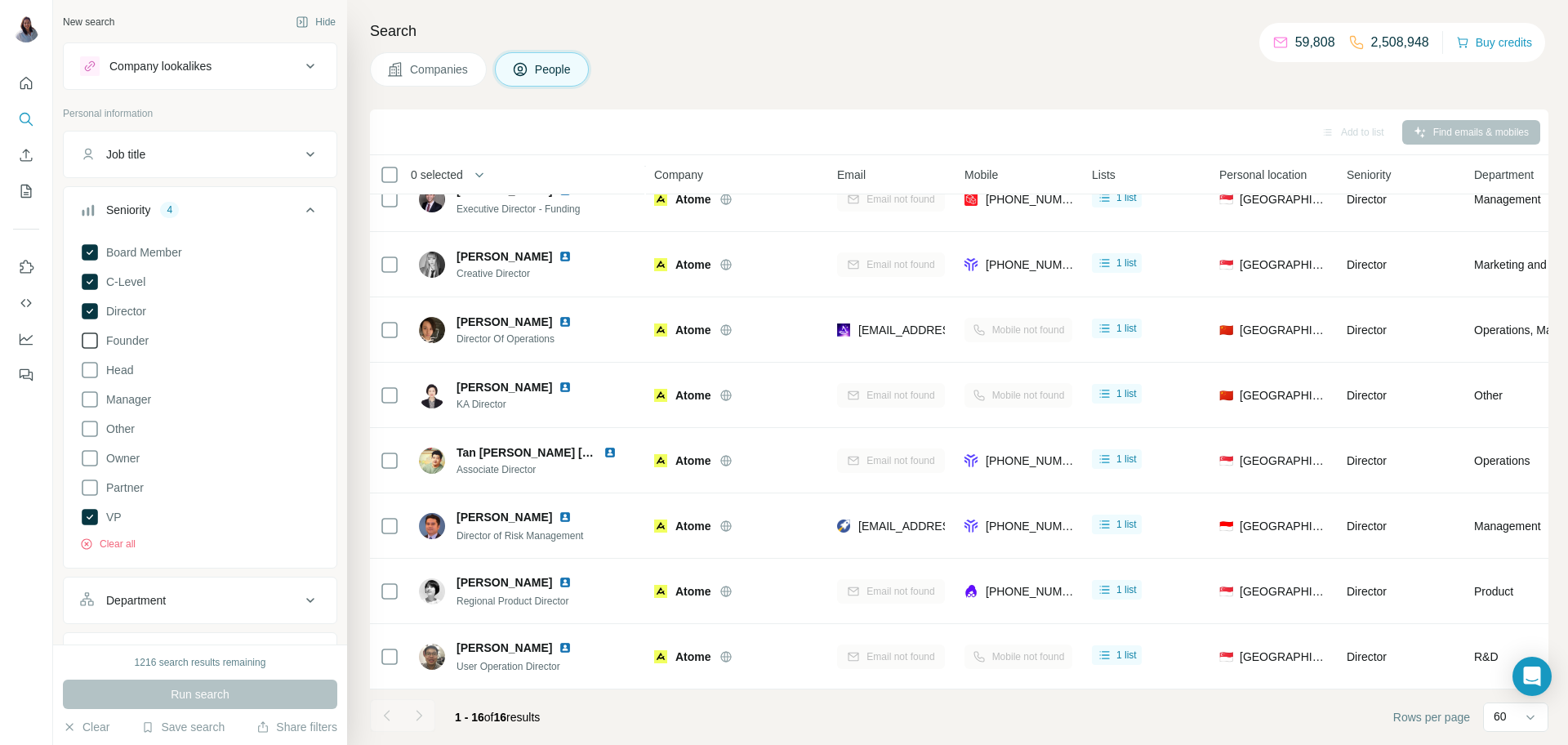
click at [96, 343] on icon at bounding box center [89, 340] width 19 height 19
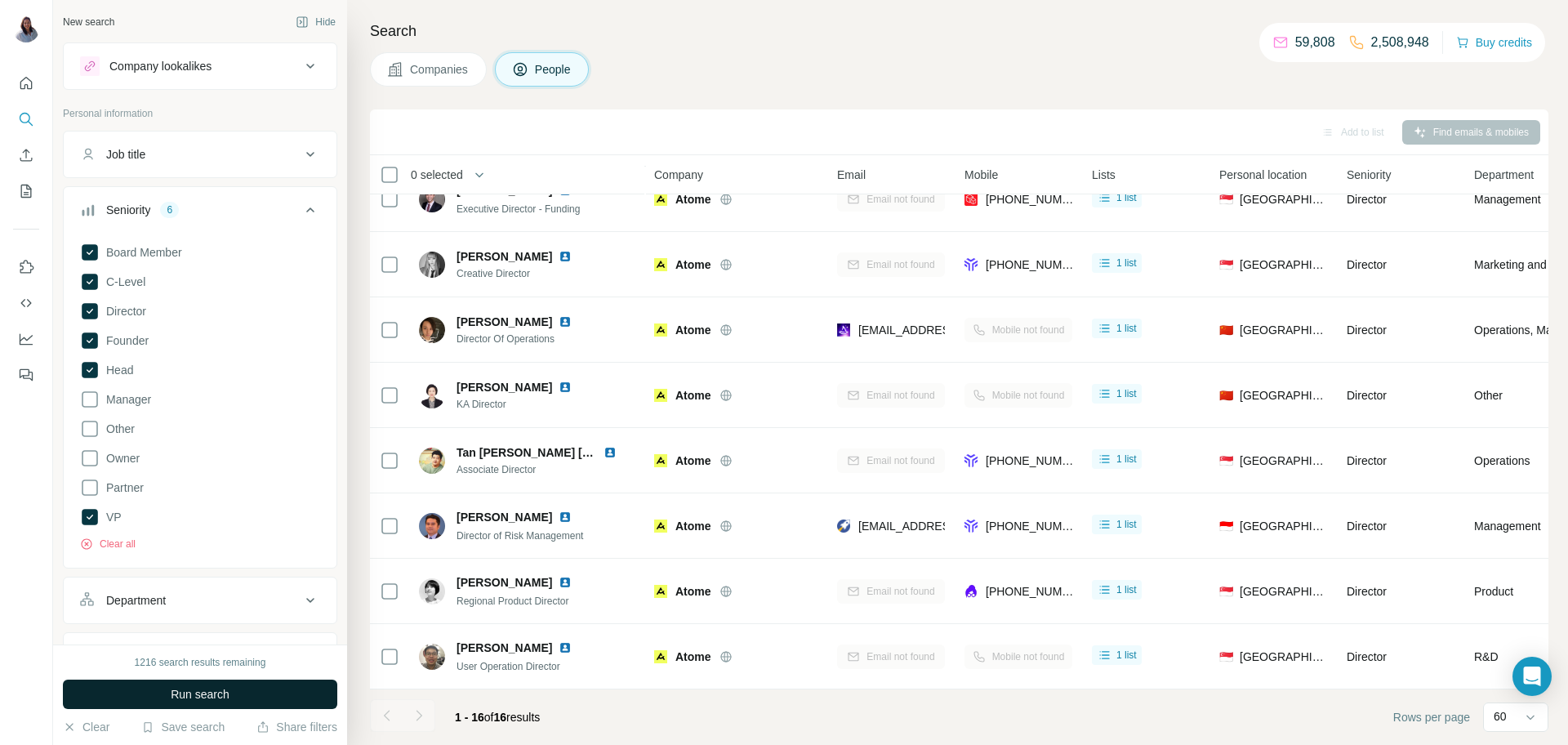
click at [187, 696] on span "Run search" at bounding box center [200, 694] width 59 height 16
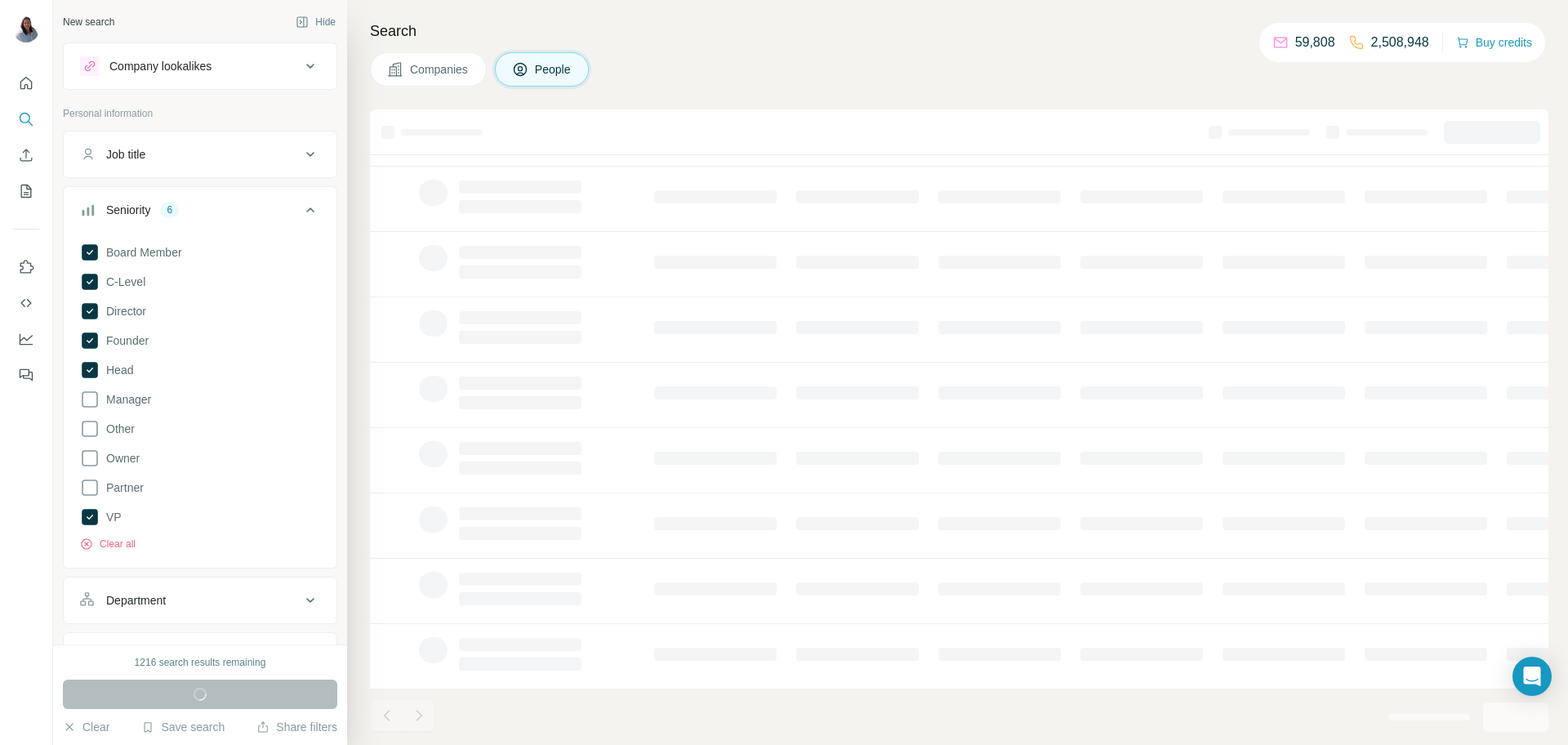
scroll to position [159, 0]
drag, startPoint x: 984, startPoint y: 56, endPoint x: 976, endPoint y: 51, distance: 9.4
click at [981, 54] on div "Companies People" at bounding box center [959, 69] width 1179 height 35
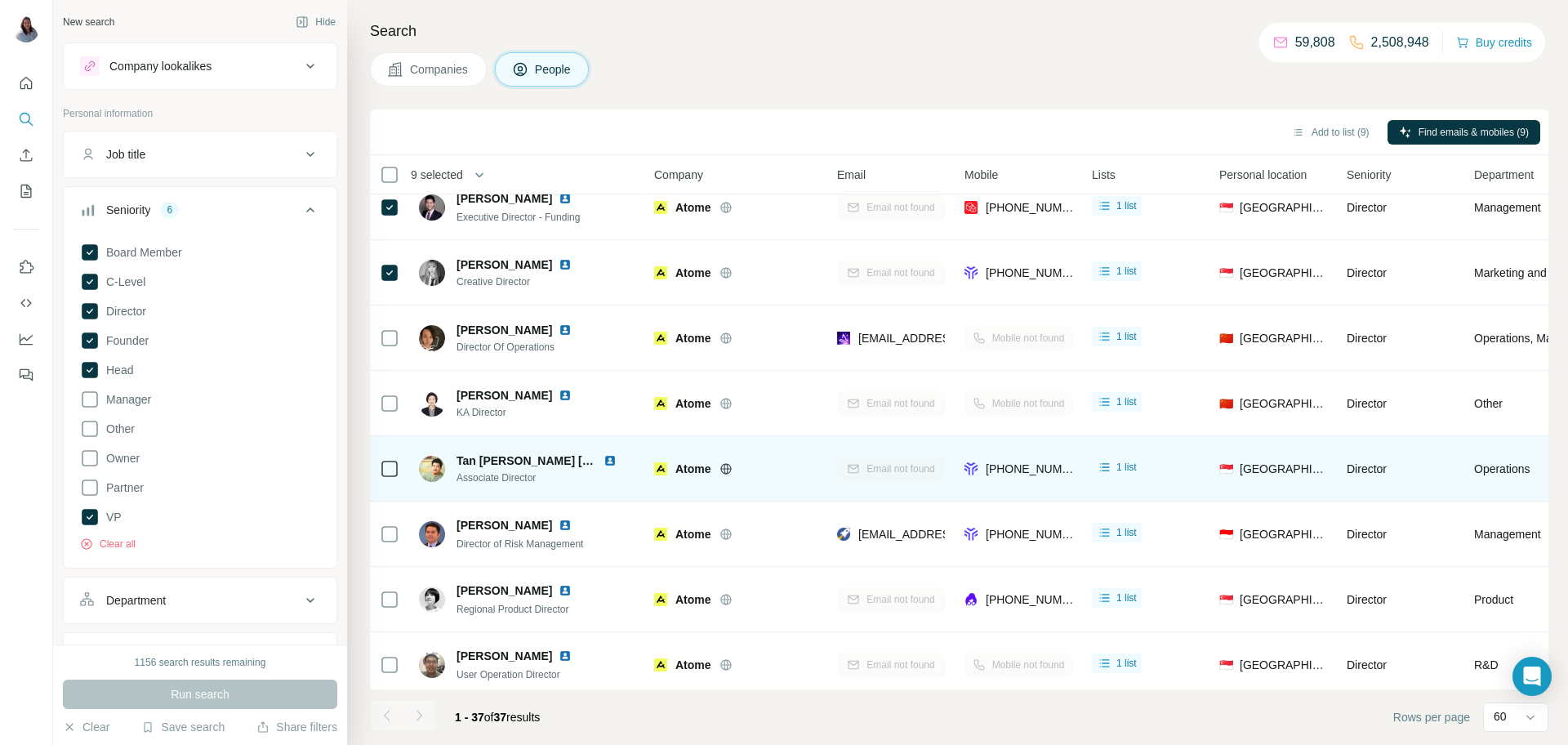
scroll to position [1922, 0]
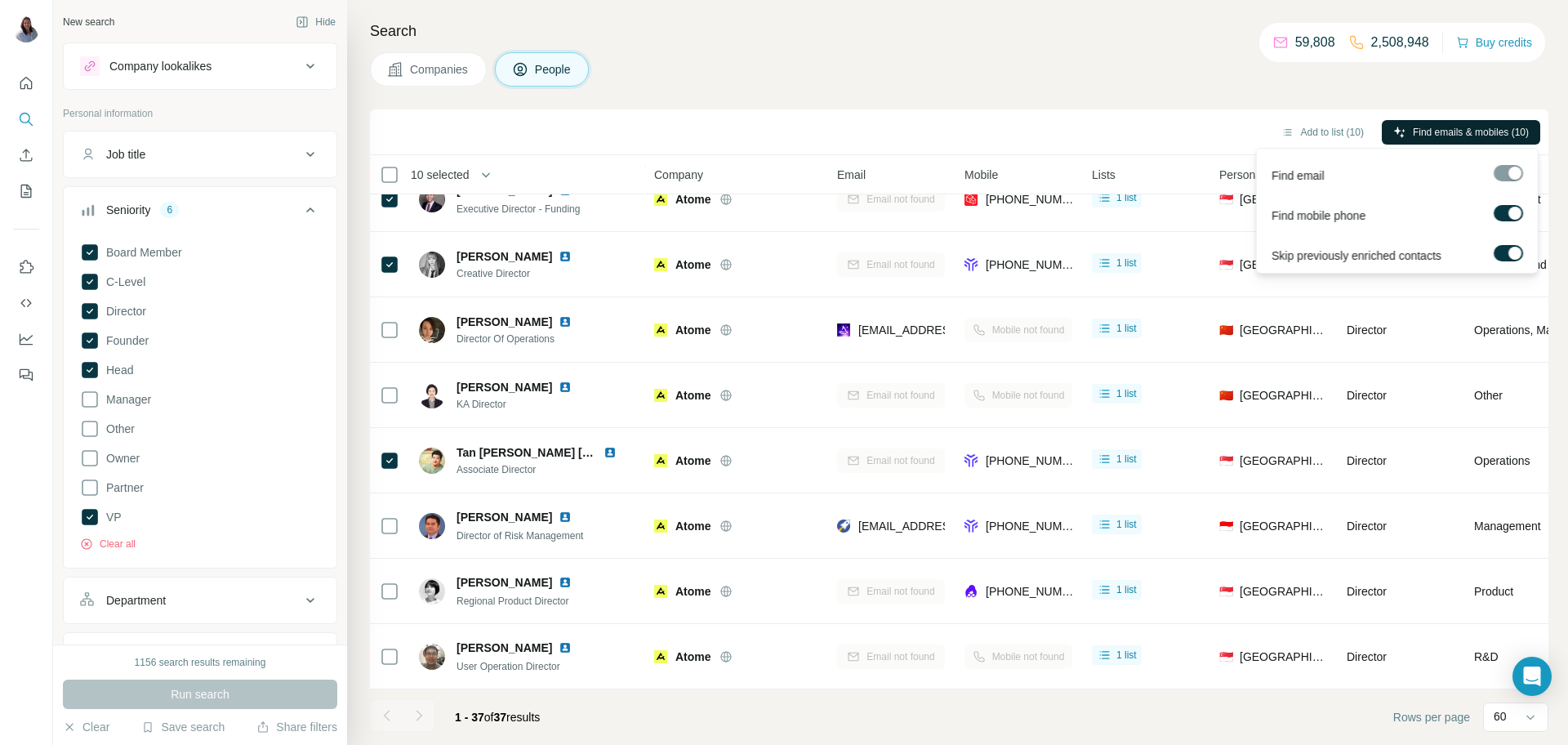
click at [1493, 128] on span "Find emails & mobiles (10)" at bounding box center [1470, 132] width 116 height 14
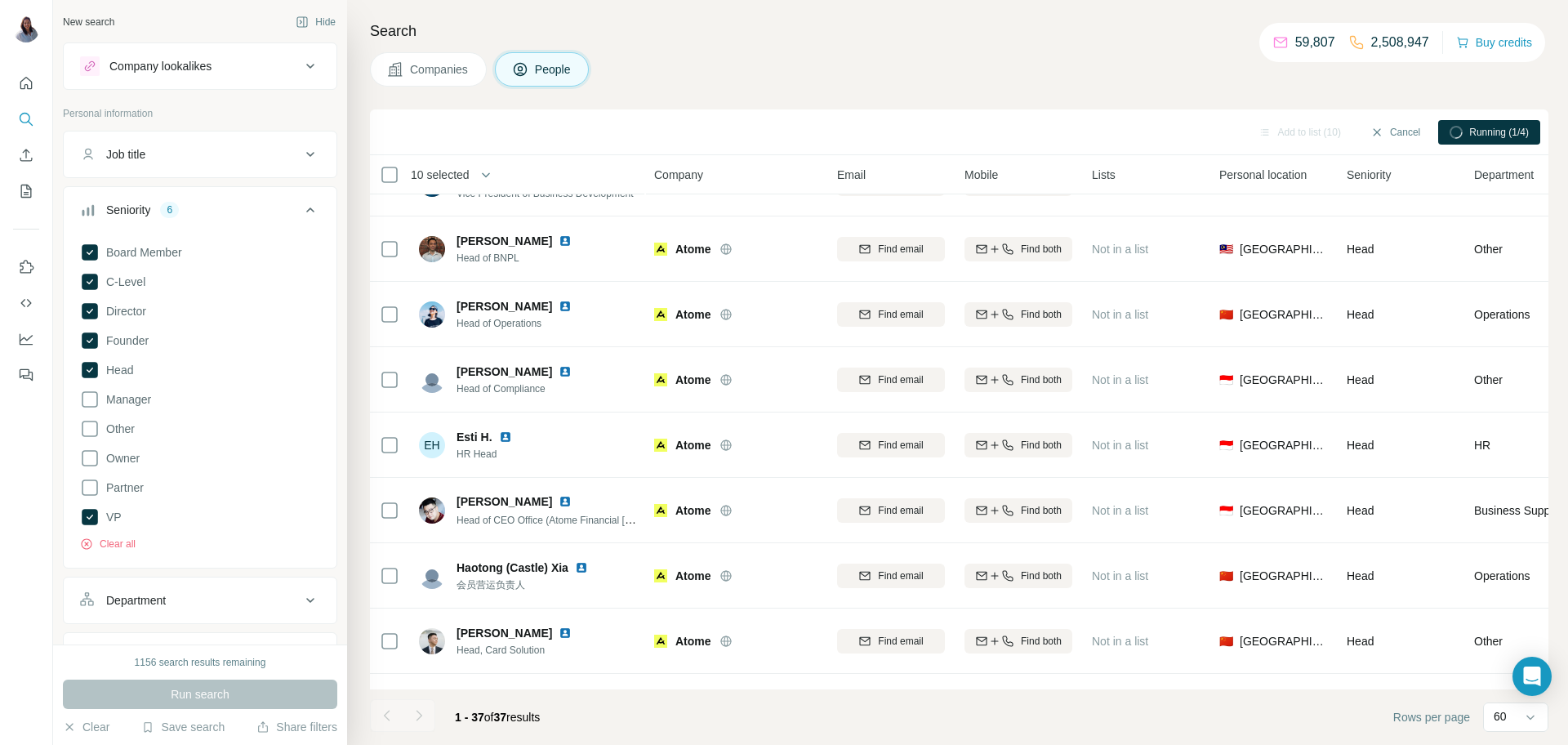
scroll to position [0, 0]
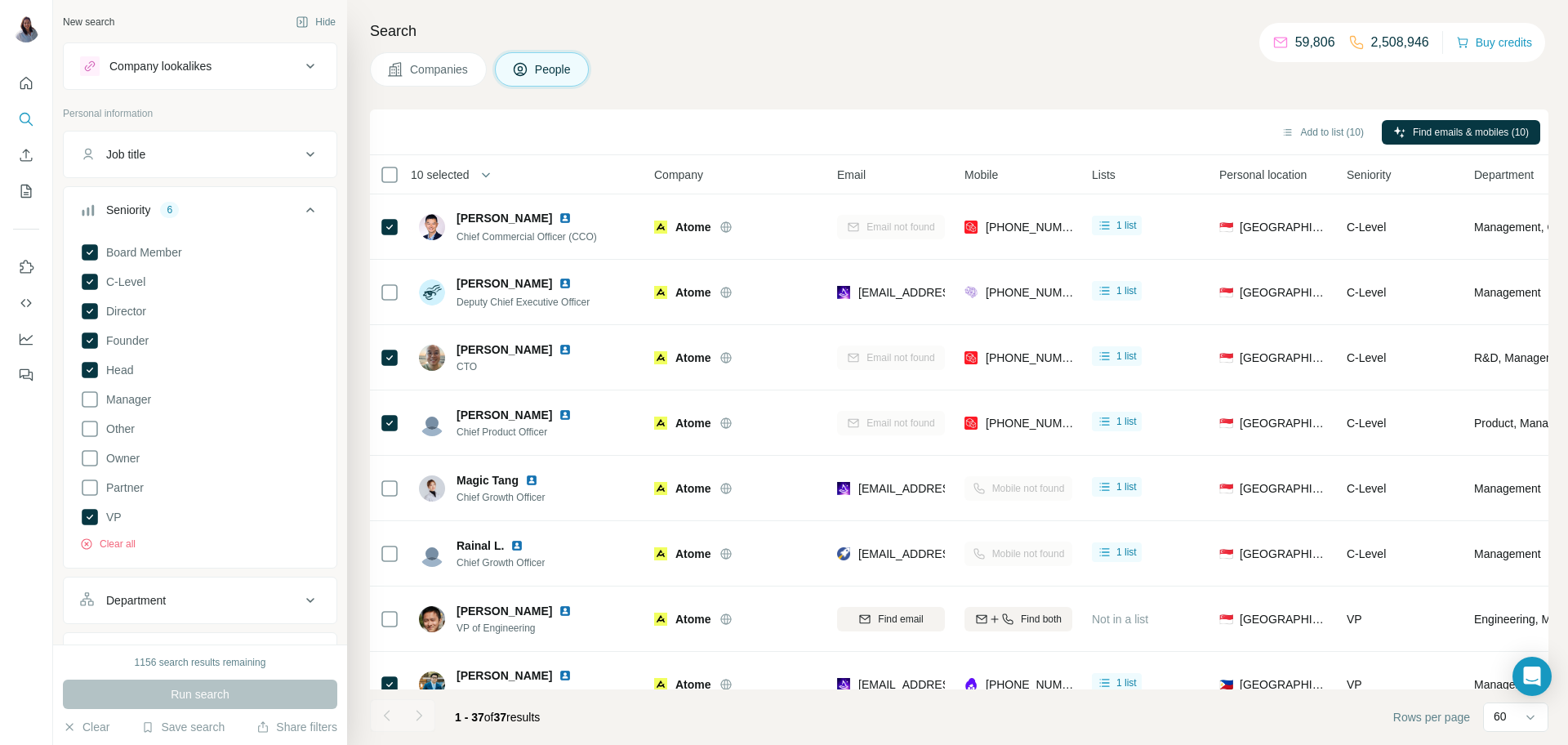
click at [363, 91] on div "Search Companies People Add to list (10) Find emails & mobiles (10) 10 selected…" at bounding box center [957, 372] width 1221 height 745
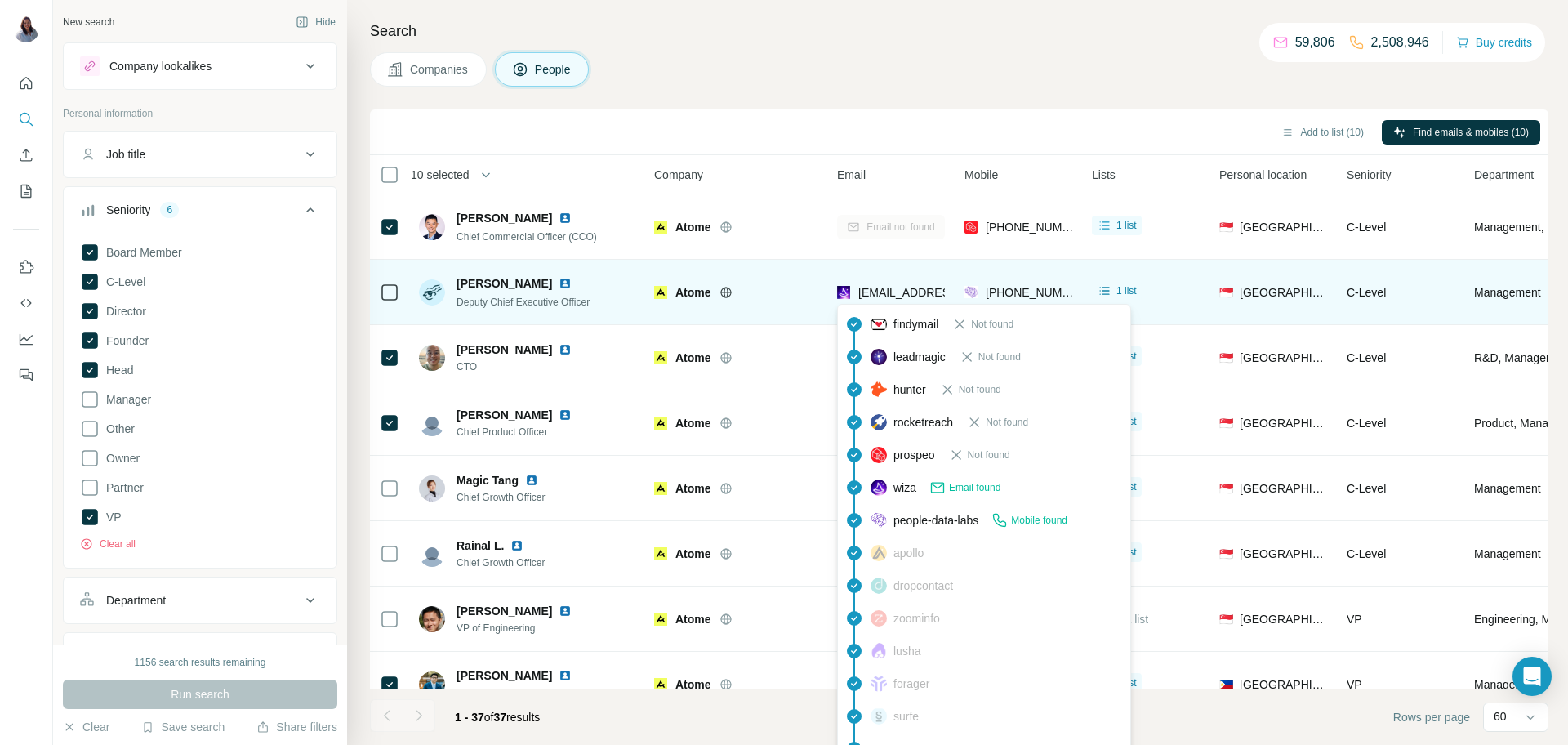
click at [910, 287] on span "[EMAIL_ADDRESS][DOMAIN_NAME]" at bounding box center [954, 292] width 193 height 13
click at [898, 292] on span "[EMAIL_ADDRESS][DOMAIN_NAME]" at bounding box center [954, 292] width 193 height 13
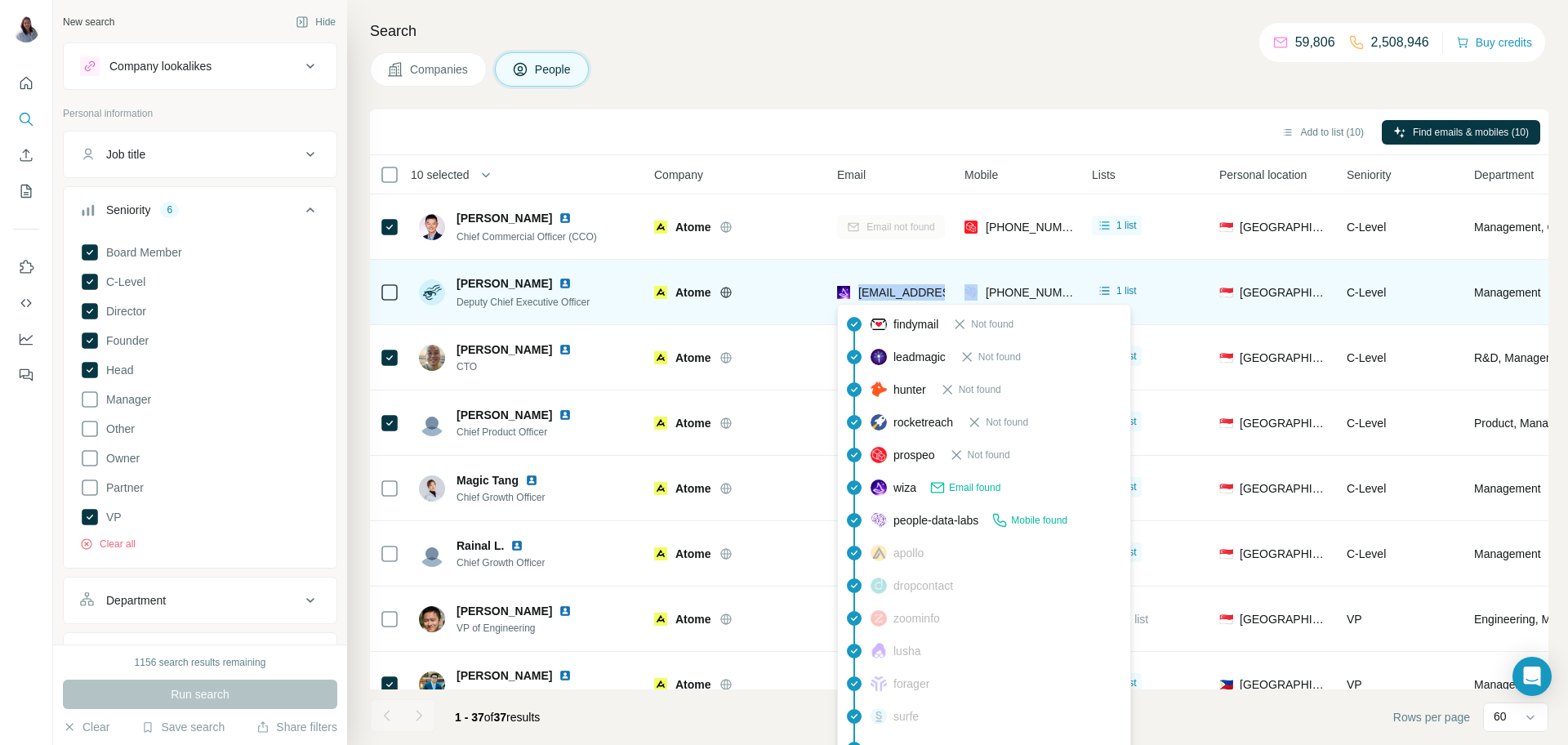
copy span "[EMAIL_ADDRESS][DOMAIN_NAME]"
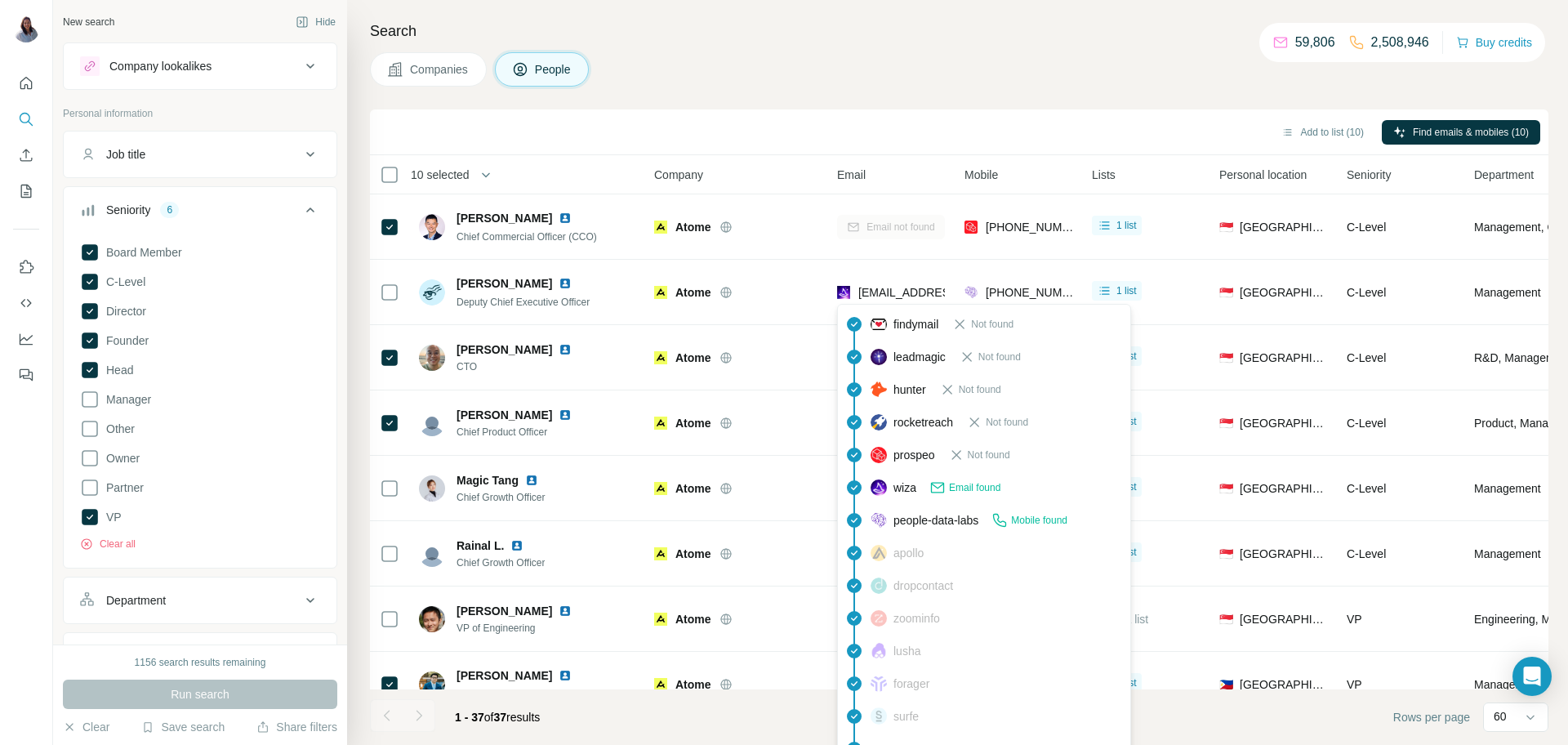
click at [952, 78] on div "Companies People" at bounding box center [959, 69] width 1179 height 35
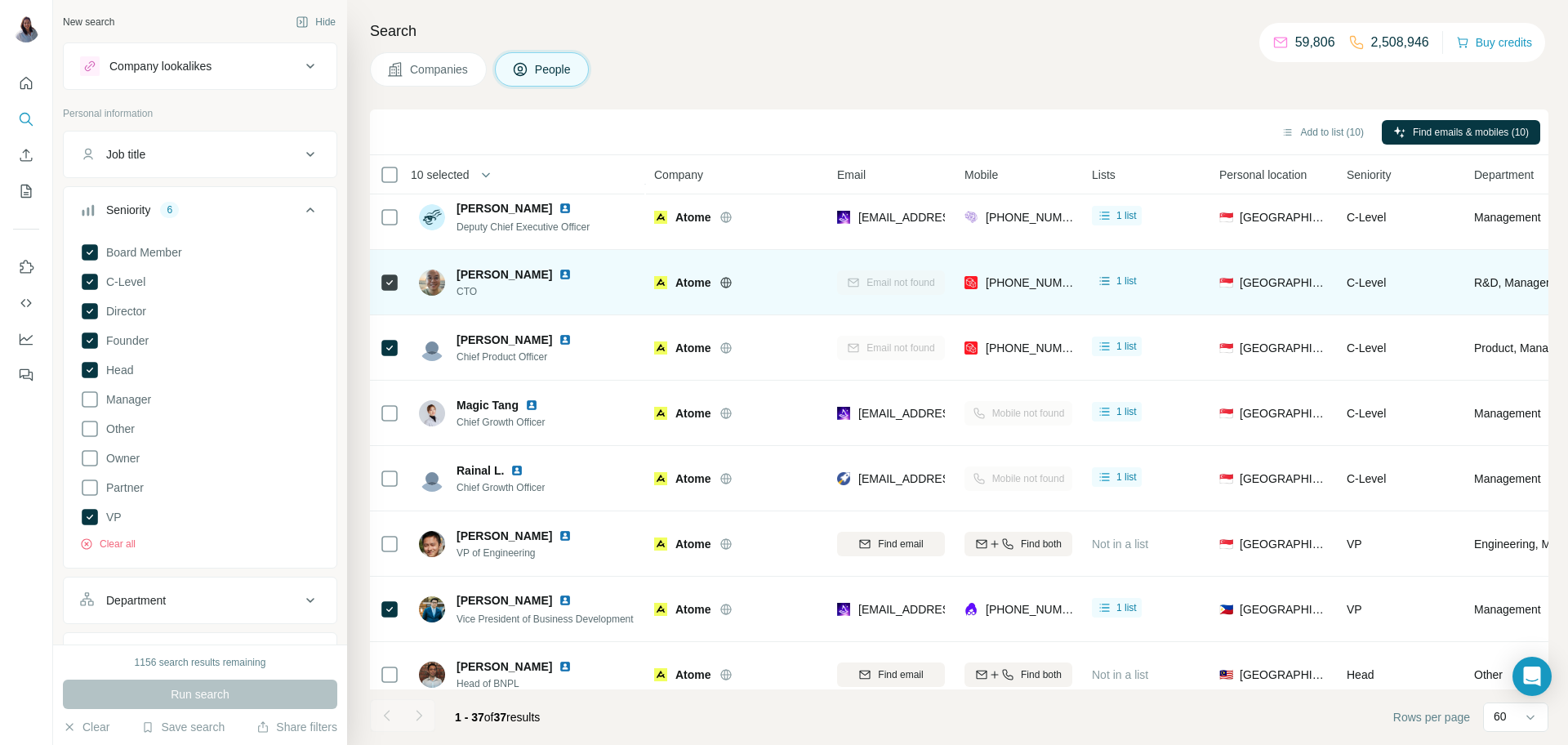
scroll to position [76, 0]
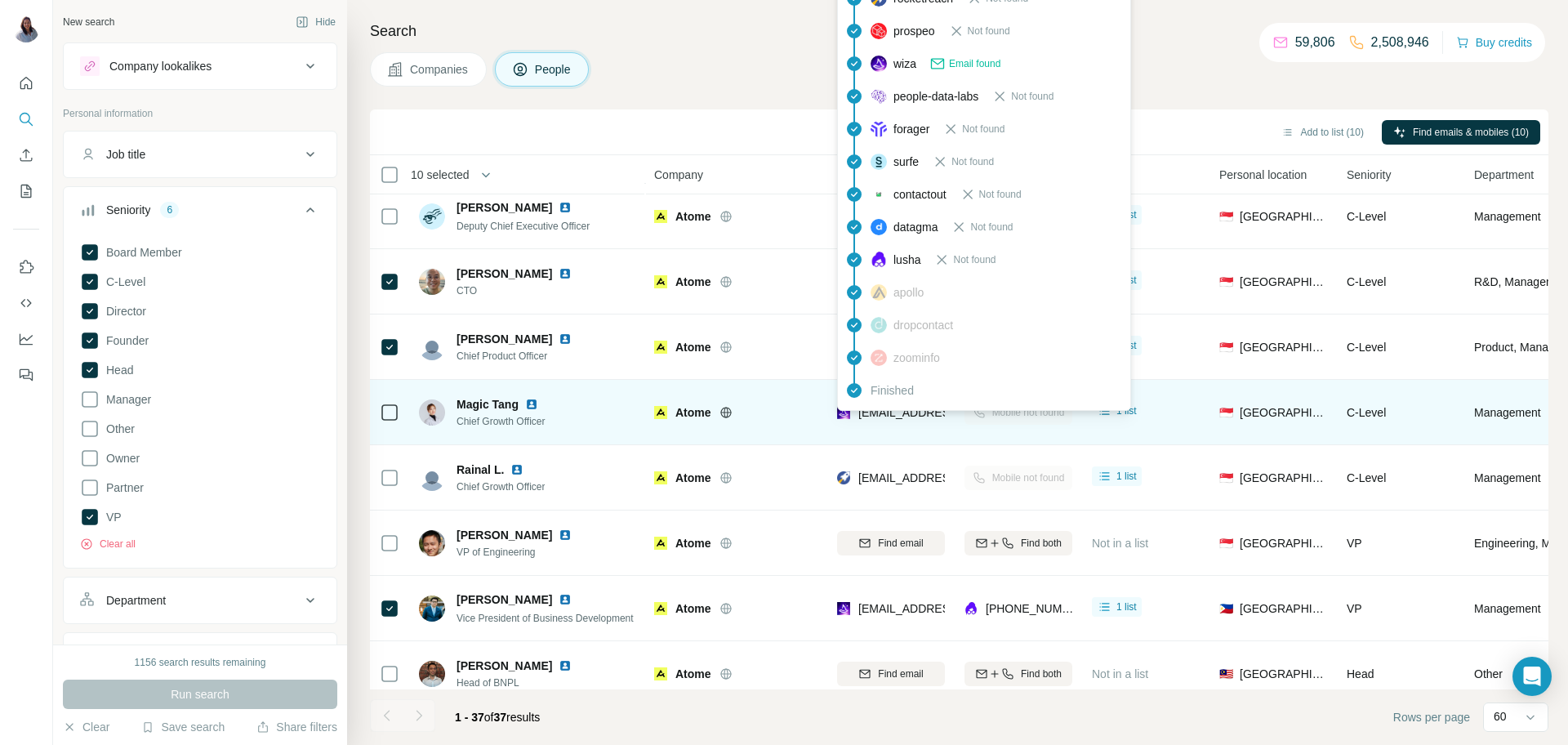
click at [895, 416] on span "[EMAIL_ADDRESS][DOMAIN_NAME]" at bounding box center [954, 412] width 193 height 13
copy tr "[EMAIL_ADDRESS][DOMAIN_NAME]"
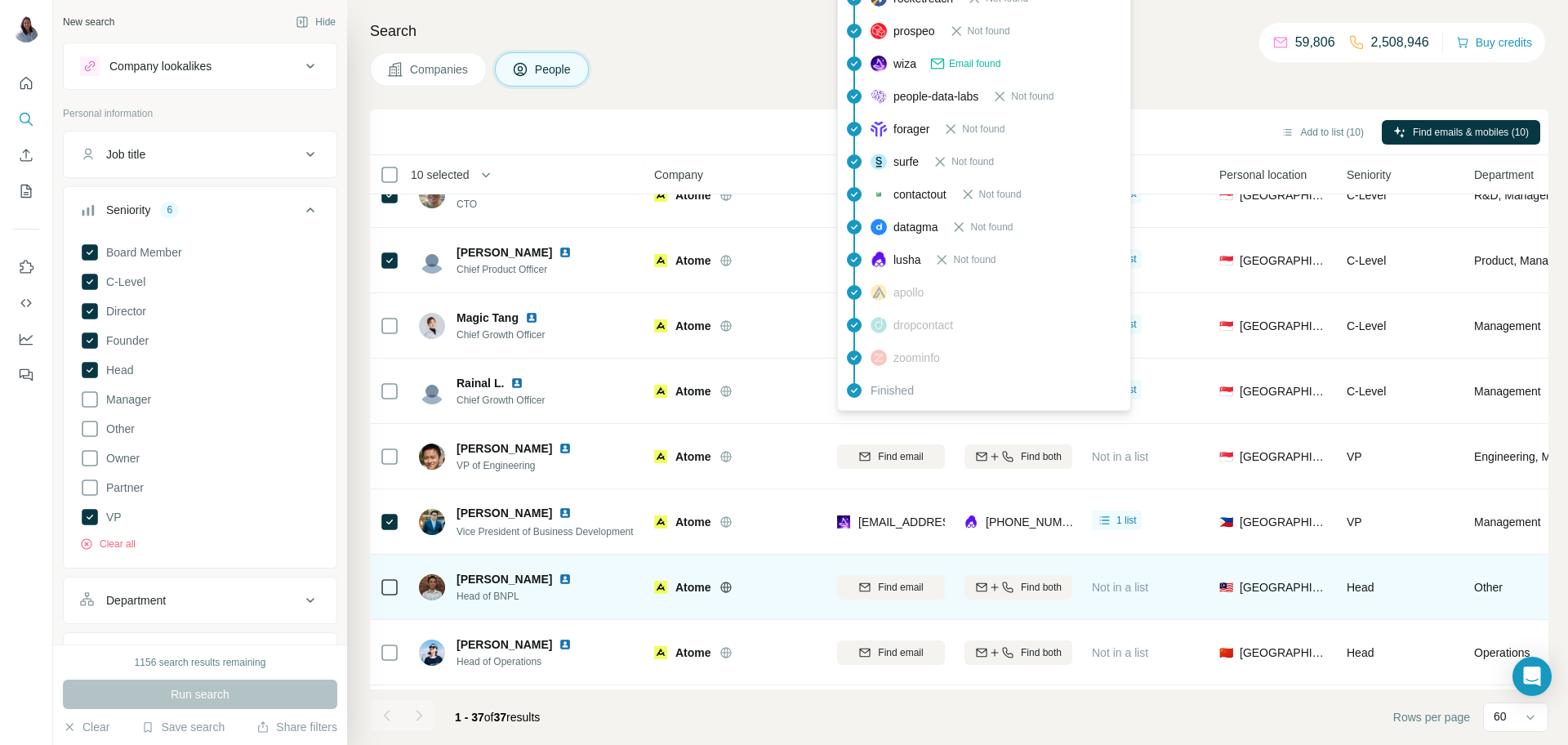
scroll to position [175, 0]
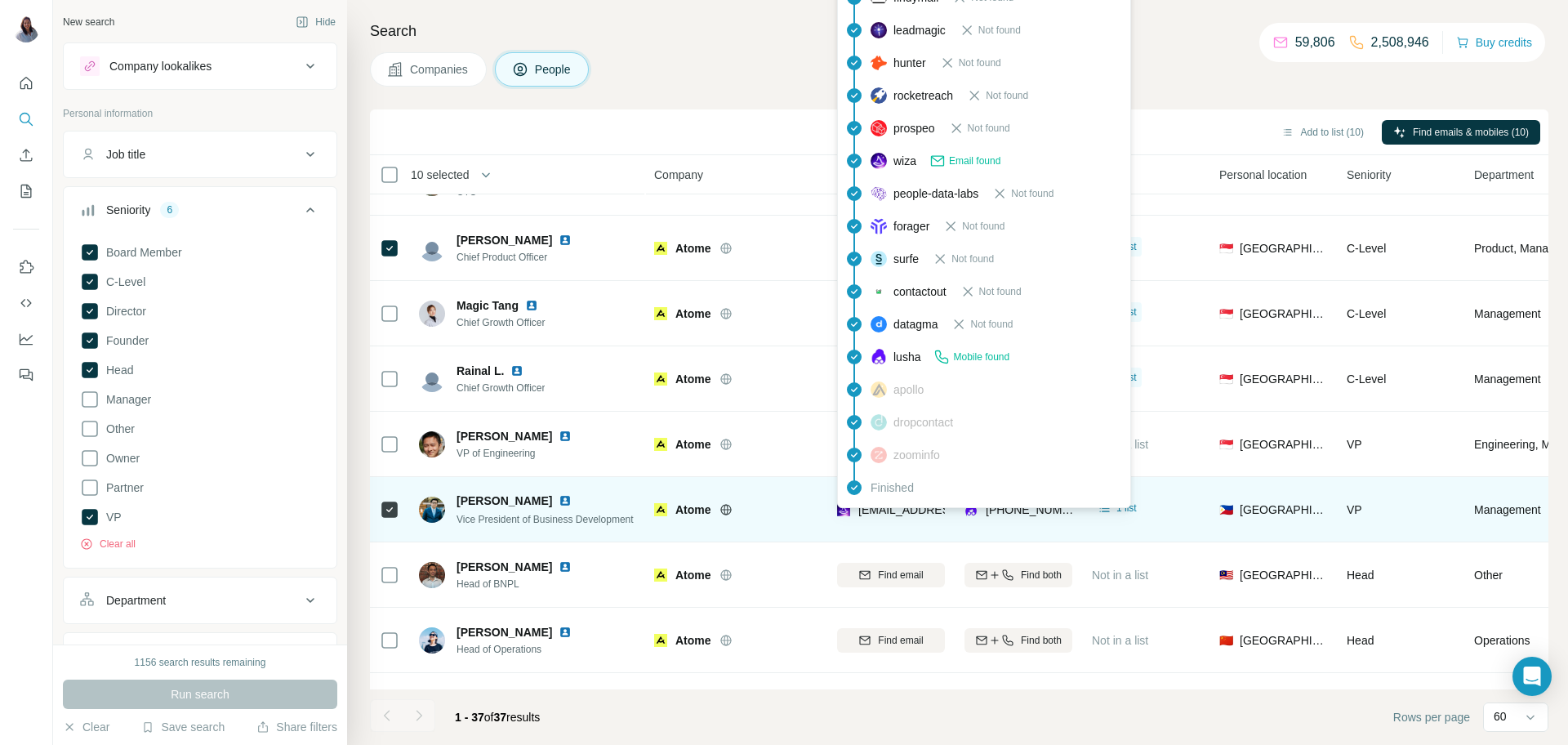
click at [911, 510] on span "[EMAIL_ADDRESS][DOMAIN_NAME]" at bounding box center [954, 509] width 193 height 13
click at [911, 510] on span "[EMAIL_ADDRESS][DOMAIN_NAME]" at bounding box center [954, 509] width 193 height 13
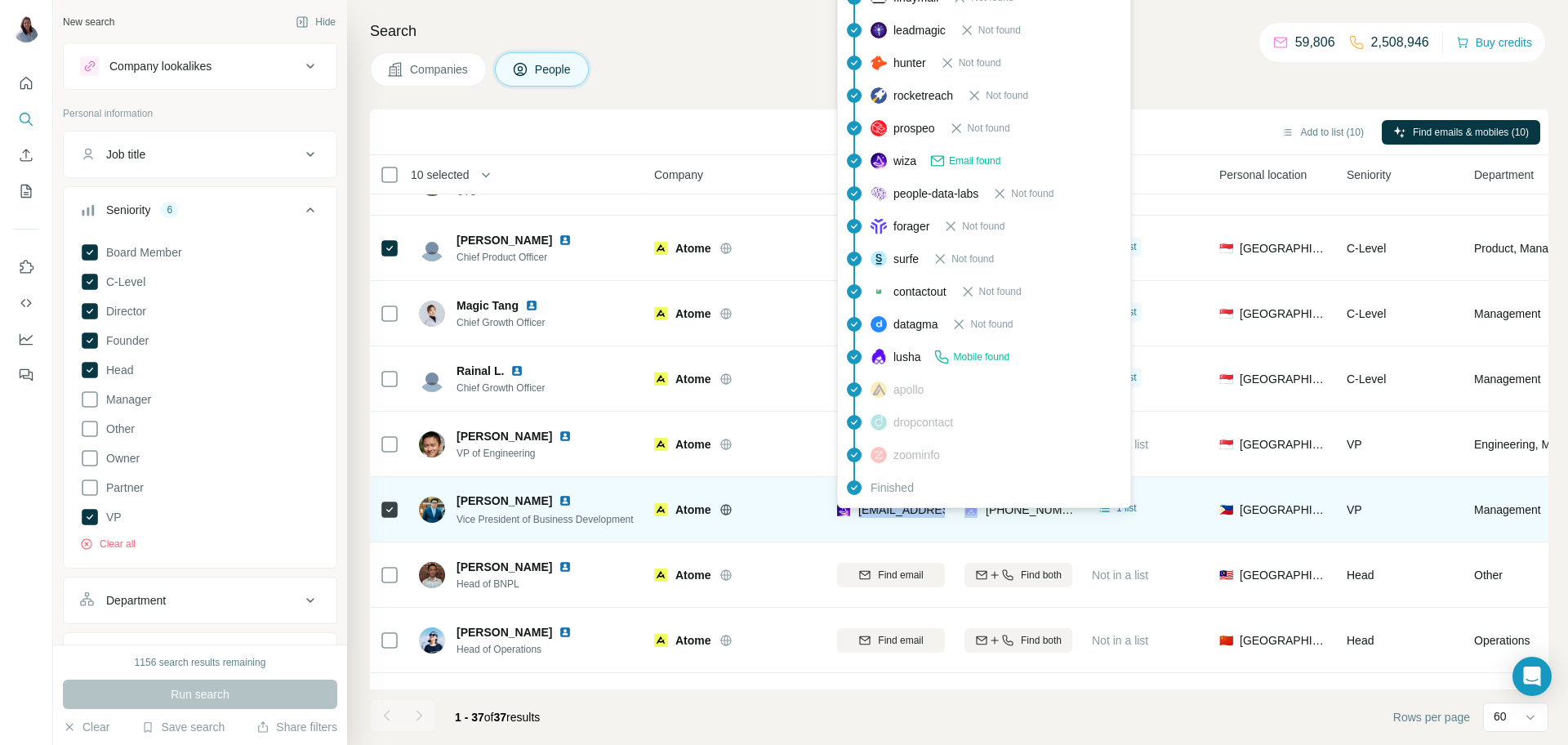
copy span "[EMAIL_ADDRESS][DOMAIN_NAME]"
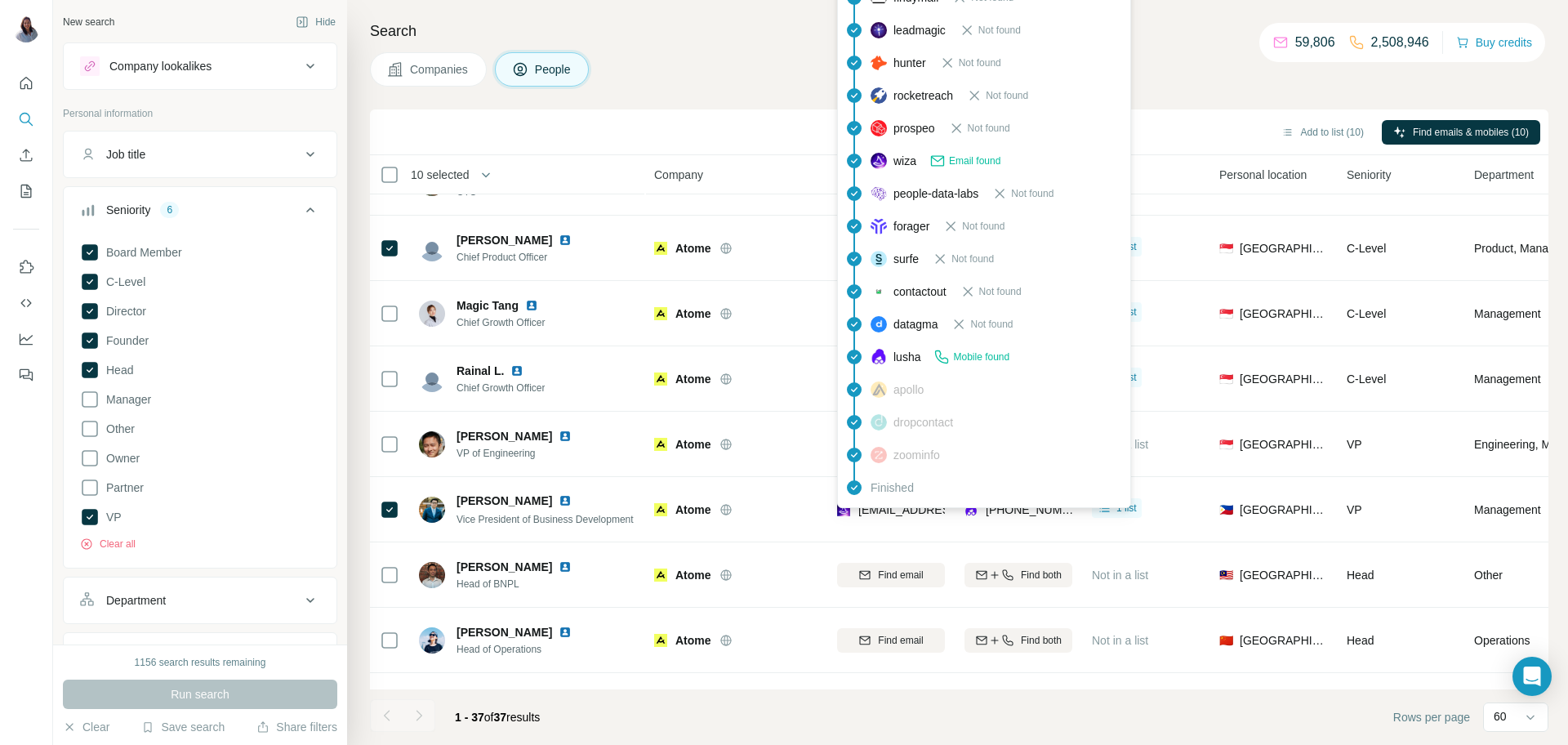
click at [367, 128] on div "Search Companies People Add to list (10) Find emails & mobiles (10) 10 selected…" at bounding box center [957, 372] width 1221 height 745
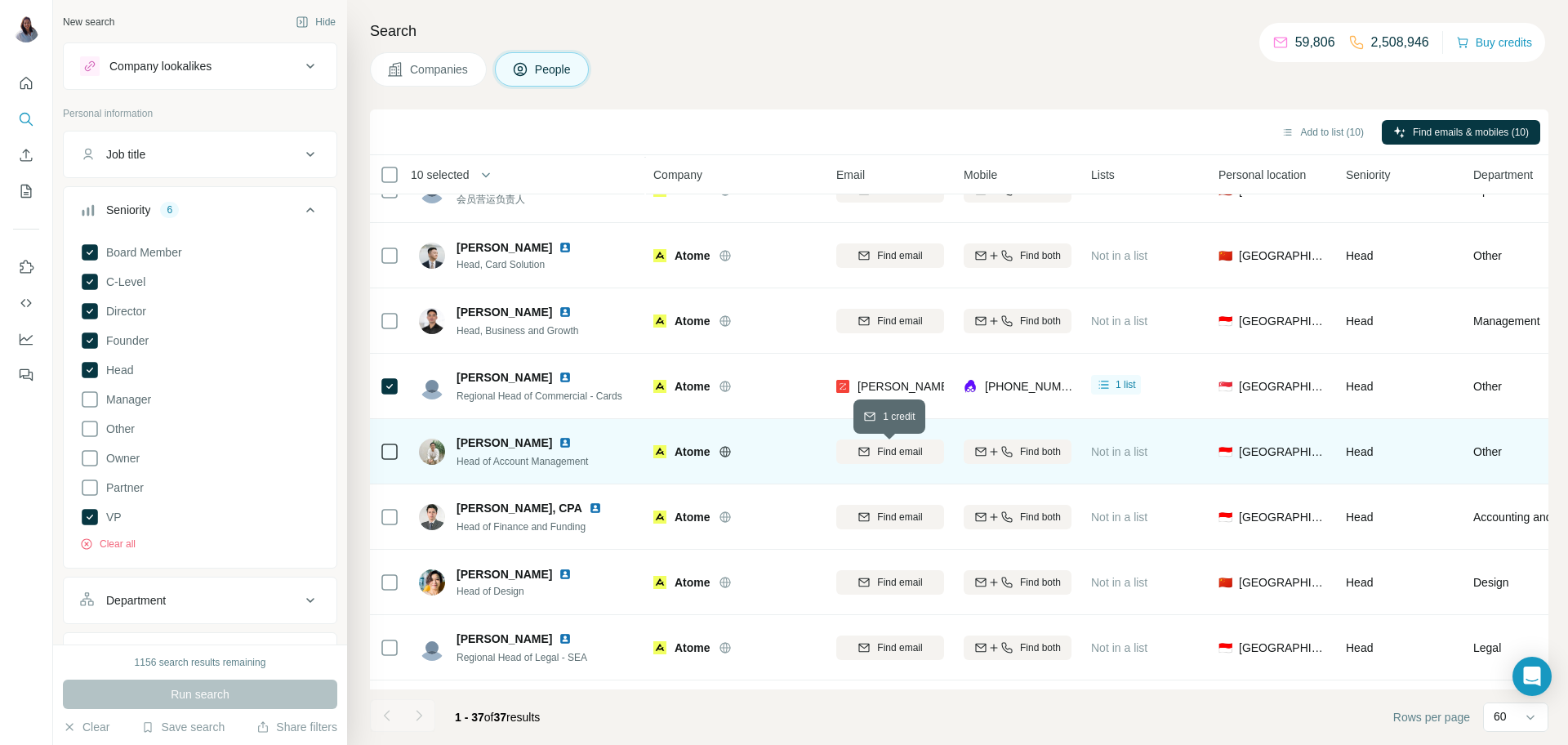
scroll to position [888, 1]
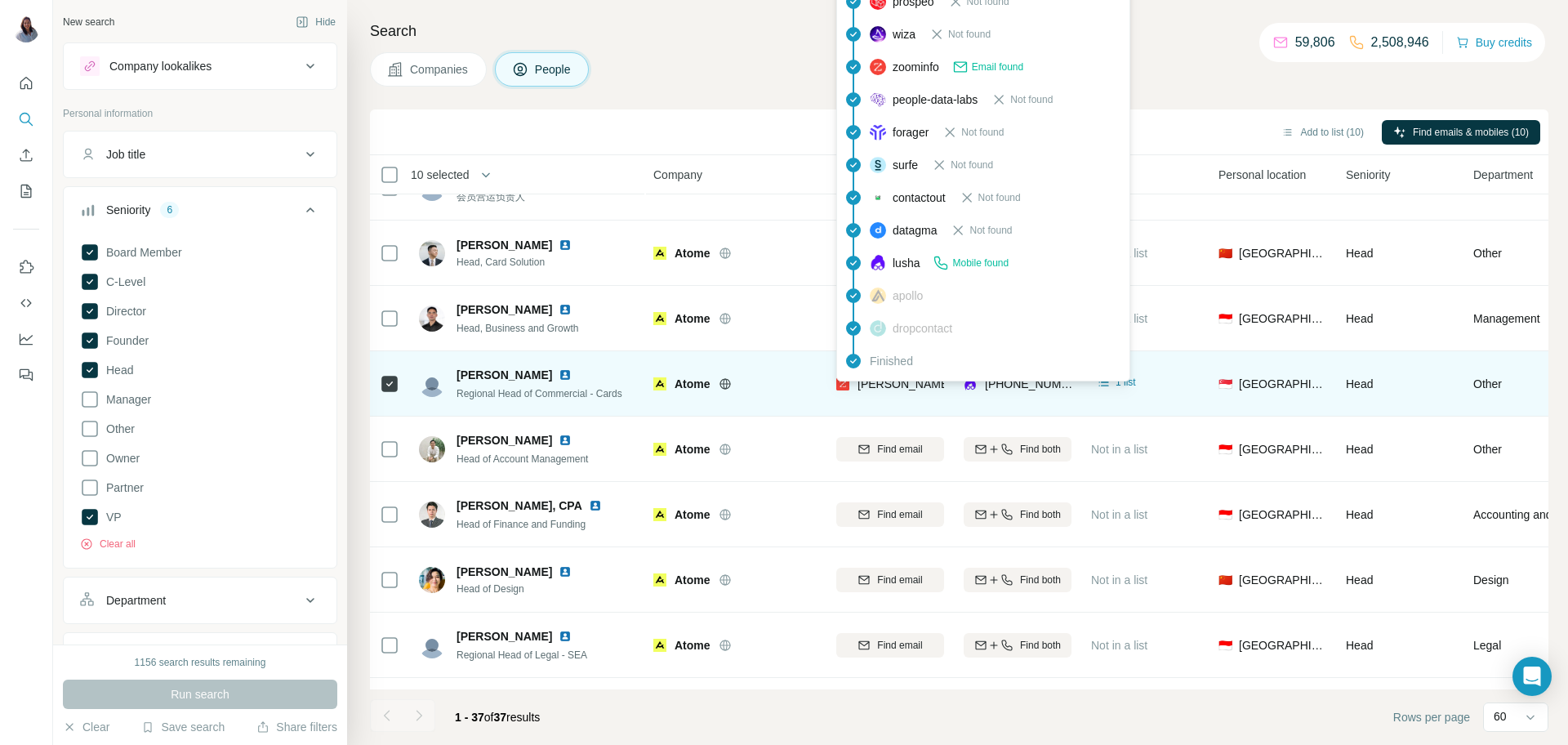
click at [895, 381] on span "[PERSON_NAME][EMAIL_ADDRESS][DOMAIN_NAME]" at bounding box center [1001, 383] width 288 height 13
copy span "[PERSON_NAME][EMAIL_ADDRESS][DOMAIN_NAME]"
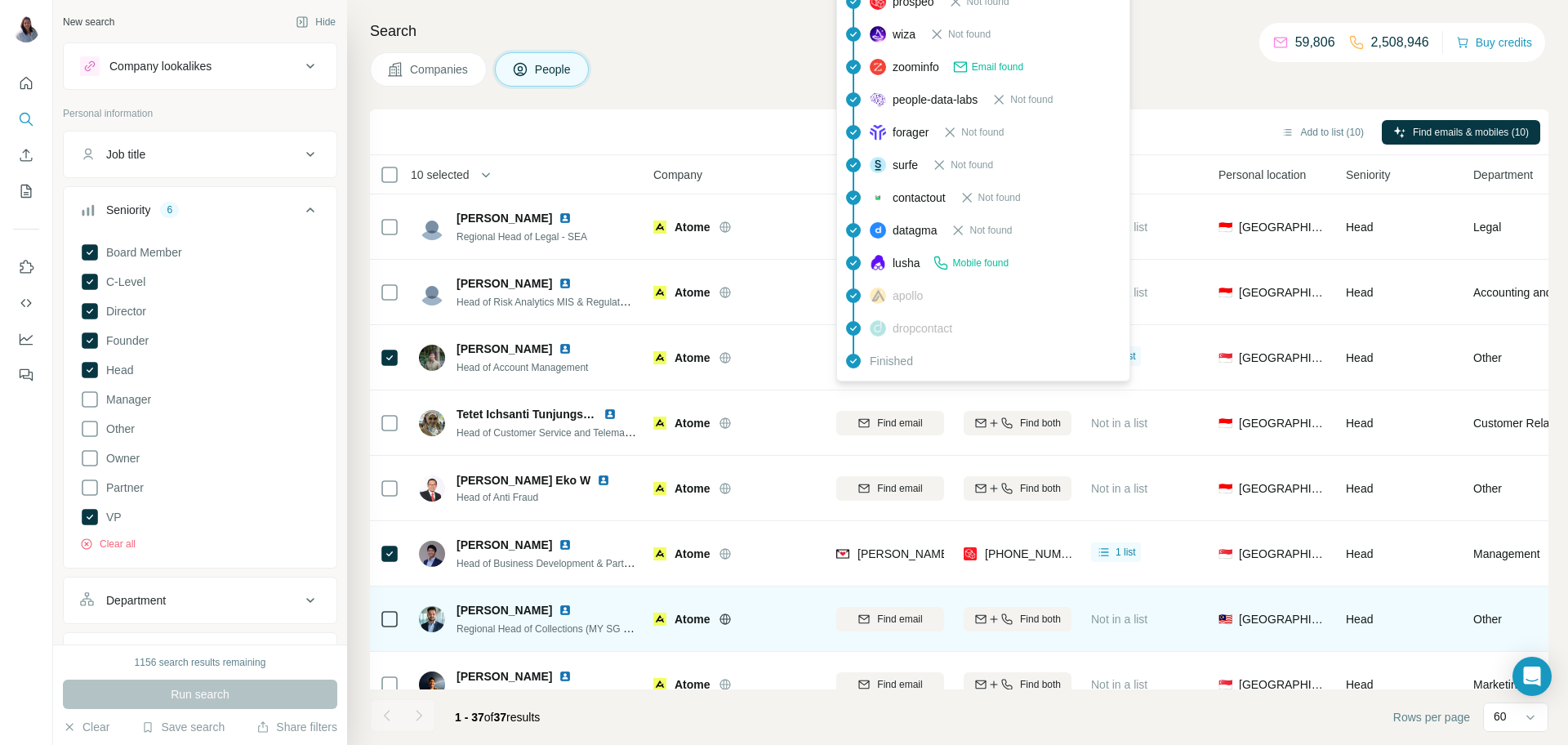
scroll to position [1313, 1]
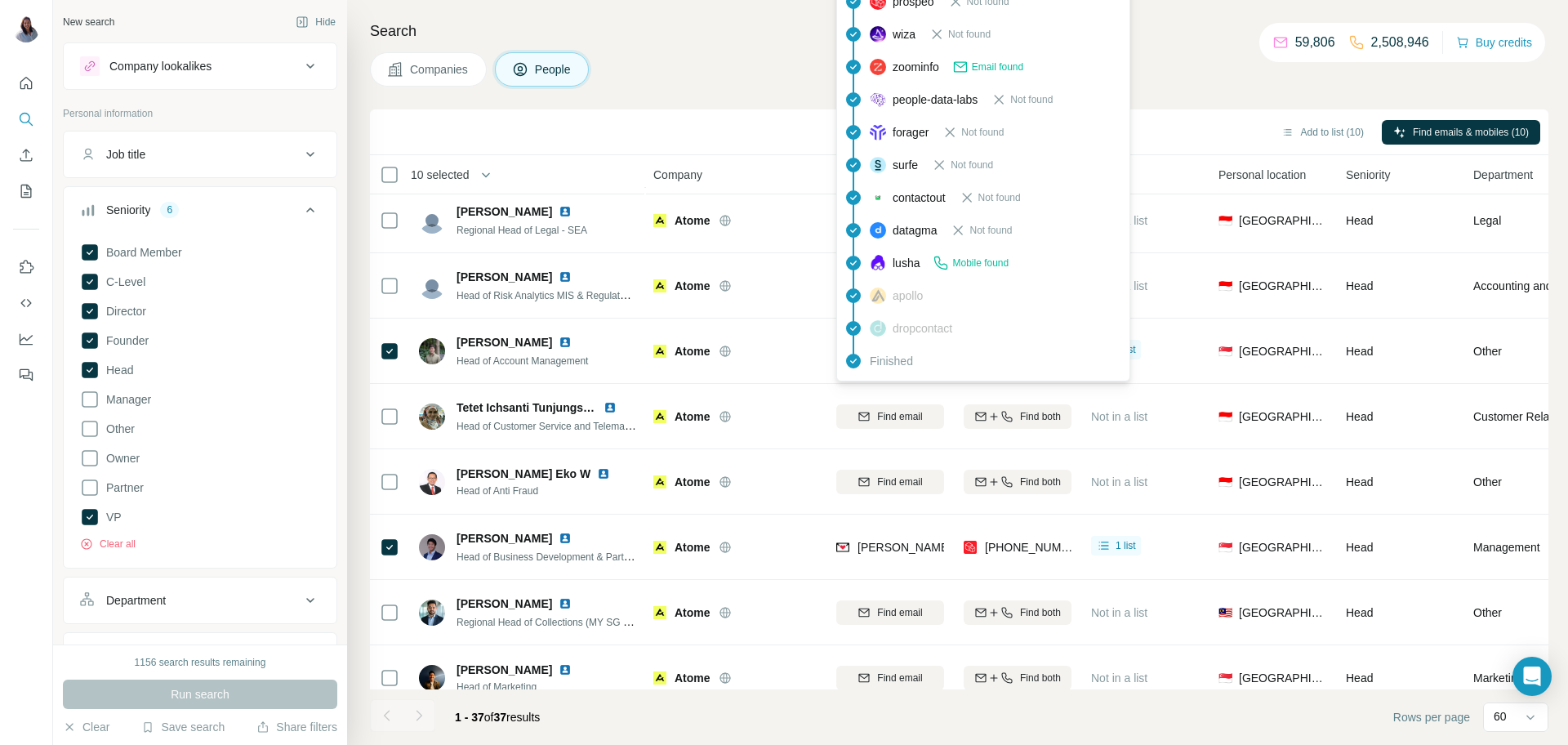
click at [1199, 78] on div "Companies People" at bounding box center [959, 69] width 1179 height 35
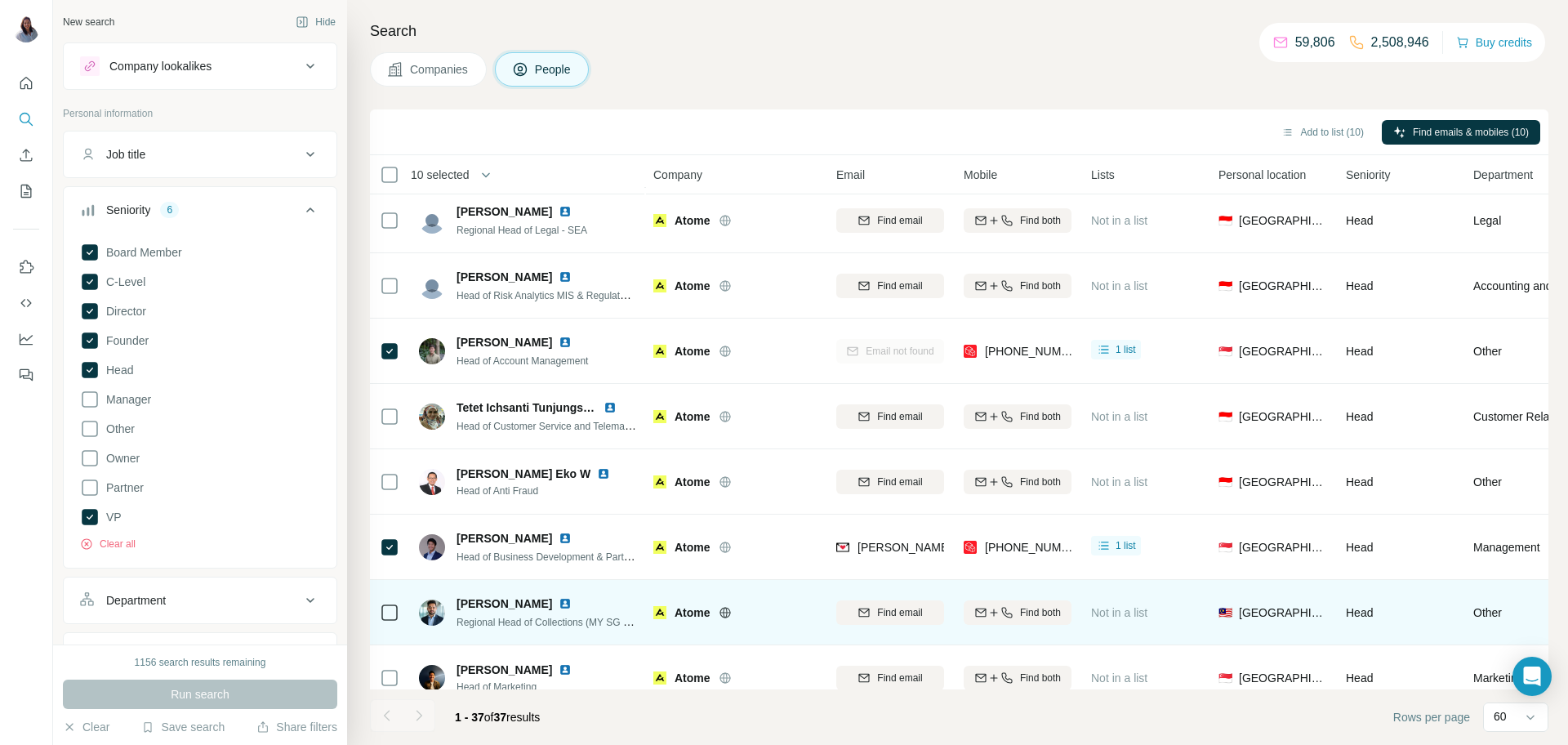
scroll to position [1460, 1]
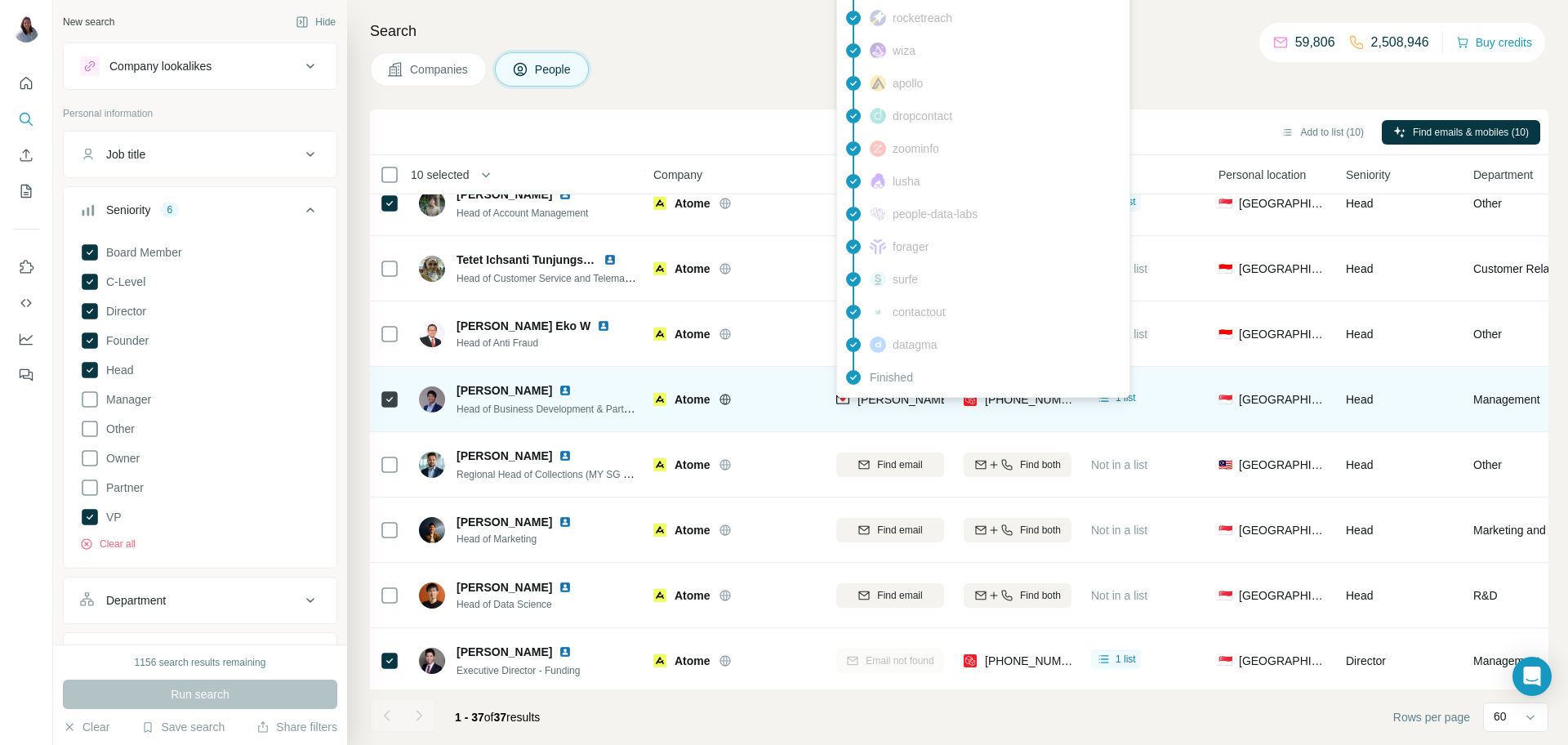
click at [901, 404] on span "[PERSON_NAME][EMAIL_ADDRESS][DOMAIN_NAME]" at bounding box center [1001, 399] width 288 height 13
click at [902, 404] on span "[PERSON_NAME][EMAIL_ADDRESS][DOMAIN_NAME]" at bounding box center [1001, 399] width 288 height 13
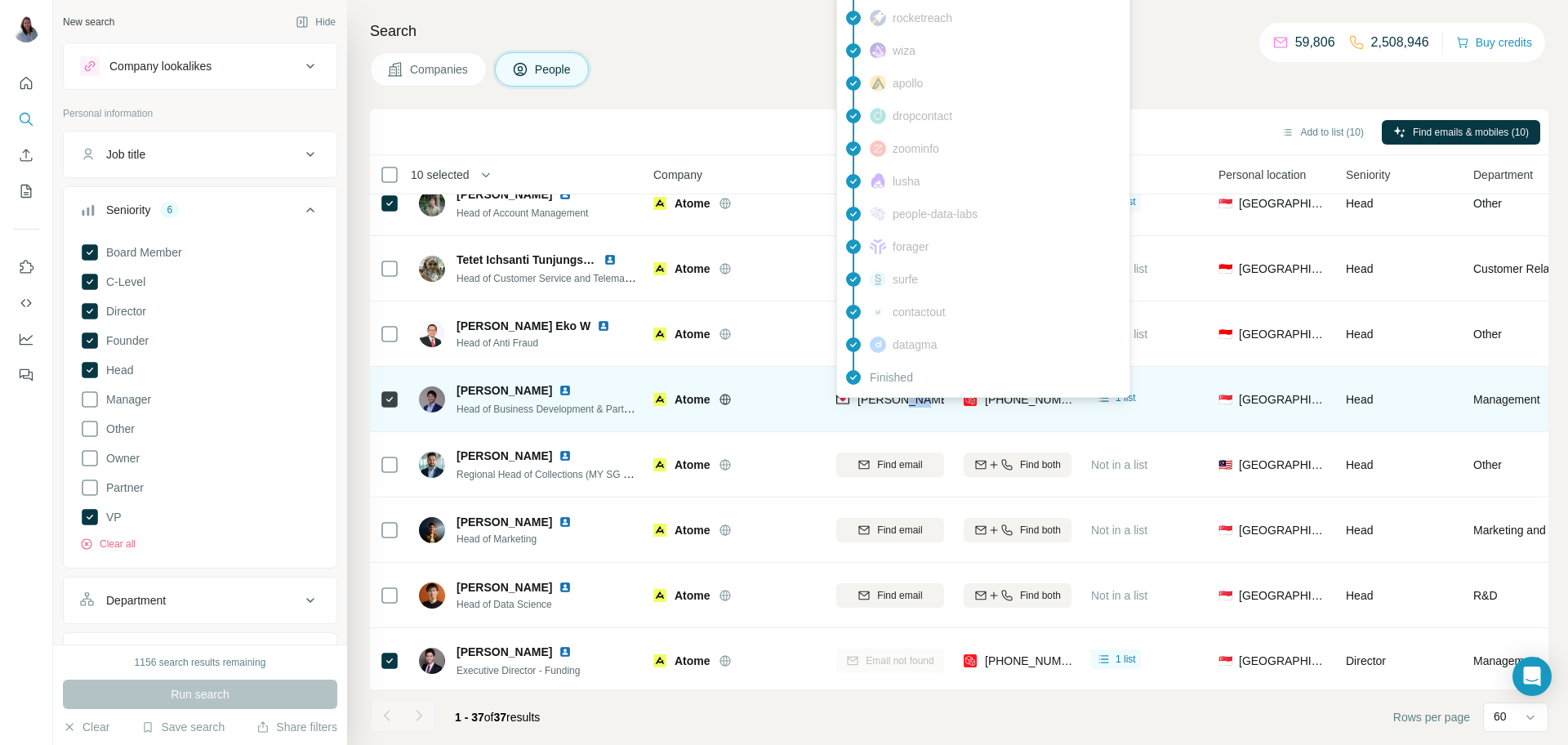
click at [902, 404] on span "[PERSON_NAME][EMAIL_ADDRESS][DOMAIN_NAME]" at bounding box center [1001, 399] width 288 height 13
copy span "[PERSON_NAME][EMAIL_ADDRESS][DOMAIN_NAME]"
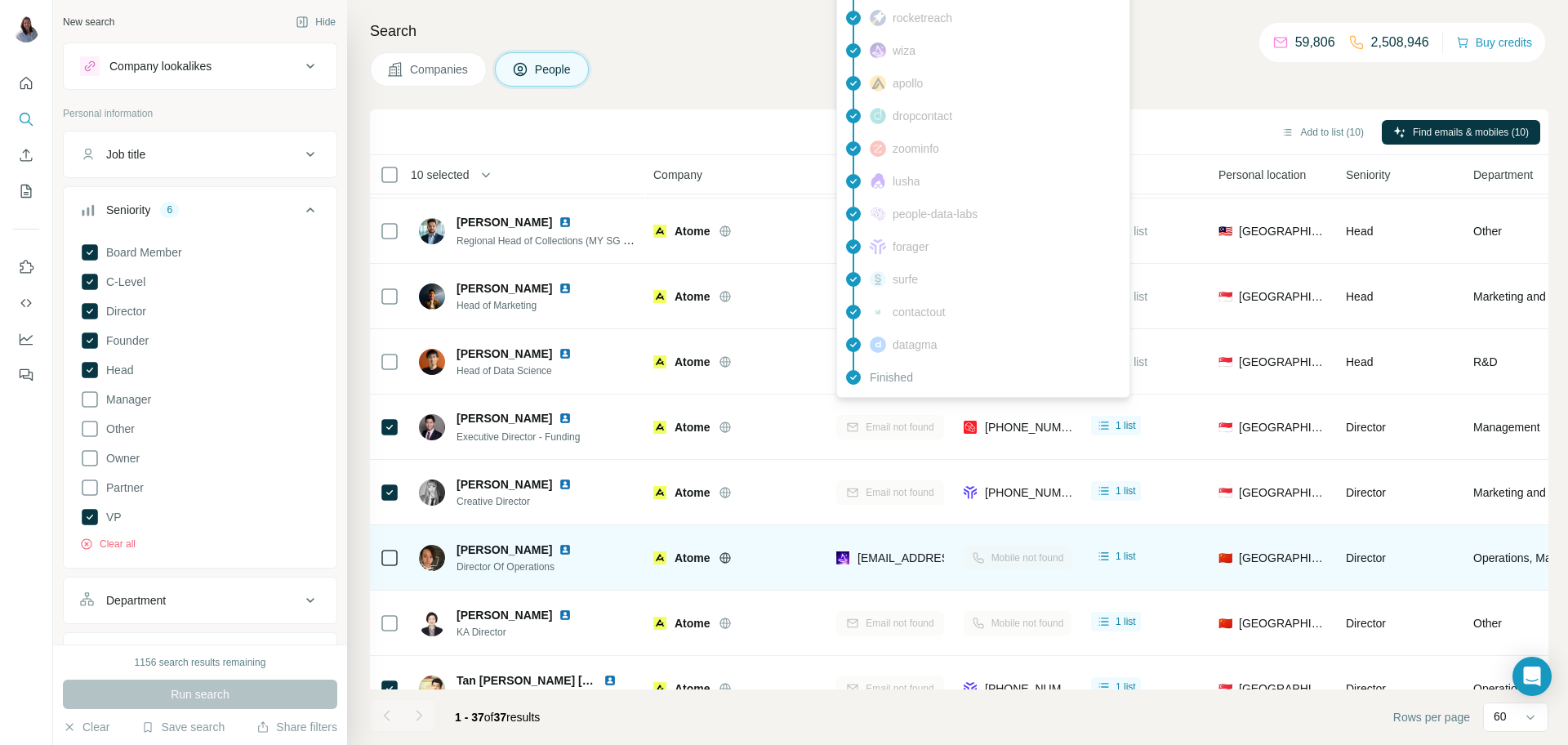
scroll to position [1701, 1]
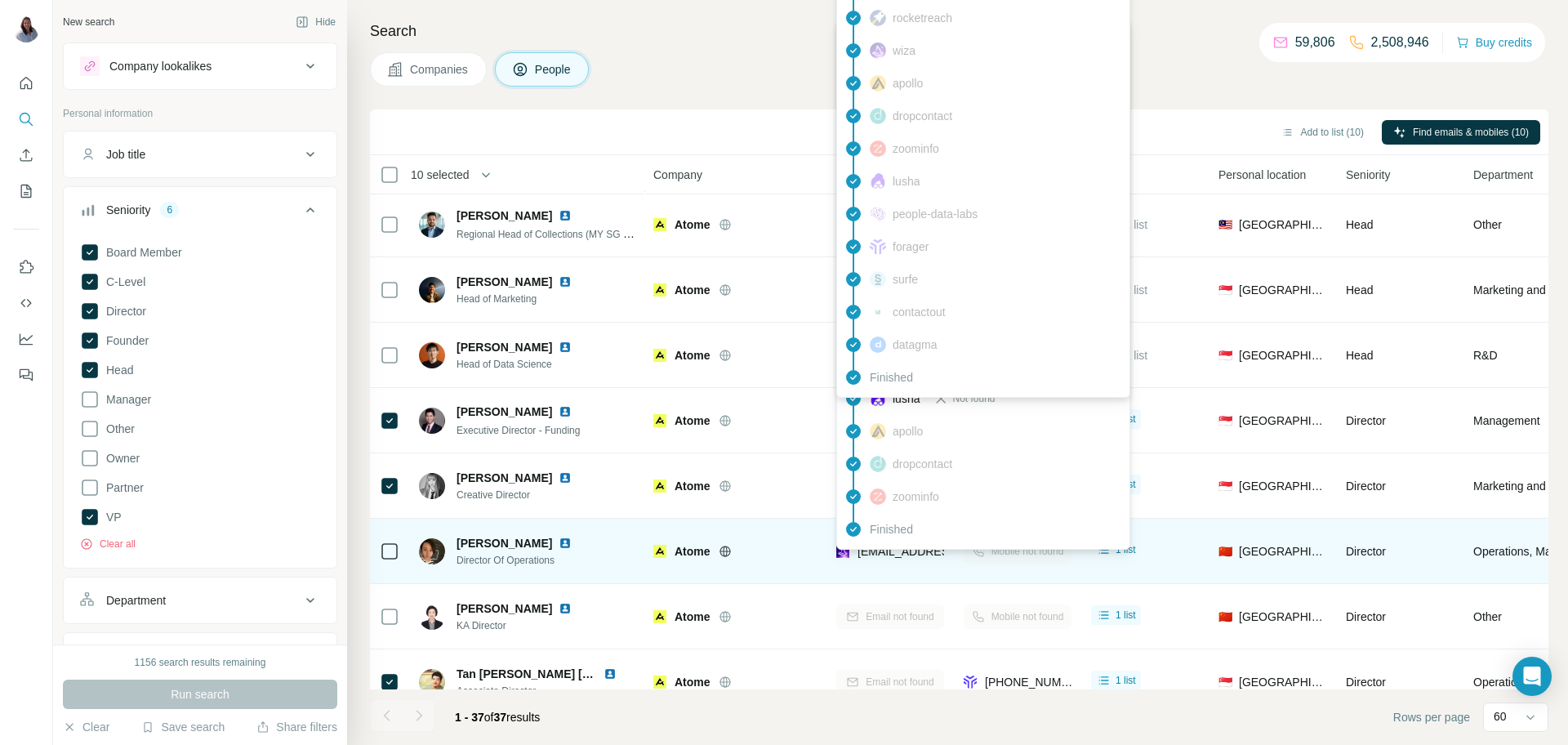
click at [906, 556] on span "[EMAIL_ADDRESS][DOMAIN_NAME]" at bounding box center [954, 551] width 193 height 13
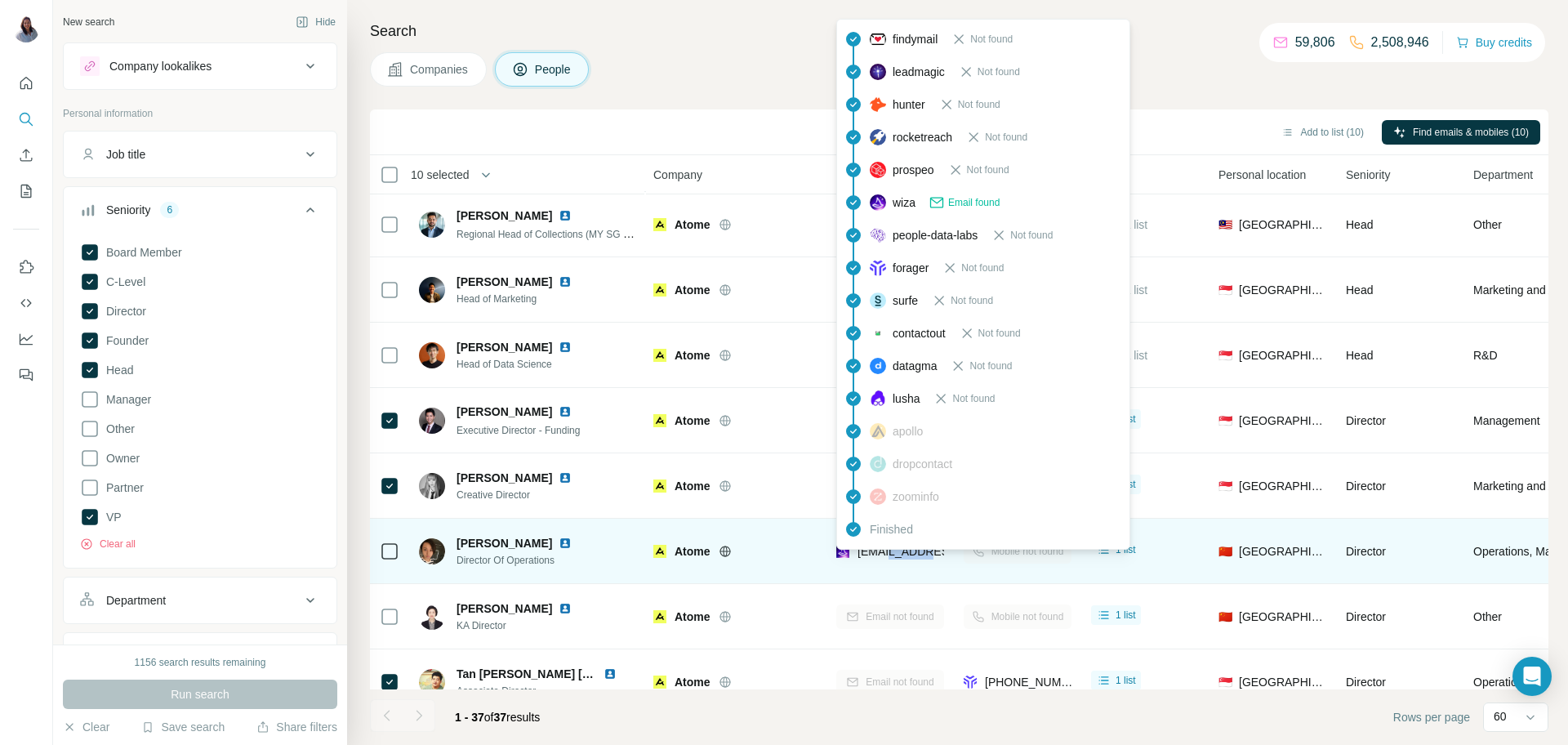
click at [906, 556] on span "[EMAIL_ADDRESS][DOMAIN_NAME]" at bounding box center [954, 551] width 193 height 13
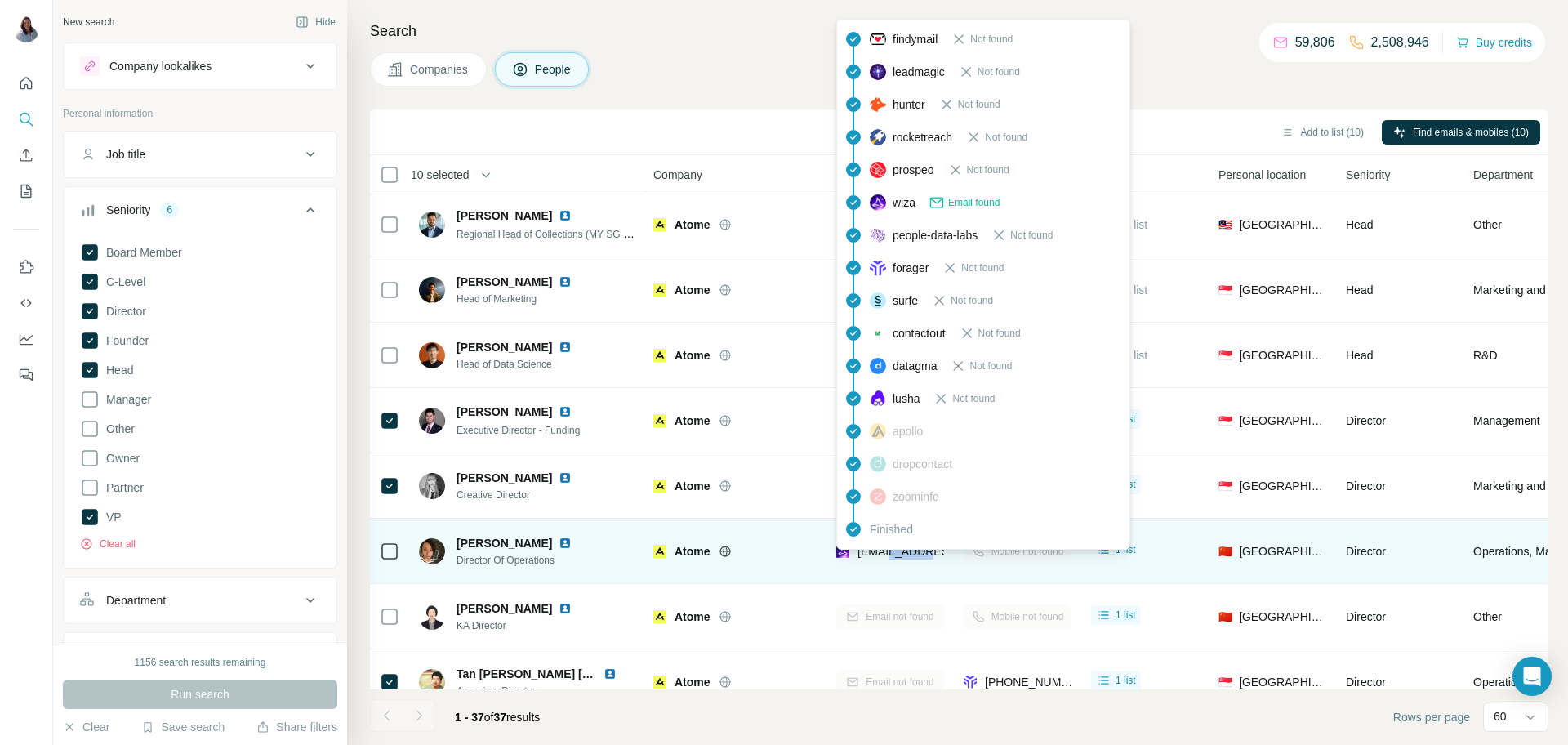
click at [907, 556] on span "[EMAIL_ADDRESS][DOMAIN_NAME]" at bounding box center [954, 551] width 193 height 13
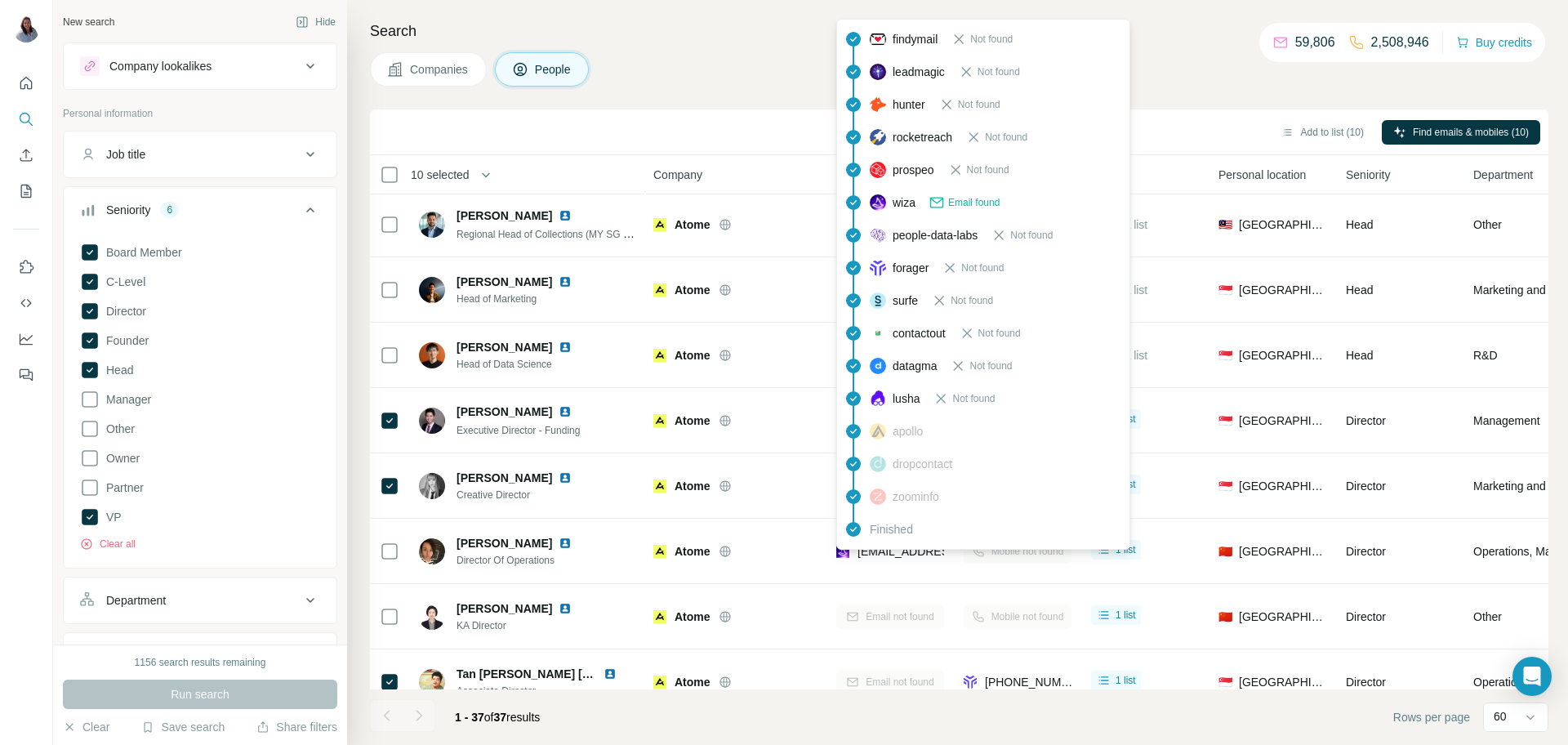
click at [906, 548] on div "findymail Not found leadmagic Not found hunter Not found rocketreach Not found …" at bounding box center [983, 283] width 294 height 531
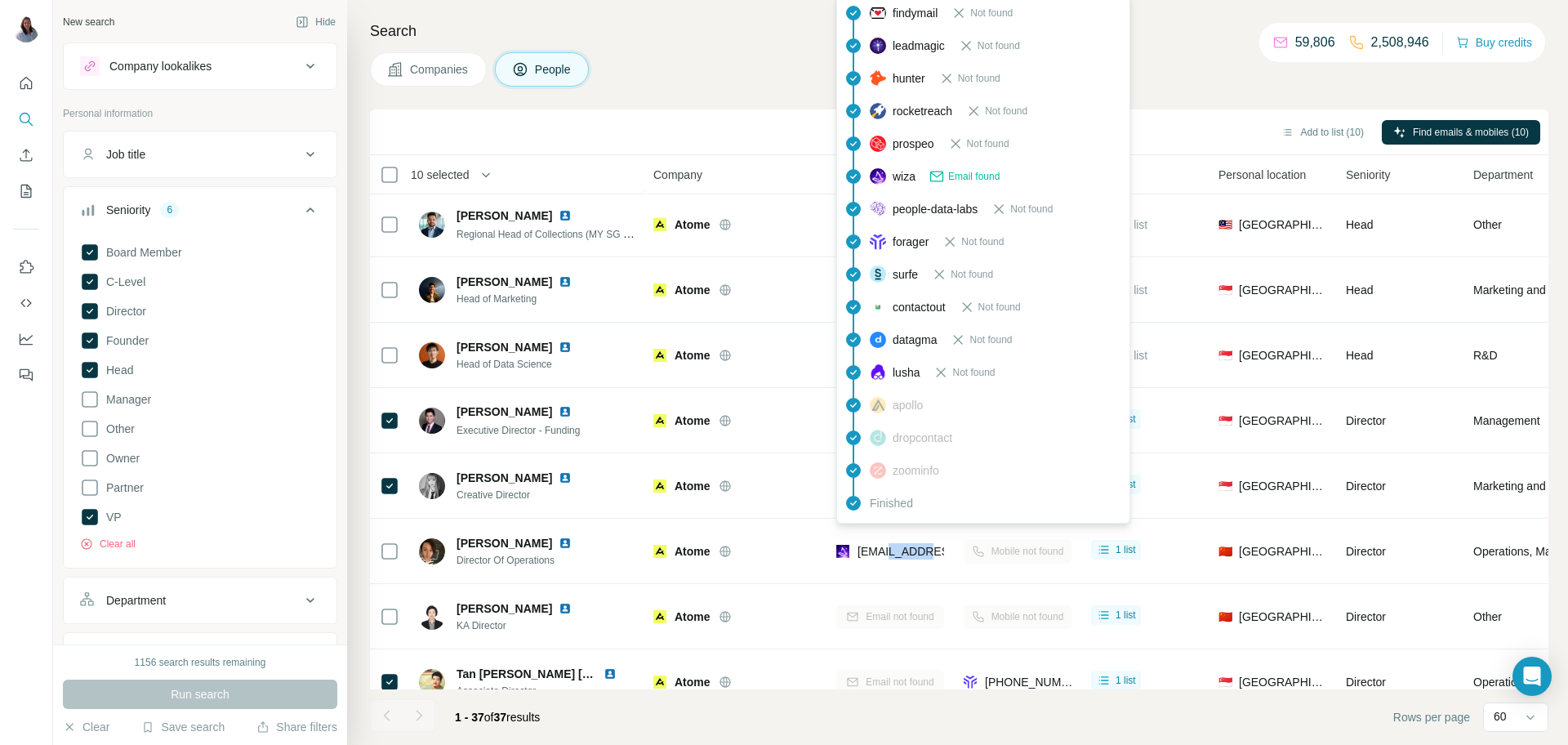
click at [906, 548] on span "[EMAIL_ADDRESS][DOMAIN_NAME]" at bounding box center [954, 551] width 193 height 13
copy tr "[EMAIL_ADDRESS][DOMAIN_NAME]"
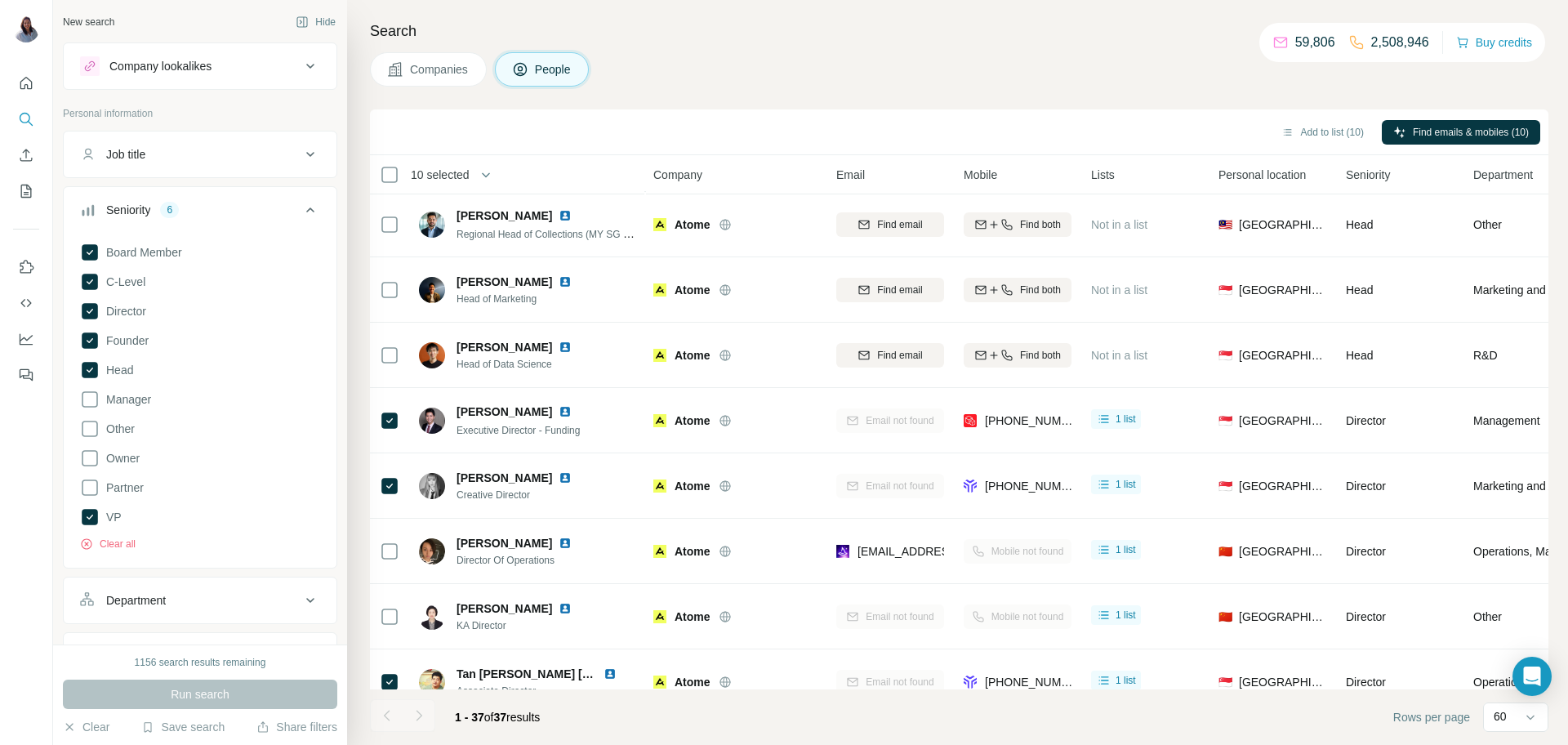
click at [1120, 48] on div "Search Companies People Add to list (10) Find emails & mobiles (10) 10 selected…" at bounding box center [957, 372] width 1221 height 745
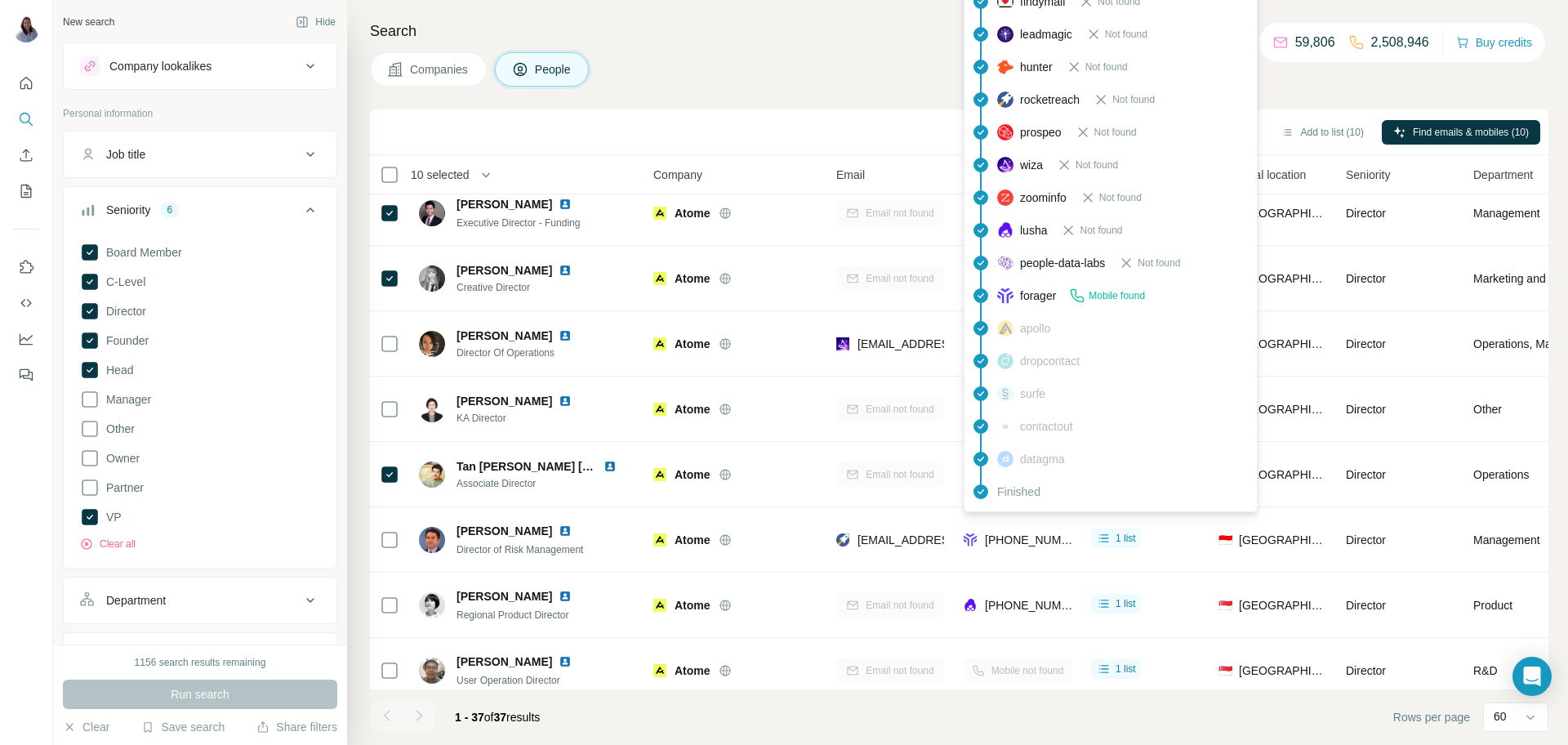
scroll to position [1922, 1]
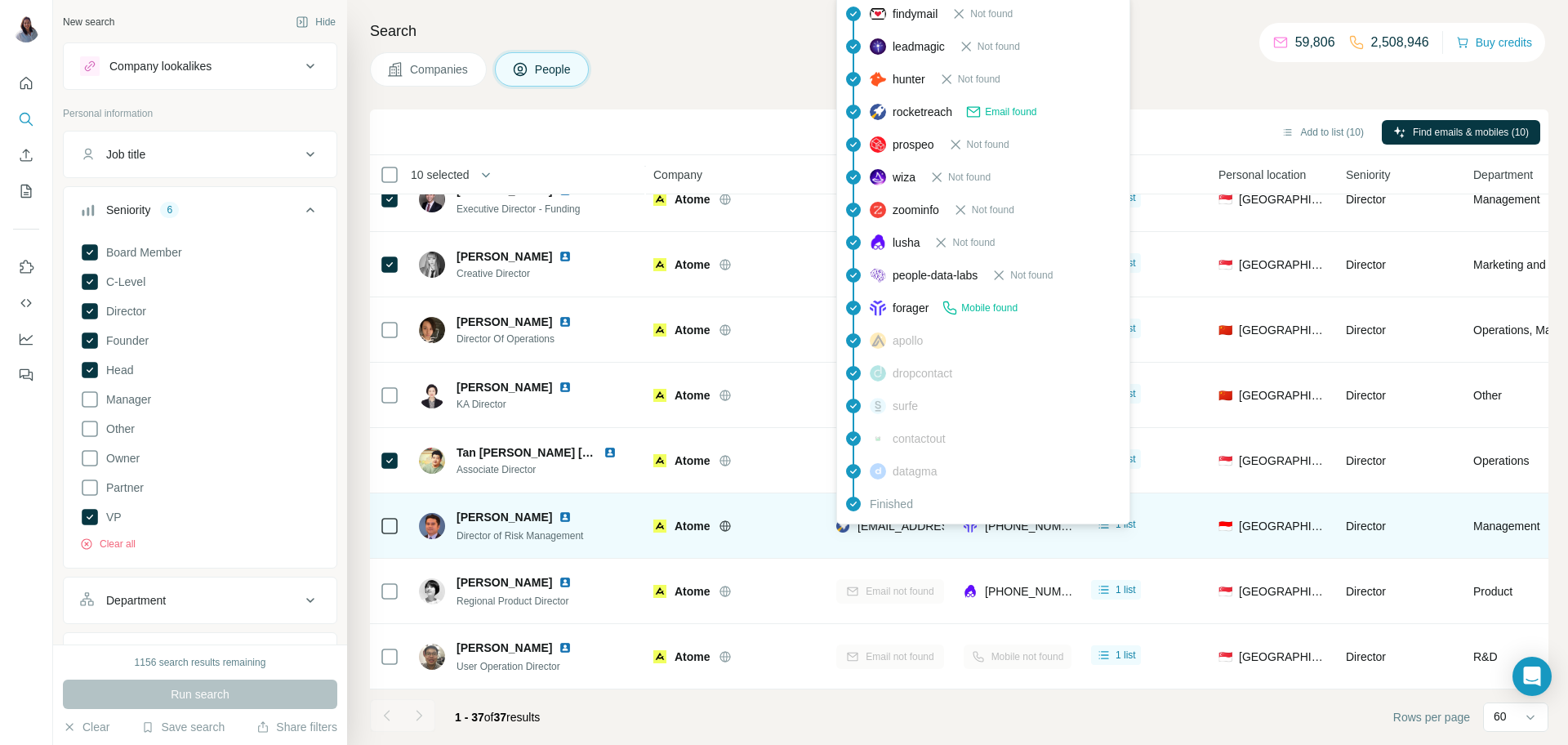
click at [896, 525] on span "[EMAIL_ADDRESS][DOMAIN_NAME]" at bounding box center [954, 526] width 193 height 13
copy span "[EMAIL_ADDRESS][DOMAIN_NAME]"
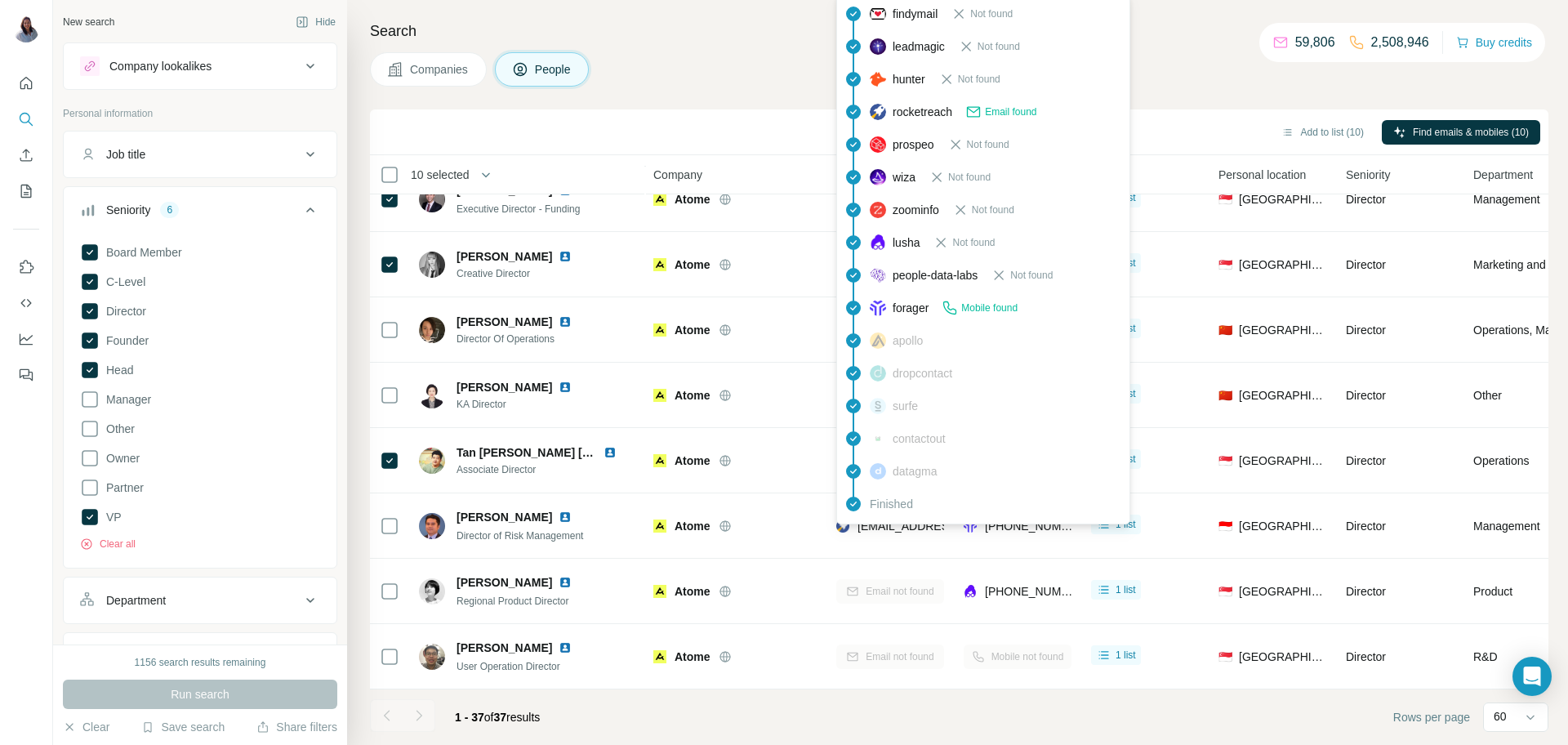
click at [1203, 78] on div "Companies People" at bounding box center [959, 69] width 1179 height 35
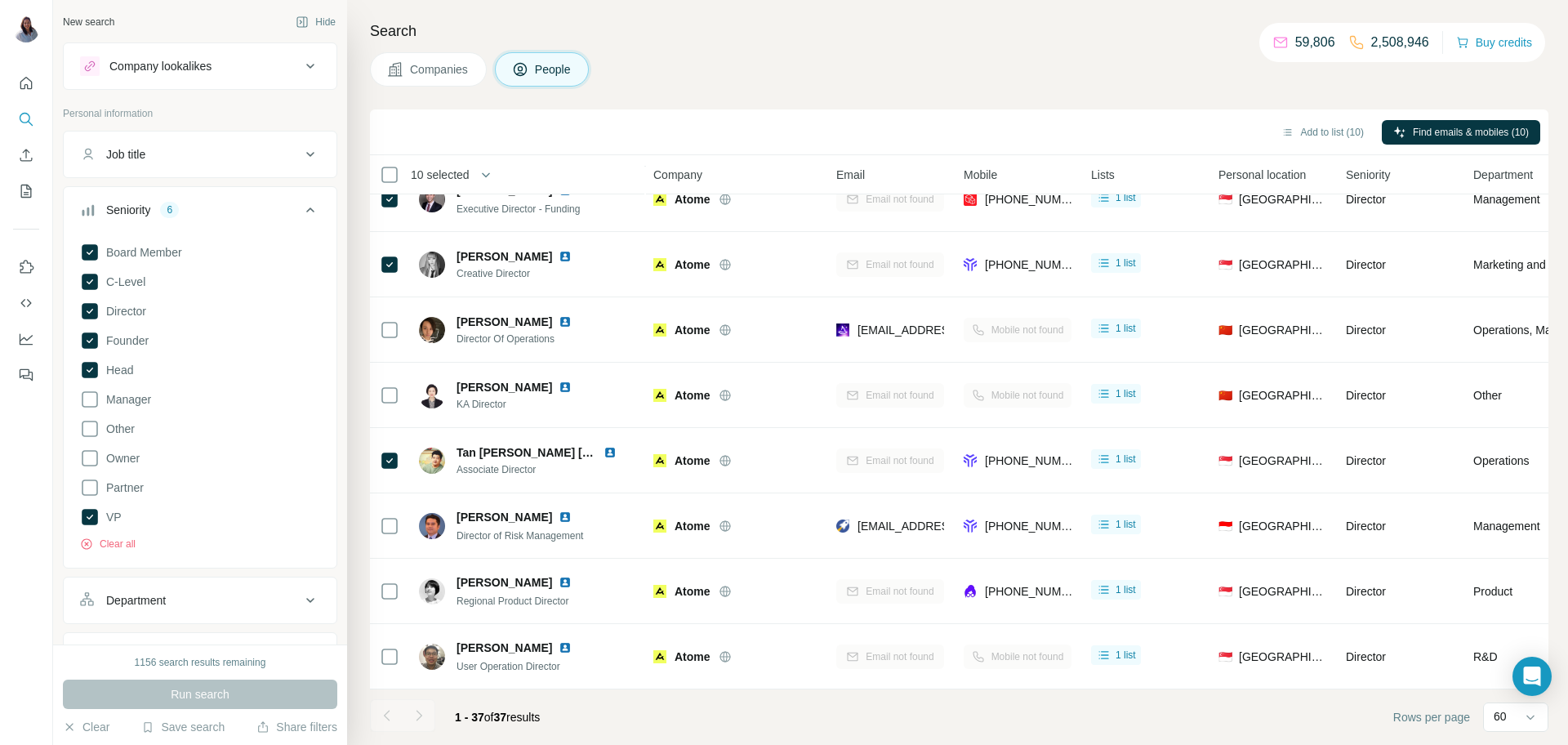
click at [372, 88] on div "Search Companies People Add to list (10) Find emails & mobiles (10) 10 selected…" at bounding box center [957, 372] width 1221 height 745
click at [846, 38] on h4 "Search" at bounding box center [959, 30] width 1179 height 23
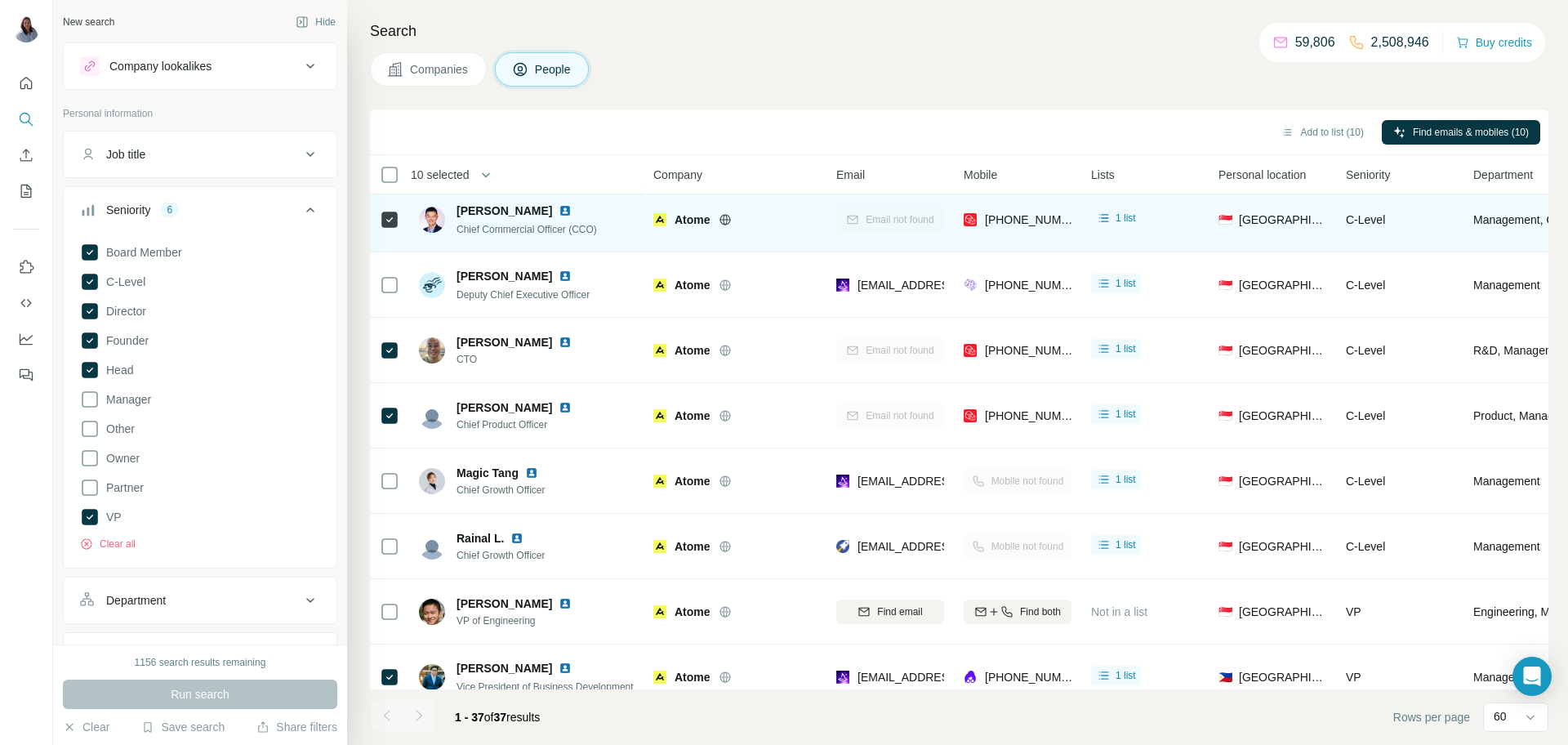
scroll to position [0, 1]
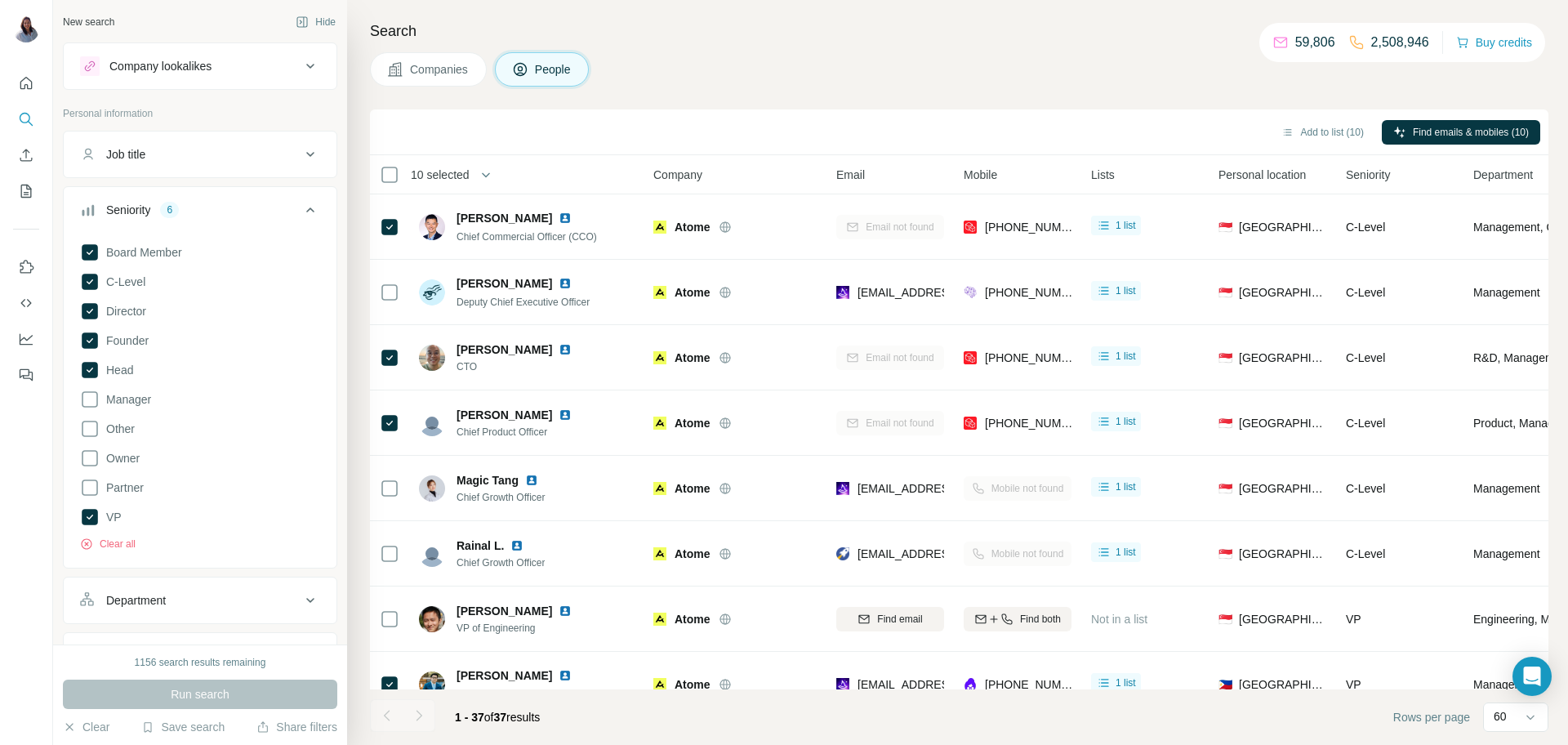
click at [0, 687] on div at bounding box center [26, 372] width 53 height 745
click at [946, 93] on div "Search Companies People Add to list (10) Find emails & mobiles (10) 10 selected…" at bounding box center [957, 372] width 1221 height 745
